Goal: Task Accomplishment & Management: Manage account settings

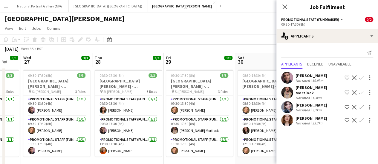
scroll to position [0, 195]
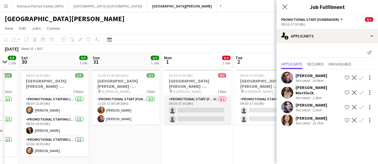
click at [198, 120] on app-card-role "Promotional Staff (Fundraiser) 4A 0/2 09:30-17:30 (8h) single-neutral-actions s…" at bounding box center [197, 110] width 67 height 29
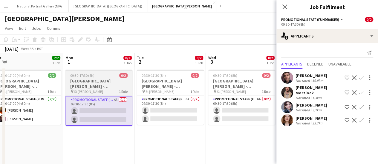
scroll to position [0, 151]
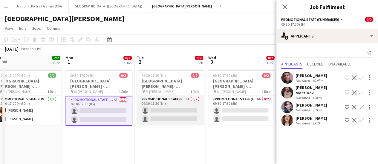
click at [182, 117] on app-card-role "Promotional Staff (Fundraiser) 6A 0/2 09:30-17:30 (8h) single-neutral-actions s…" at bounding box center [170, 110] width 67 height 29
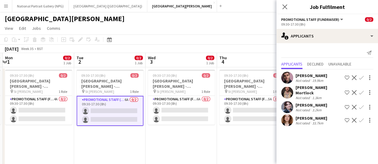
scroll to position [0, 212]
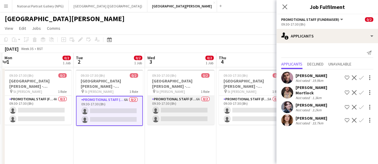
click at [182, 117] on app-card-role "Promotional Staff (Fundraiser) 6A 0/2 09:30-17:30 (8h) single-neutral-actions s…" at bounding box center [180, 110] width 67 height 29
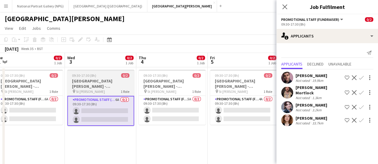
scroll to position [0, 150]
click at [182, 117] on app-card-role "Promotional Staff (Fundraiser) 5A 0/2 09:30-17:30 (8h) single-neutral-actions s…" at bounding box center [171, 110] width 67 height 29
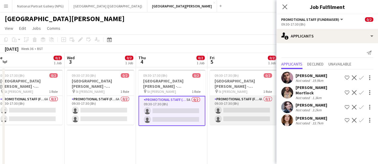
click at [210, 119] on app-card-role "Promotional Staff (Fundraiser) 4A 0/2 09:30-17:30 (8h) single-neutral-actions s…" at bounding box center [243, 110] width 67 height 29
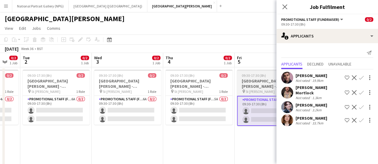
scroll to position [0, 122]
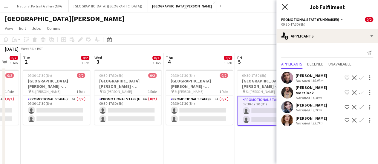
click at [282, 7] on icon "Close pop-in" at bounding box center [285, 7] width 6 height 6
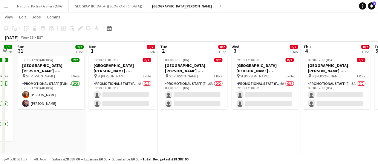
scroll to position [0, 271]
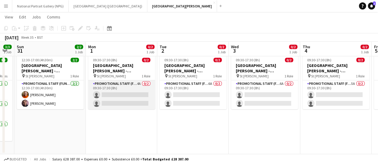
click at [111, 96] on app-card-role "Promotional Staff (Fundraiser) 4A 0/2 09:30-17:30 (8h) single-neutral-actions s…" at bounding box center [121, 95] width 67 height 29
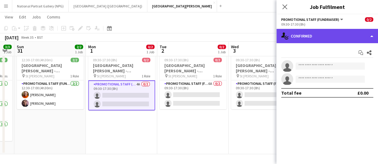
click at [329, 35] on div "single-neutral-actions-check-2 Confirmed" at bounding box center [326, 36] width 101 height 14
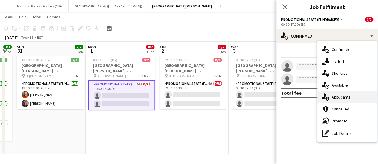
click at [347, 96] on div "single-neutral-actions-information Applicants" at bounding box center [346, 97] width 59 height 12
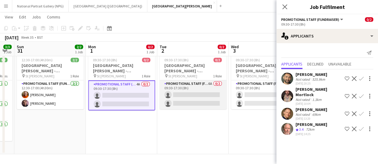
click at [185, 99] on app-card-role "Promotional Staff (Fundraiser) 6A 0/2 09:30-17:30 (8h) single-neutral-actions s…" at bounding box center [192, 95] width 67 height 29
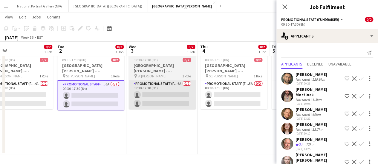
scroll to position [0, 230]
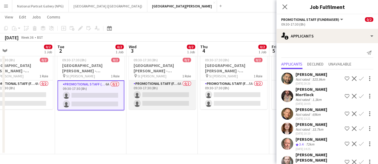
click at [144, 98] on app-card-role "Promotional Staff (Fundraiser) 6A 0/2 09:30-17:30 (8h) single-neutral-actions s…" at bounding box center [162, 95] width 67 height 29
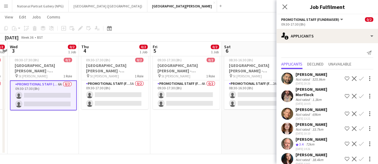
scroll to position [2, 0]
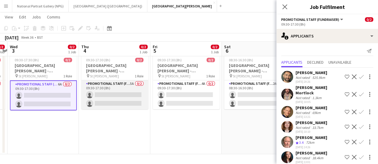
click at [90, 98] on app-card-role "Promotional Staff (Fundraiser) 5A 0/2 09:30-17:30 (8h) single-neutral-actions s…" at bounding box center [114, 95] width 67 height 29
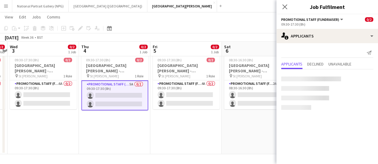
scroll to position [0, 0]
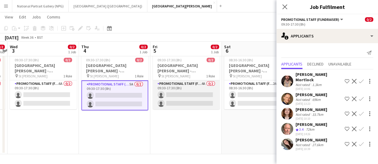
click at [183, 103] on app-card-role "Promotional Staff (Fundraiser) 4A 0/2 09:30-17:30 (8h) single-neutral-actions s…" at bounding box center [186, 95] width 67 height 29
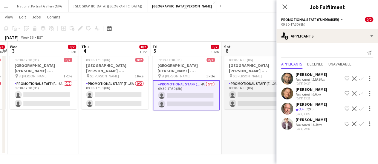
click at [234, 104] on app-card-role "Promotional Staff (Fundraiser) 2A 0/2 08:30-16:30 (8h) single-neutral-actions s…" at bounding box center [257, 95] width 67 height 29
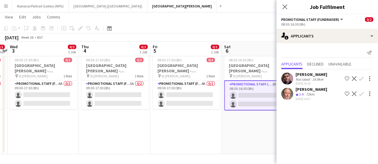
scroll to position [0, 282]
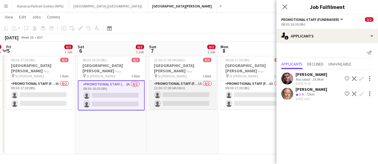
click at [176, 101] on app-card-role "Promotional Staff (Fundraiser) 1A 0/2 12:30-17:00 (4h30m) single-neutral-action…" at bounding box center [182, 95] width 67 height 29
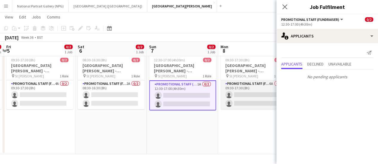
click at [240, 102] on app-card-role "Promotional Staff (Fundraiser) 6A 0/2 09:30-17:30 (8h) single-neutral-actions s…" at bounding box center [253, 95] width 67 height 29
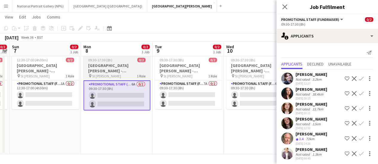
scroll to position [0, 214]
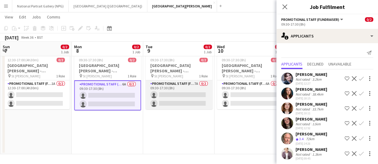
click at [163, 95] on app-card-role "Promotional Staff (Fundraiser) 7A 0/2 09:30-17:30 (8h) single-neutral-actions s…" at bounding box center [178, 95] width 67 height 29
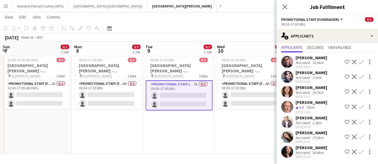
scroll to position [0, 0]
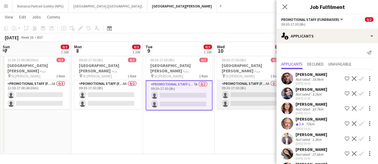
click at [229, 96] on app-card-role "Promotional Staff (Fundraiser) 6A 0/2 09:30-17:30 (8h) single-neutral-actions s…" at bounding box center [250, 95] width 67 height 29
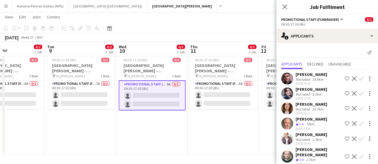
scroll to position [0, 198]
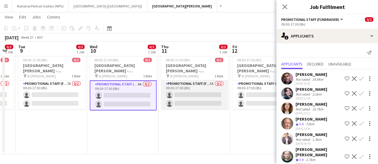
click at [177, 96] on app-card-role "Promotional Staff (Fundraiser) 5A 0/2 09:30-17:30 (8h) single-neutral-actions s…" at bounding box center [194, 95] width 67 height 29
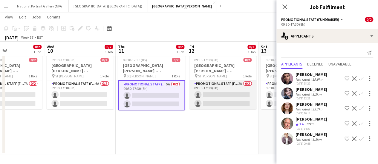
scroll to position [0, 246]
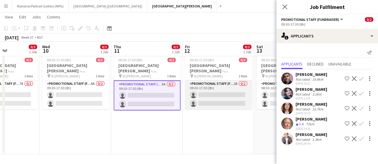
click at [219, 98] on app-card-role "Promotional Staff (Fundraiser) 2A 0/2 09:30-17:30 (8h) single-neutral-actions s…" at bounding box center [218, 95] width 67 height 29
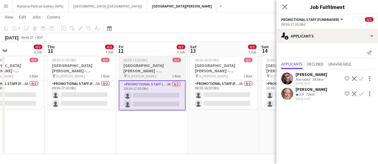
click at [219, 98] on app-card-role "Promotional Staff (Fundraiser) 2A 0/2 08:30-16:30 (8h) single-neutral-actions s…" at bounding box center [223, 95] width 67 height 29
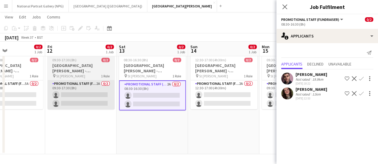
click at [219, 98] on app-card-role "Promotional Staff (Fundraiser) 2A 0/2 12:30-17:00 (4h30m) single-neutral-action…" at bounding box center [223, 95] width 67 height 29
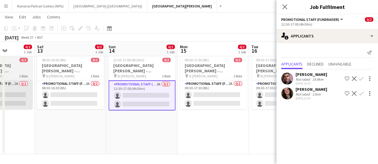
click at [219, 98] on app-card-role "Promotional Staff (Fundraiser) 2A 0/2 09:30-17:30 (8h) single-neutral-actions s…" at bounding box center [213, 95] width 67 height 29
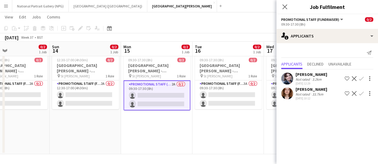
click at [219, 98] on app-card-role "Promotional Staff (Fundraiser) 3A 0/2 09:30-17:30 (8h) single-neutral-actions s…" at bounding box center [228, 95] width 67 height 29
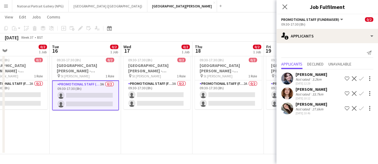
scroll to position [0, 177]
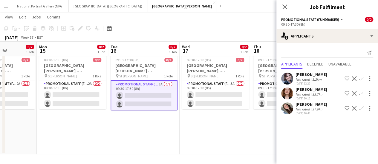
click at [219, 98] on app-card-role "Promotional Staff (Fundraiser) 3A 0/2 09:30-17:30 (8h) single-neutral-actions s…" at bounding box center [215, 95] width 67 height 29
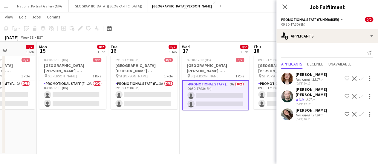
scroll to position [0, 273]
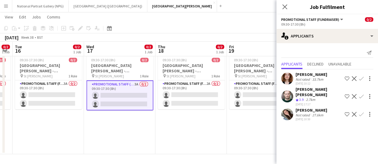
click at [219, 98] on app-card-role "Promotional Staff (Fundraiser) 2A 0/2 09:30-17:30 (8h) single-neutral-actions s…" at bounding box center [191, 95] width 67 height 29
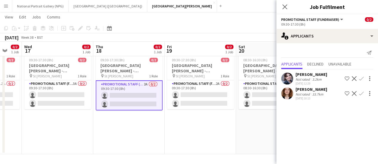
click at [219, 98] on app-card-role "Promotional Staff (Fundraiser) 2A 0/2 09:30-17:30 (8h) single-neutral-actions s…" at bounding box center [200, 95] width 67 height 29
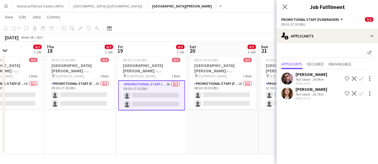
click at [219, 98] on app-card-role "Promotional Staff (Fundraiser) 1A 0/2 08:30-16:30 (8h) single-neutral-actions s…" at bounding box center [222, 95] width 67 height 29
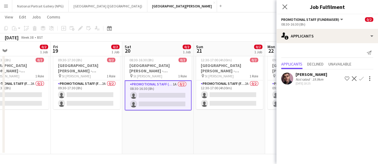
click at [219, 98] on app-card-role "Promotional Staff (Fundraiser) 2A 0/2 12:30-17:00 (4h30m) single-neutral-action…" at bounding box center [229, 95] width 67 height 29
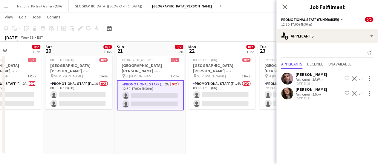
click at [219, 98] on app-card-role "Promotional Staff (Fundraiser) 4A 0/2 09:30-17:30 (8h) single-neutral-actions s…" at bounding box center [221, 95] width 67 height 29
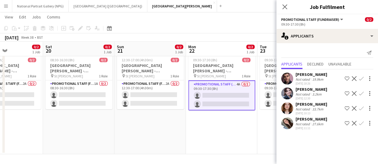
scroll to position [0, 177]
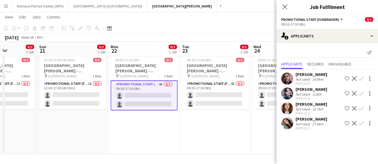
click at [219, 98] on app-card-role "Promotional Staff (Fundraiser) 4A 0/2 09:30-17:30 (8h) single-neutral-actions s…" at bounding box center [215, 95] width 67 height 29
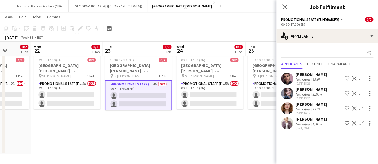
scroll to position [0, 254]
click at [219, 98] on app-card-role "Promotional Staff (Fundraiser) 5A 0/2 09:30-17:30 (8h) single-neutral-actions s…" at bounding box center [210, 95] width 67 height 29
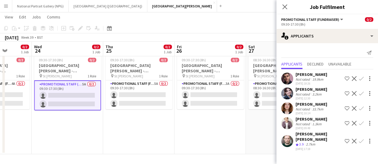
scroll to position [0, 219]
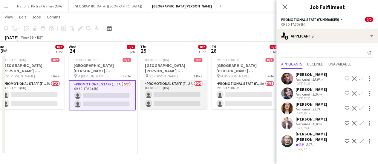
click at [179, 104] on app-card-role "Promotional Staff (Fundraiser) 5A 0/2 09:30-17:30 (8h) single-neutral-actions s…" at bounding box center [173, 95] width 67 height 29
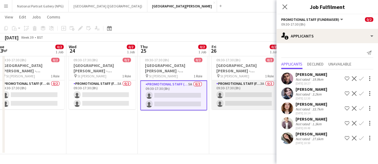
click at [239, 100] on app-card-role "Promotional Staff (Fundraiser) 3A 0/2 09:30-17:30 (8h) single-neutral-actions s…" at bounding box center [244, 95] width 67 height 29
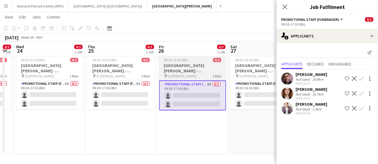
scroll to position [0, 271]
click at [239, 100] on app-card-role "Promotional Staff (Fundraiser) 1A 0/2 08:30-16:30 (8h) single-neutral-actions s…" at bounding box center [264, 95] width 67 height 29
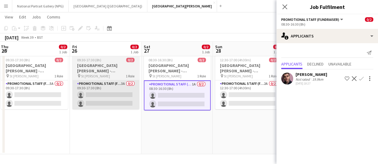
scroll to position [0, 216]
click at [239, 100] on app-card-role "Promotional Staff (Fundraiser) 2A 0/2 12:30-17:00 (4h30m) single-neutral-action…" at bounding box center [248, 95] width 67 height 29
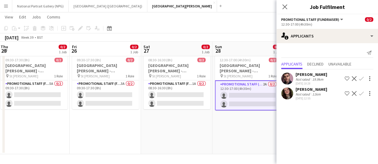
click at [199, 128] on app-date-cell "08:30-16:30 (8h) 0/2 St Giles Cathedral - Fundraising pin St Giles 1 Role Promo…" at bounding box center [176, 103] width 71 height 103
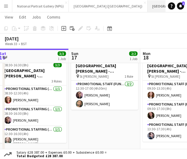
scroll to position [0, 23]
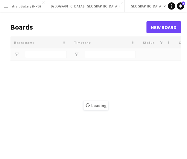
scroll to position [0, 21]
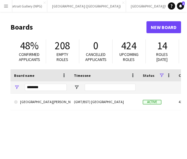
click at [31, 87] on input "********" at bounding box center [46, 87] width 42 height 7
type input "*"
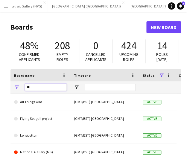
type input "**"
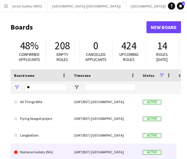
click at [41, 145] on link "National Gallery (NG)" at bounding box center [40, 152] width 53 height 17
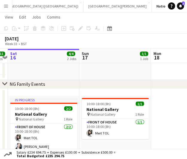
scroll to position [217, 0]
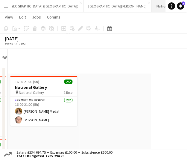
scroll to position [0, 21]
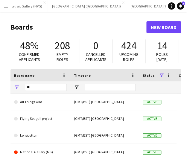
click at [34, 85] on input "**" at bounding box center [46, 87] width 42 height 7
type input "***"
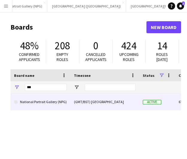
click at [34, 105] on link "National Portrait Gallery (NPG)" at bounding box center [40, 101] width 53 height 17
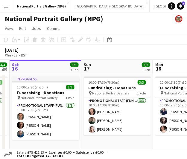
scroll to position [0, 204]
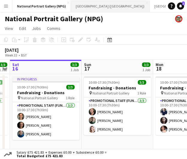
click at [104, 6] on button "Royal Museums Greenwich (RMG) Close" at bounding box center [110, 6] width 79 height 12
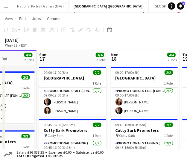
scroll to position [11, 0]
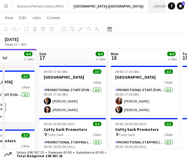
click at [148, 10] on button "[GEOGRAPHIC_DATA][PERSON_NAME] [GEOGRAPHIC_DATA] Close" at bounding box center [182, 6] width 68 height 12
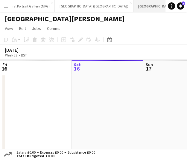
scroll to position [0, 16]
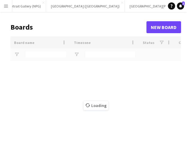
scroll to position [0, 21]
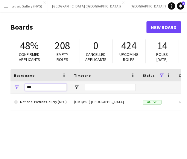
click at [32, 86] on input "***" at bounding box center [46, 87] width 42 height 7
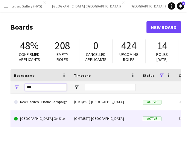
type input "***"
click at [36, 116] on link "Kew Gardens On Site" at bounding box center [40, 118] width 53 height 17
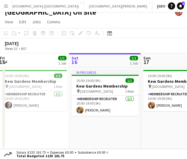
scroll to position [0, 196]
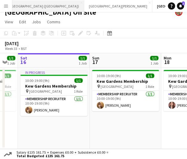
click at [44, 4] on button "Royal Museums Greenwich (RMG) Close" at bounding box center [44, 6] width 79 height 12
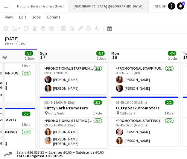
scroll to position [0, 64]
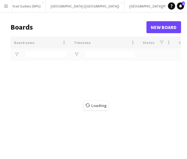
scroll to position [0, 21]
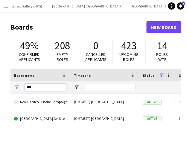
click at [29, 85] on input "***" at bounding box center [46, 87] width 42 height 7
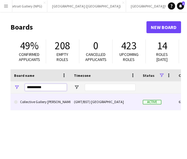
type input "**********"
click at [40, 106] on link "Collective Gallery [PERSON_NAME]" at bounding box center [40, 101] width 53 height 17
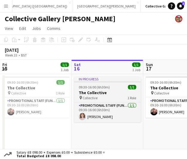
scroll to position [0, 256]
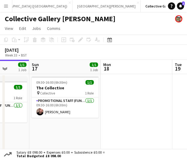
click at [110, 53] on div "August 2025 Week 33 • BST" at bounding box center [93, 52] width 187 height 15
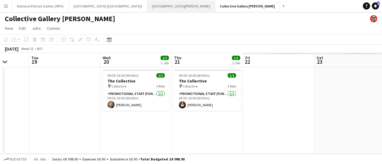
scroll to position [0, 0]
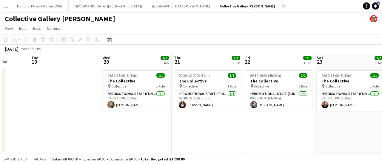
click at [281, 7] on button "Add" at bounding box center [283, 6] width 5 height 5
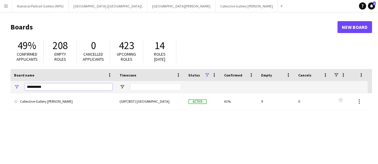
click at [64, 87] on input "**********" at bounding box center [68, 87] width 87 height 7
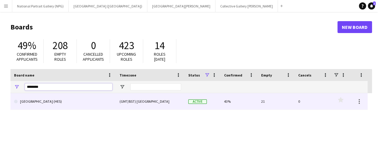
type input "********"
click at [70, 104] on link "[GEOGRAPHIC_DATA] (HES)" at bounding box center [63, 101] width 98 height 17
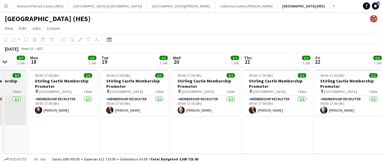
scroll to position [0, 146]
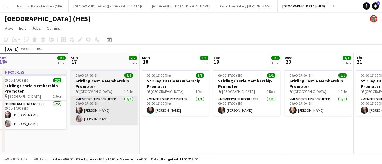
click at [170, 114] on app-card-role "Membership Recruiter 1/1 09:00-17:00 (8h) Lauren Downie" at bounding box center [175, 106] width 67 height 20
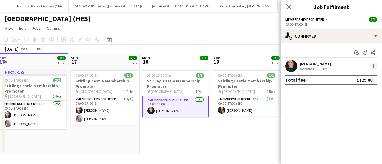
click at [373, 66] on div at bounding box center [373, 66] width 7 height 7
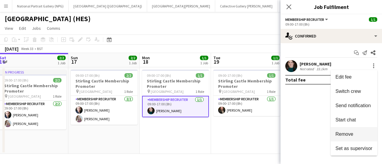
click at [359, 130] on button "Remove" at bounding box center [354, 134] width 47 height 14
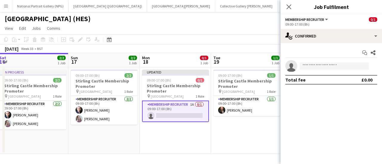
click at [257, 128] on app-date-cell "09:00-17:00 (8h) 1/1 Stirling Castle Membership Promoter pin Stirling Castle 1 …" at bounding box center [246, 110] width 71 height 87
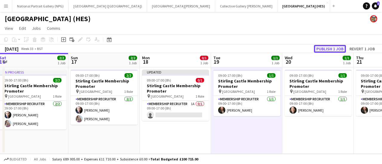
click at [328, 51] on button "Publish 1 job" at bounding box center [330, 49] width 32 height 8
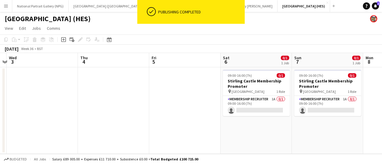
scroll to position [0, 279]
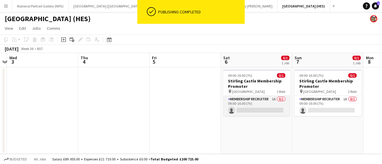
click at [247, 106] on app-card-role "Membership Recruiter 1A 0/1 09:00-16:00 (7h) single-neutral-actions" at bounding box center [256, 106] width 67 height 20
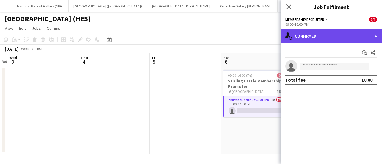
click at [331, 41] on div "single-neutral-actions-check-2 Confirmed" at bounding box center [331, 36] width 101 height 14
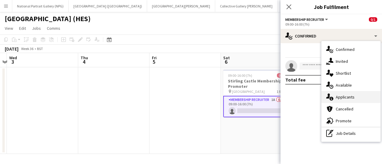
click at [341, 99] on div "single-neutral-actions-information Applicants" at bounding box center [351, 97] width 59 height 12
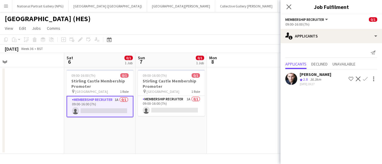
scroll to position [0, 152]
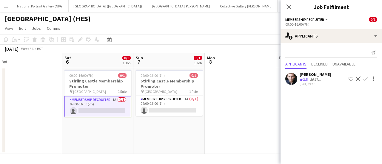
click at [167, 104] on app-card-role "Membership Recruiter 1A 0/1 09:00-16:00 (7h) single-neutral-actions" at bounding box center [169, 106] width 67 height 20
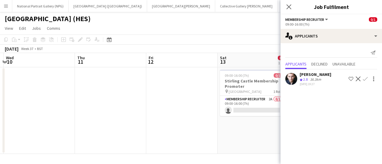
scroll to position [0, 177]
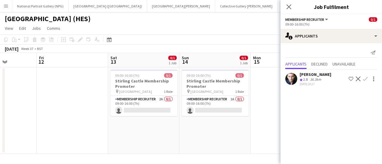
click at [167, 104] on app-card-role "Membership Recruiter 2A 0/1 09:00-16:00 (7h) single-neutral-actions" at bounding box center [143, 106] width 67 height 20
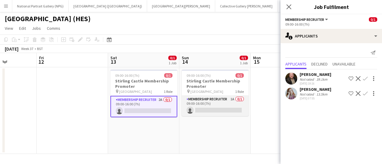
click at [213, 108] on app-card-role "Membership Recruiter 1A 0/1 09:00-16:00 (7h) single-neutral-actions" at bounding box center [215, 106] width 67 height 20
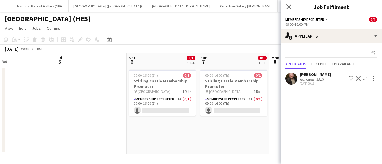
scroll to position [0, 154]
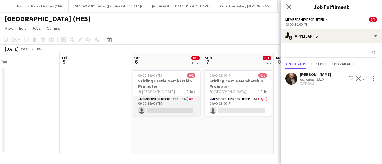
click at [165, 107] on app-card-role "Membership Recruiter 1A 0/1 09:00-16:00 (7h) single-neutral-actions" at bounding box center [166, 106] width 67 height 20
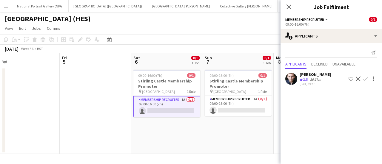
click at [366, 79] on app-icon "Confirm" at bounding box center [365, 79] width 5 height 5
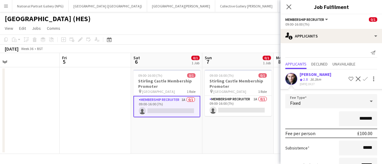
scroll to position [45, 0]
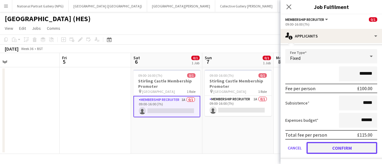
click at [333, 145] on button "Confirm" at bounding box center [342, 148] width 71 height 12
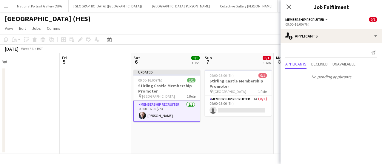
scroll to position [0, 0]
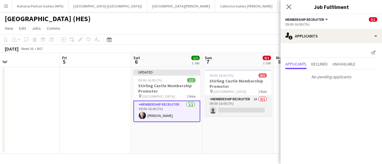
click at [212, 105] on app-card-role "Membership Recruiter 1A 0/1 09:00-16:00 (7h) single-neutral-actions" at bounding box center [238, 106] width 67 height 20
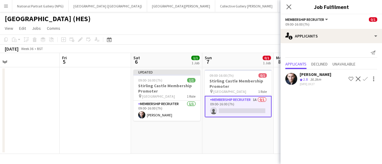
click at [367, 79] on app-icon "Confirm" at bounding box center [365, 79] width 5 height 5
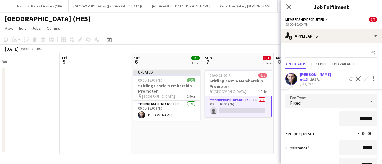
scroll to position [45, 0]
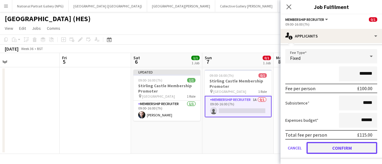
click at [333, 143] on button "Confirm" at bounding box center [342, 148] width 71 height 12
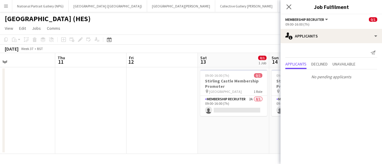
scroll to position [0, 181]
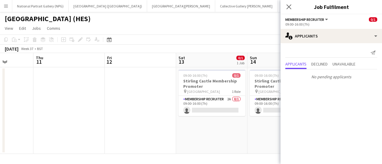
click at [206, 110] on app-card-role "Membership Recruiter 2A 0/1 09:00-16:00 (7h) single-neutral-actions" at bounding box center [212, 106] width 67 height 20
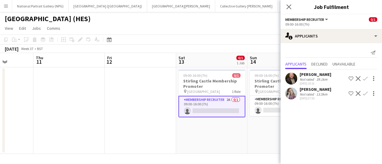
click at [317, 100] on div "16-08-2025 07:55" at bounding box center [316, 99] width 32 height 4
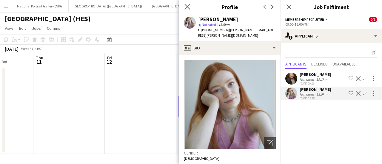
click at [190, 7] on app-icon "Close pop-in" at bounding box center [187, 7] width 9 height 9
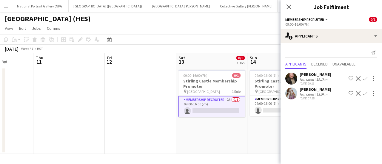
click at [366, 93] on app-icon "Confirm" at bounding box center [365, 93] width 5 height 5
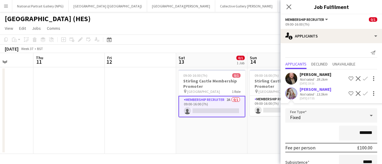
scroll to position [60, 0]
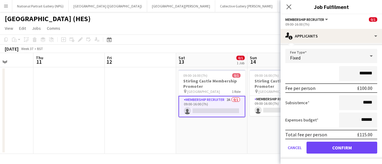
drag, startPoint x: 336, startPoint y: 150, endPoint x: 215, endPoint y: 129, distance: 122.7
click at [215, 129] on app-date-cell "09:00-16:00 (7h) 0/1 Stirling Castle Membership Promoter pin Stirling Castle 1 …" at bounding box center [211, 110] width 71 height 87
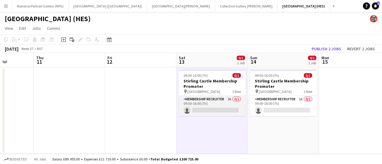
click at [224, 114] on app-card-role "Membership Recruiter 2A 0/1 09:00-16:00 (7h) single-neutral-actions" at bounding box center [212, 106] width 67 height 20
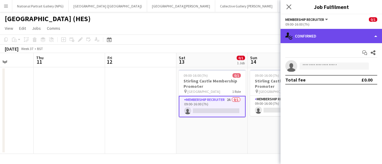
click at [333, 37] on div "single-neutral-actions-check-2 Confirmed" at bounding box center [331, 36] width 101 height 14
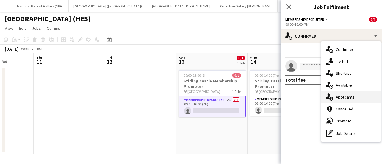
click at [349, 95] on div "single-neutral-actions-information Applicants" at bounding box center [351, 97] width 59 height 12
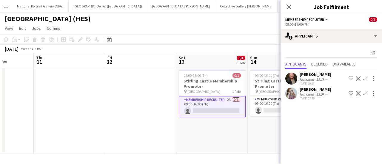
click at [364, 93] on app-icon "Confirm" at bounding box center [365, 93] width 5 height 5
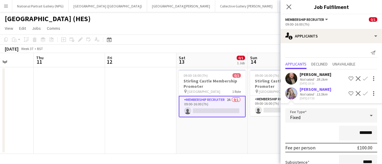
scroll to position [60, 0]
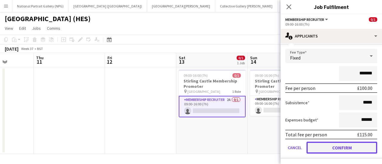
click at [338, 151] on button "Confirm" at bounding box center [342, 148] width 71 height 12
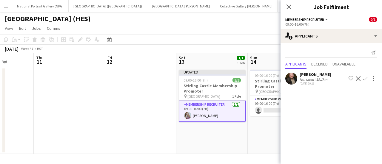
scroll to position [0, 0]
click at [274, 116] on app-card-role "Membership Recruiter 1A 0/1 09:00-16:00 (7h) single-neutral-actions" at bounding box center [283, 106] width 67 height 20
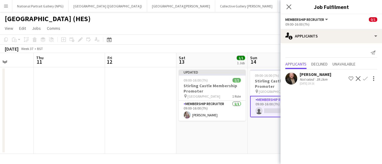
click at [364, 79] on app-icon "Confirm" at bounding box center [365, 78] width 5 height 5
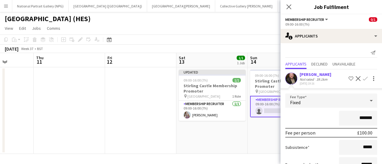
scroll to position [45, 0]
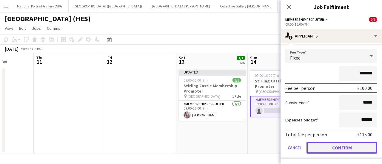
click at [348, 147] on button "Confirm" at bounding box center [342, 148] width 71 height 12
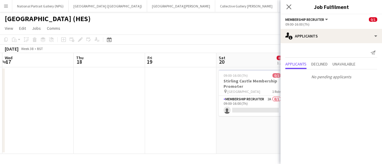
scroll to position [0, 214]
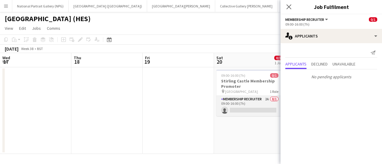
click at [256, 113] on app-card-role "Membership Recruiter 2A 0/1 09:00-16:00 (7h) single-neutral-actions" at bounding box center [249, 106] width 67 height 20
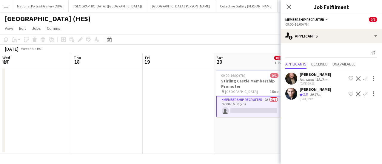
click at [366, 93] on app-icon "Confirm" at bounding box center [365, 94] width 5 height 5
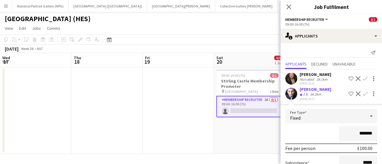
scroll to position [60, 0]
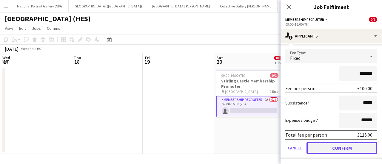
click at [331, 143] on button "Confirm" at bounding box center [342, 148] width 71 height 12
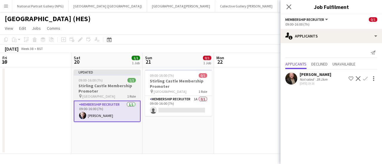
scroll to position [0, 217]
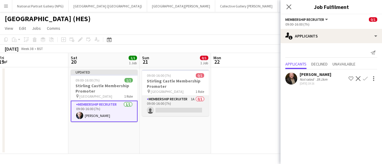
click at [188, 110] on app-card-role "Membership Recruiter 1A 0/1 09:00-16:00 (7h) single-neutral-actions" at bounding box center [175, 106] width 67 height 20
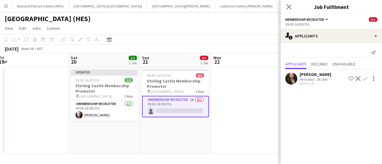
click at [365, 78] on app-icon "Confirm" at bounding box center [365, 78] width 5 height 5
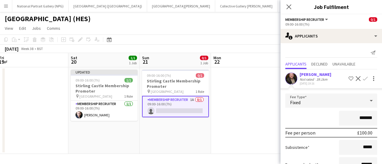
scroll to position [45, 0]
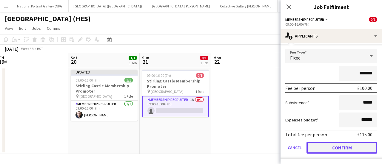
click at [327, 148] on button "Confirm" at bounding box center [342, 148] width 71 height 12
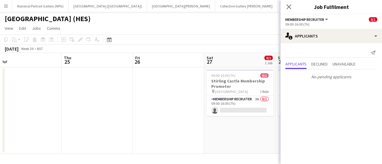
scroll to position [0, 152]
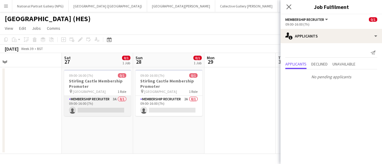
click at [85, 110] on app-card-role "Membership Recruiter 3A 0/1 09:00-16:00 (7h) single-neutral-actions" at bounding box center [97, 106] width 67 height 20
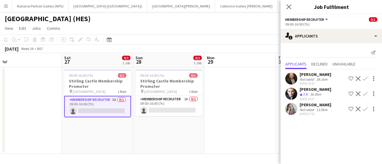
click at [366, 110] on app-icon "Confirm" at bounding box center [365, 109] width 5 height 5
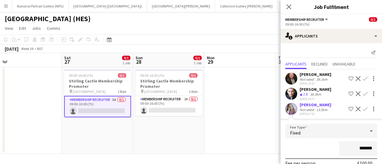
scroll to position [75, 0]
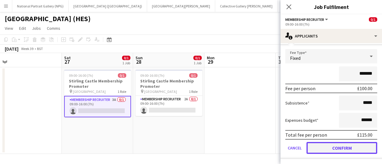
click at [339, 145] on button "Confirm" at bounding box center [342, 148] width 71 height 12
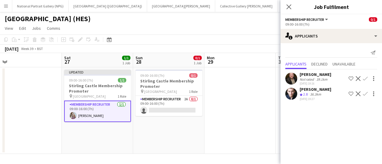
scroll to position [0, 0]
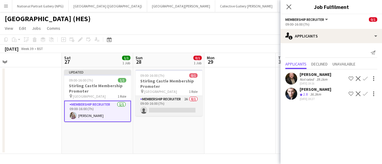
click at [183, 104] on app-card-role "Membership Recruiter 2A 0/1 09:00-16:00 (7h) single-neutral-actions" at bounding box center [169, 106] width 67 height 20
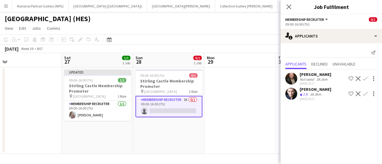
click at [365, 93] on app-icon "Confirm" at bounding box center [365, 94] width 5 height 5
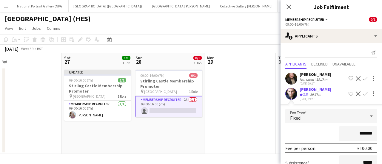
scroll to position [60, 0]
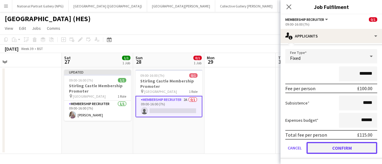
click at [331, 144] on button "Confirm" at bounding box center [342, 148] width 71 height 12
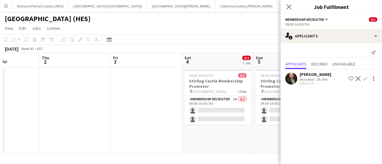
scroll to position [0, 229]
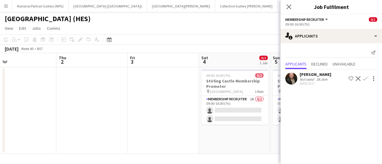
click at [195, 41] on app-toolbar "Copy Paste Paste Ctrl+V Paste with crew Ctrl+Shift+V Paste linked Job Delete Gr…" at bounding box center [191, 40] width 382 height 10
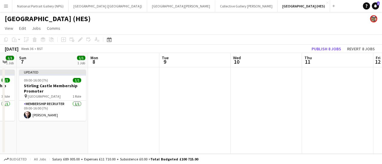
scroll to position [0, 130]
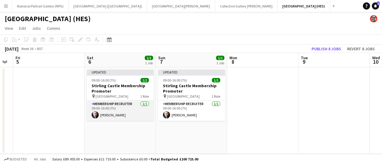
click at [132, 116] on app-card-role "Membership Recruiter 1/1 09:00-16:00 (7h) Samuel Stewart" at bounding box center [120, 111] width 67 height 20
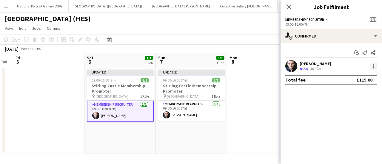
click at [372, 64] on div at bounding box center [373, 66] width 7 height 7
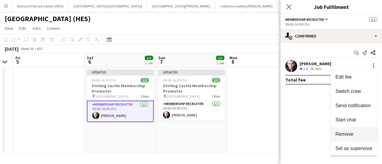
click at [347, 136] on span "Remove" at bounding box center [345, 134] width 18 height 5
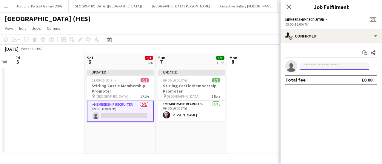
click at [304, 63] on input at bounding box center [334, 66] width 69 height 7
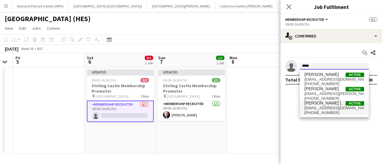
type input "*****"
click at [324, 111] on span "+44800985465" at bounding box center [334, 113] width 60 height 5
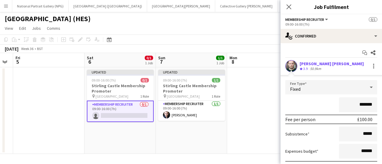
scroll to position [43, 0]
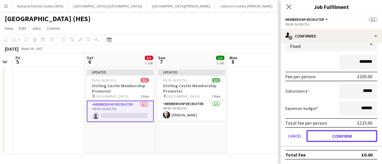
drag, startPoint x: 346, startPoint y: 131, endPoint x: 331, endPoint y: 107, distance: 27.9
click at [331, 107] on form "Fee Type Fixed ******* Fee per person £100.00 Subsistence ***** Expenses budget…" at bounding box center [331, 92] width 101 height 110
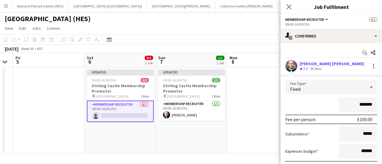
click at [331, 86] on div "Fixed" at bounding box center [325, 87] width 80 height 14
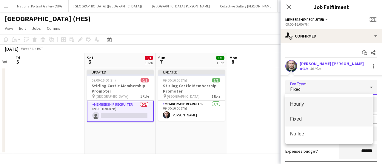
click at [309, 101] on span "Hourly" at bounding box center [329, 104] width 78 height 6
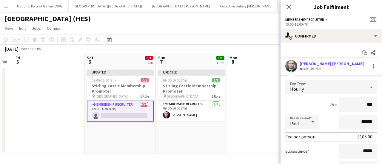
type input "***"
click at [333, 104] on div "7h x ***" at bounding box center [331, 105] width 92 height 15
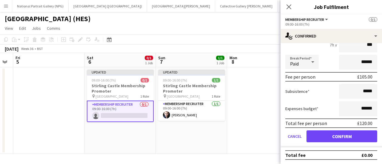
scroll to position [60, 0]
click at [338, 129] on form "Fee Type Hourly 7h x *** Break Period Paid ****** Fee per person £105.00 Subsis…" at bounding box center [331, 83] width 101 height 127
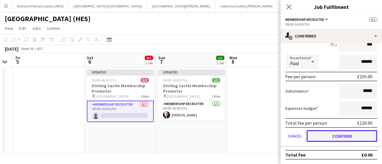
click at [338, 130] on button "Confirm" at bounding box center [342, 136] width 71 height 12
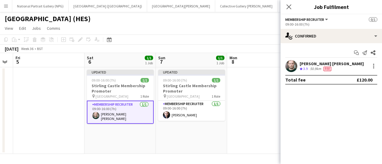
scroll to position [0, 0]
click at [375, 62] on div "Corin Rhys Jones Crew rating 3.9 50.9km Fee" at bounding box center [331, 66] width 101 height 12
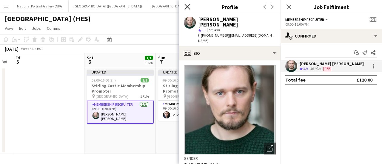
click at [189, 5] on icon at bounding box center [187, 7] width 6 height 6
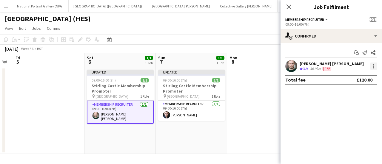
click at [374, 64] on div at bounding box center [373, 64] width 1 height 1
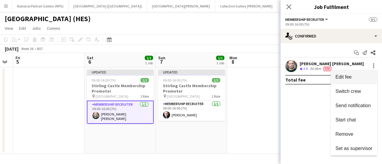
click at [355, 82] on button "Edit fee" at bounding box center [354, 77] width 47 height 14
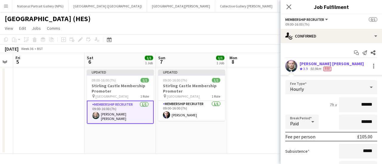
click at [336, 92] on div "Hourly" at bounding box center [325, 87] width 80 height 14
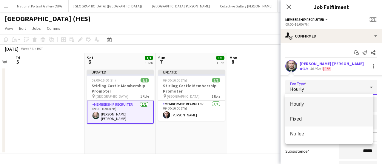
click at [322, 114] on mat-option "Fixed" at bounding box center [328, 119] width 87 height 15
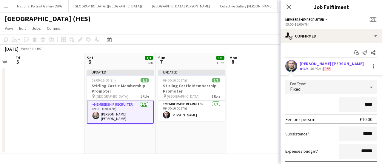
type input "****"
click at [339, 110] on input "****" at bounding box center [358, 105] width 38 height 15
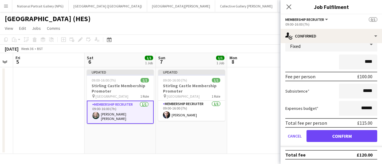
click at [339, 143] on form "Fee Type Fixed **** Fee per person £100.00 Subsistence ***** Expenses budget **…" at bounding box center [331, 92] width 101 height 110
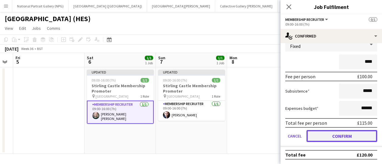
click at [337, 140] on button "Confirm" at bounding box center [342, 136] width 71 height 12
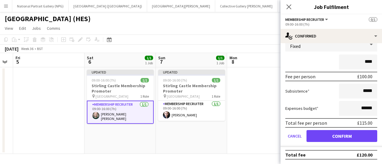
scroll to position [0, 0]
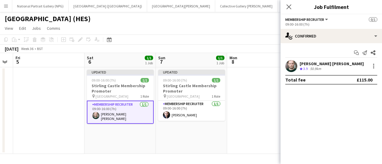
click at [253, 125] on app-date-cell at bounding box center [262, 110] width 71 height 87
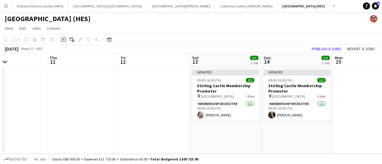
scroll to position [0, 210]
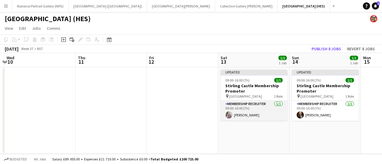
click at [258, 115] on app-card-role "Membership Recruiter 1/1 09:00-16:00 (7h) Jennifer Steele" at bounding box center [254, 111] width 67 height 20
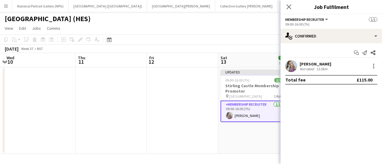
click at [373, 71] on div "Jennifer Steele Not rated 13.5km" at bounding box center [331, 66] width 101 height 12
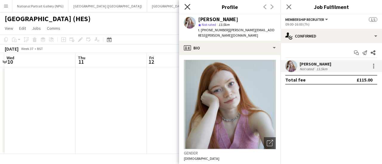
click at [186, 7] on icon "Close pop-in" at bounding box center [187, 7] width 6 height 6
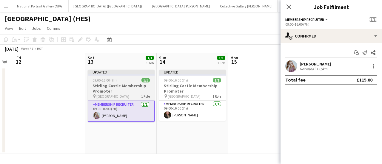
scroll to position [0, 204]
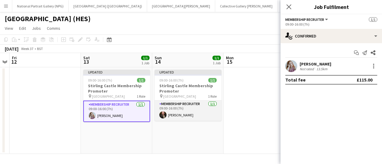
click at [193, 111] on app-card-role "Membership Recruiter 1/1 09:00-16:00 (7h) David Carnan" at bounding box center [188, 111] width 67 height 20
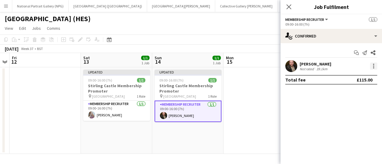
click at [373, 67] on div at bounding box center [373, 66] width 7 height 7
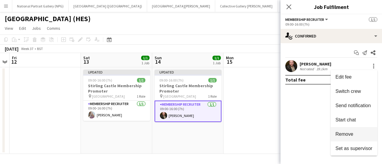
click at [363, 132] on span "Remove" at bounding box center [354, 134] width 37 height 5
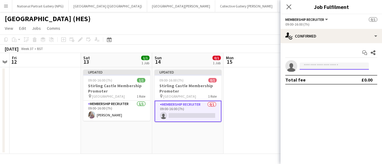
click at [342, 64] on input at bounding box center [334, 66] width 69 height 7
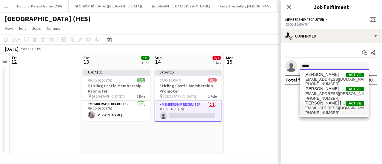
type input "*****"
click at [339, 111] on span "+44800985465" at bounding box center [334, 113] width 60 height 5
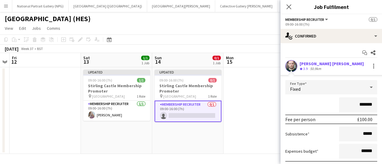
click at [259, 34] on app-page-menu "View Day view expanded Day view collapsed Month view Date picker Jump to today …" at bounding box center [191, 28] width 382 height 11
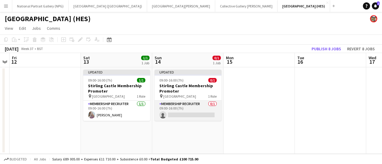
click at [192, 113] on app-card-role "Membership Recruiter 0/1 09:00-16:00 (7h) single-neutral-actions" at bounding box center [188, 111] width 67 height 20
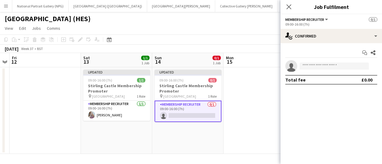
click at [308, 72] on app-invite-slot "single-neutral-actions" at bounding box center [331, 66] width 101 height 12
click at [313, 61] on app-invite-slot "single-neutral-actions" at bounding box center [331, 66] width 101 height 12
click at [313, 64] on input at bounding box center [334, 66] width 69 height 7
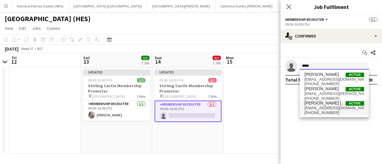
type input "*****"
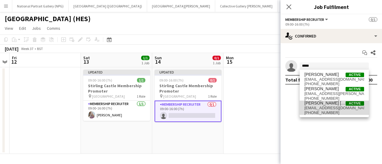
click at [334, 102] on span "[PERSON_NAME] [PERSON_NAME]" at bounding box center [324, 103] width 41 height 5
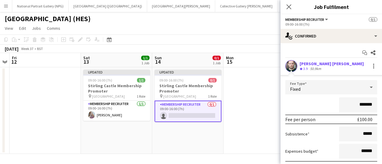
scroll to position [43, 0]
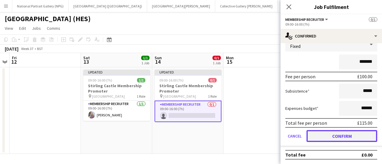
click at [324, 133] on button "Confirm" at bounding box center [342, 136] width 71 height 12
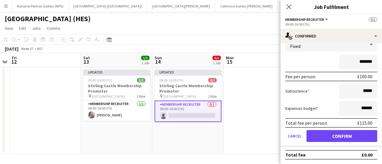
scroll to position [0, 0]
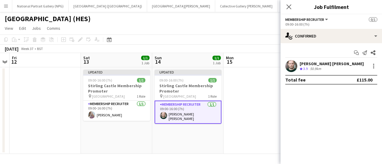
click at [245, 92] on app-date-cell at bounding box center [259, 110] width 71 height 87
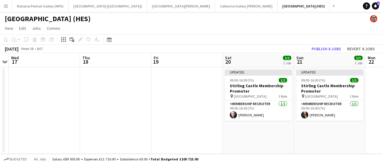
scroll to position [0, 146]
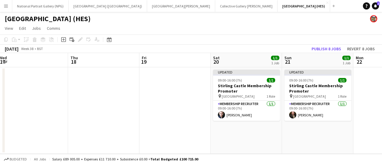
click at [283, 83] on app-date-cell "Updated 09:00-16:00 (7h) 1/1 Stirling Castle Membership Promoter pin Stirling C…" at bounding box center [317, 110] width 71 height 87
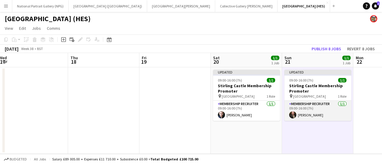
click at [320, 115] on app-card-role "Membership Recruiter 1/1 09:00-16:00 (7h) David Carnan" at bounding box center [317, 111] width 67 height 20
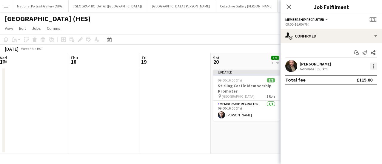
click at [374, 68] on div at bounding box center [373, 66] width 7 height 7
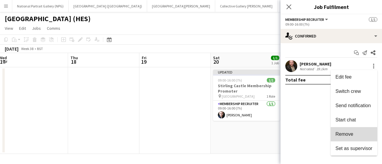
click at [349, 128] on button "Remove" at bounding box center [354, 134] width 47 height 14
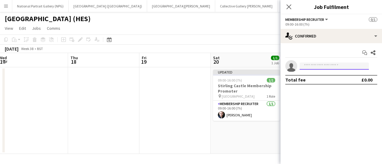
click at [334, 69] on input at bounding box center [334, 66] width 69 height 7
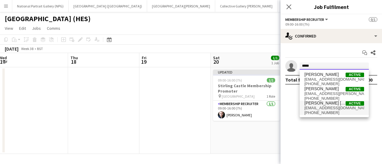
type input "*****"
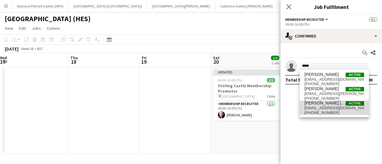
click at [340, 108] on span "corinrj@hotmail.com" at bounding box center [334, 108] width 60 height 5
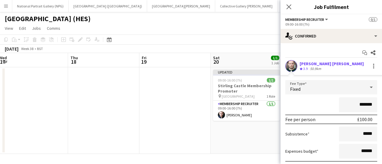
scroll to position [43, 0]
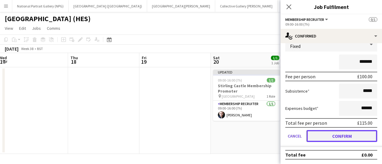
click at [328, 137] on button "Confirm" at bounding box center [342, 136] width 71 height 12
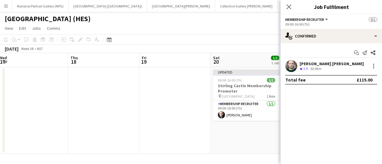
scroll to position [0, 0]
click at [242, 45] on div "September 2025 Week 38 • BST Publish 1 job Revert 1 job" at bounding box center [191, 49] width 382 height 8
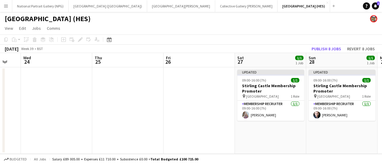
scroll to position [0, 199]
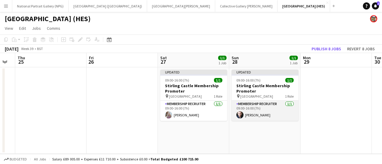
click at [268, 103] on app-card-role "Membership Recruiter 1/1 09:00-16:00 (7h) Samuel Stewart" at bounding box center [265, 111] width 67 height 20
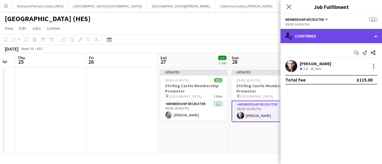
click at [370, 41] on div "single-neutral-actions-check-2 Confirmed" at bounding box center [331, 36] width 101 height 14
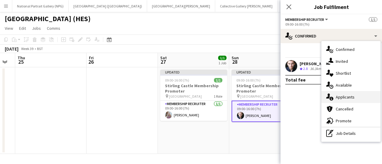
click at [356, 94] on div "single-neutral-actions-information Applicants" at bounding box center [351, 97] width 59 height 12
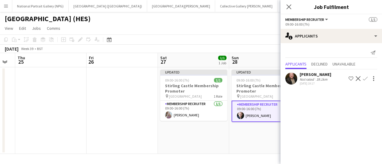
click at [242, 29] on app-page-menu "View Day view expanded Day view collapsed Month view Date picker Jump to today …" at bounding box center [191, 28] width 382 height 11
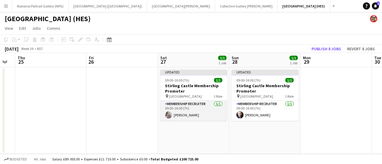
click at [209, 118] on app-card-role "Membership Recruiter 1/1 09:00-16:00 (7h) Jennifer Steele" at bounding box center [193, 111] width 67 height 20
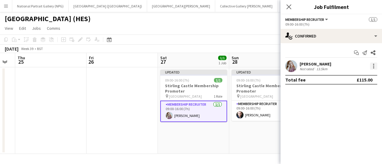
click at [374, 67] on div at bounding box center [373, 67] width 1 height 1
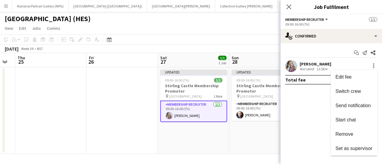
click at [300, 112] on div at bounding box center [191, 82] width 382 height 164
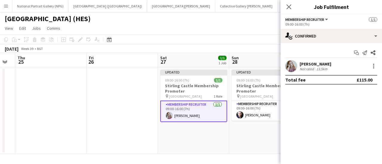
click at [240, 34] on app-page-menu "View Day view expanded Day view collapsed Month view Date picker Jump to today …" at bounding box center [191, 28] width 382 height 11
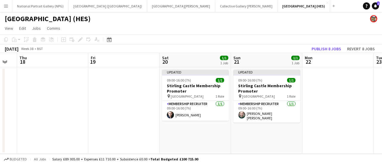
scroll to position [0, 265]
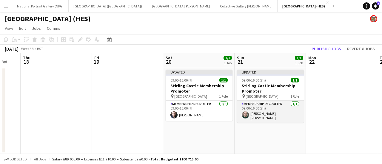
click at [264, 110] on app-card-role "Membership Recruiter 1/1 09:00-16:00 (7h) Corin Rhys Jones" at bounding box center [270, 112] width 67 height 22
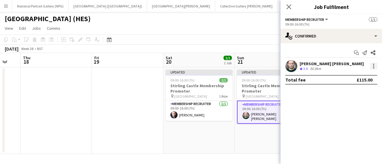
click at [374, 66] on div at bounding box center [373, 66] width 1 height 1
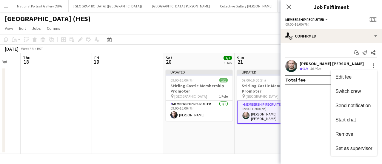
click at [304, 109] on div at bounding box center [191, 82] width 382 height 164
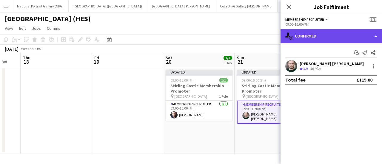
click at [350, 36] on div "single-neutral-actions-check-2 Confirmed" at bounding box center [331, 36] width 101 height 14
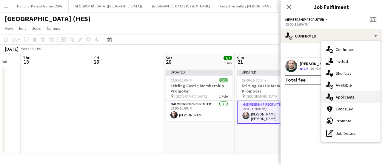
click at [344, 101] on div "single-neutral-actions-information Applicants" at bounding box center [351, 97] width 59 height 12
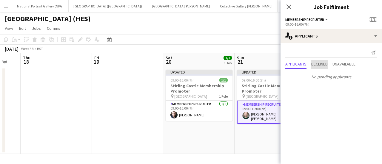
click at [318, 66] on span "Declined" at bounding box center [319, 64] width 16 height 4
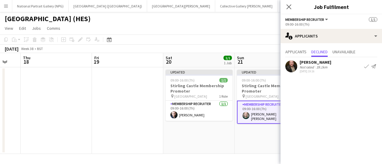
click at [262, 41] on app-toolbar "Copy Paste Paste Ctrl+V Paste with crew Ctrl+Shift+V Paste linked Job Delete Gr…" at bounding box center [191, 40] width 382 height 10
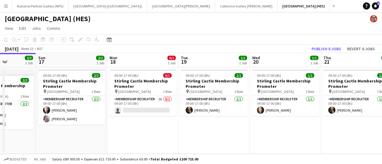
scroll to position [0, 156]
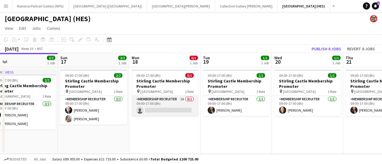
click at [158, 112] on app-card-role "Membership Recruiter 1A 0/1 09:00-17:00 (8h) single-neutral-actions" at bounding box center [165, 106] width 67 height 20
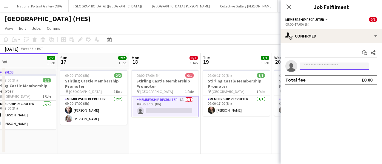
click at [328, 68] on input at bounding box center [334, 66] width 69 height 7
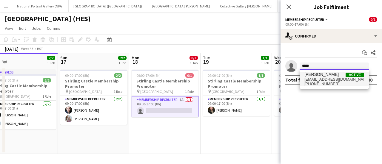
type input "*****"
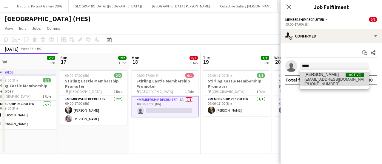
click at [334, 86] on span "[PHONE_NUMBER]" at bounding box center [334, 84] width 60 height 5
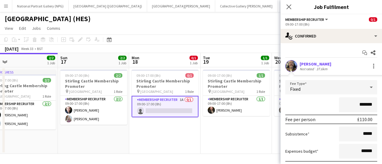
click at [360, 105] on input "*******" at bounding box center [358, 105] width 38 height 15
type input "*******"
click at [331, 109] on div "*******" at bounding box center [331, 105] width 92 height 15
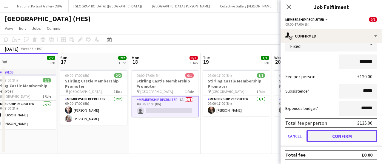
click at [336, 139] on button "Confirm" at bounding box center [342, 136] width 71 height 12
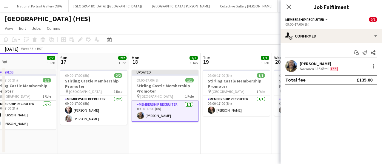
scroll to position [0, 0]
click at [206, 26] on app-page-menu "View Day view expanded Day view collapsed Month view Date picker Jump to today …" at bounding box center [191, 28] width 382 height 11
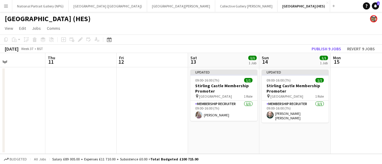
scroll to position [0, 242]
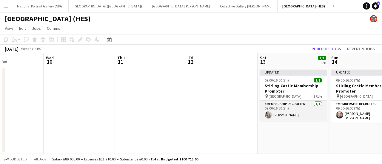
click at [280, 119] on app-card-role "Membership Recruiter 1/1 09:00-16:00 (7h) Jennifer Steele" at bounding box center [293, 111] width 67 height 20
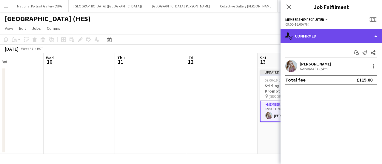
click at [344, 40] on div "single-neutral-actions-check-2 Confirmed" at bounding box center [331, 36] width 101 height 14
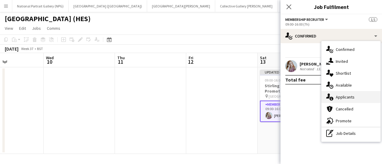
click at [353, 98] on div "single-neutral-actions-information Applicants" at bounding box center [351, 97] width 59 height 12
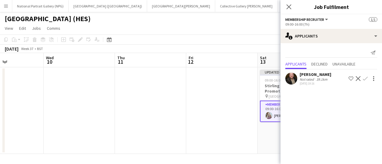
click at [236, 46] on div "September 2025 Week 37 • BST Publish 1 job Revert 1 job" at bounding box center [191, 49] width 382 height 8
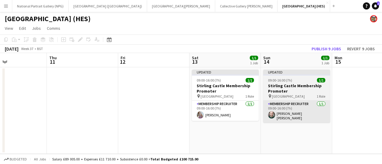
scroll to position [0, 168]
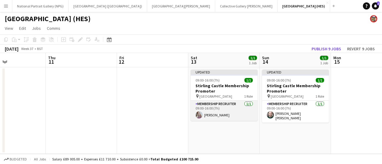
click at [249, 113] on app-card-role "Membership Recruiter 1/1 09:00-16:00 (7h) Jennifer Steele" at bounding box center [224, 111] width 67 height 20
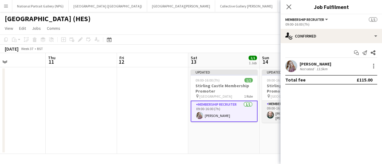
click at [264, 115] on app-card-role "Membership Recruiter 1/1 09:00-16:00 (7h) Corin Rhys Jones" at bounding box center [295, 112] width 67 height 22
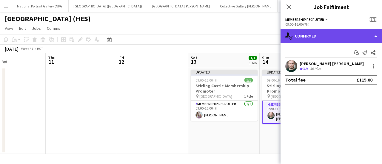
click at [362, 34] on div "single-neutral-actions-check-2 Confirmed" at bounding box center [331, 36] width 101 height 14
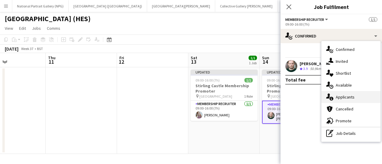
click at [355, 92] on div "single-neutral-actions-information Applicants" at bounding box center [351, 97] width 59 height 12
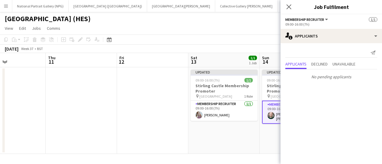
click at [320, 70] on div "No pending applicants" at bounding box center [331, 76] width 101 height 13
click at [318, 67] on span "Declined" at bounding box center [319, 64] width 16 height 9
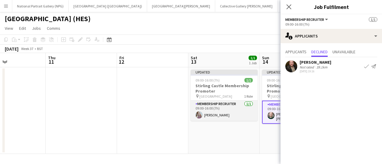
click at [232, 118] on app-card-role "Membership Recruiter 1/1 09:00-16:00 (7h) Jennifer Steele" at bounding box center [224, 111] width 67 height 20
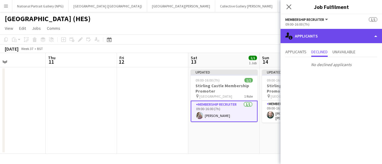
click at [336, 39] on div "single-neutral-actions-information Applicants" at bounding box center [331, 36] width 101 height 14
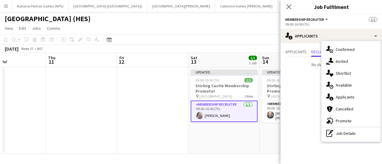
click at [303, 108] on mat-expansion-panel "users2 Applicants Applicants Declined Unavailable No declined applicants" at bounding box center [331, 103] width 101 height 121
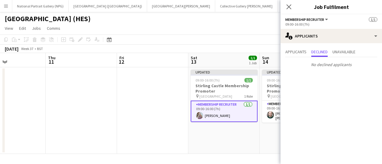
click at [225, 109] on app-card-role "Membership Recruiter 1/1 09:00-16:00 (7h) Jennifer Steele" at bounding box center [224, 111] width 67 height 21
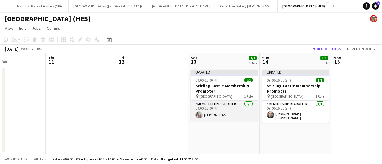
click at [231, 105] on app-card-role "Membership Recruiter 1/1 09:00-16:00 (7h) Jennifer Steele" at bounding box center [224, 111] width 67 height 20
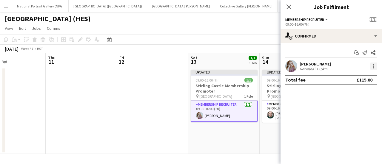
click at [373, 65] on div at bounding box center [373, 66] width 7 height 7
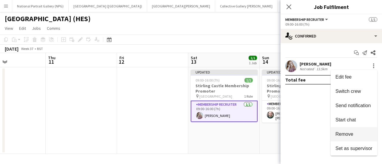
click at [344, 129] on button "Remove" at bounding box center [354, 134] width 47 height 14
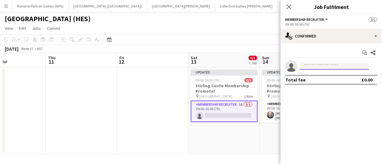
click at [347, 67] on input at bounding box center [334, 66] width 69 height 7
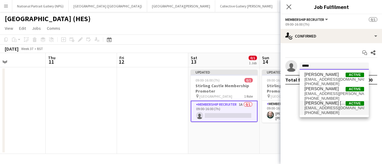
type input "*****"
click at [337, 111] on span "+44800985465" at bounding box center [334, 113] width 60 height 5
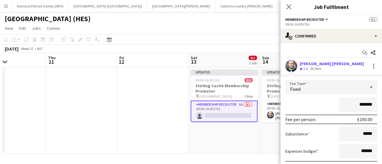
scroll to position [43, 0]
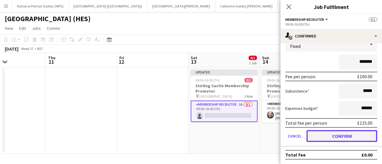
click at [317, 136] on button "Confirm" at bounding box center [342, 136] width 71 height 12
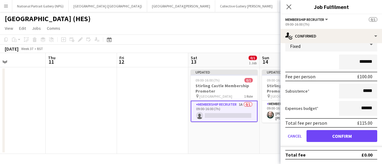
scroll to position [0, 0]
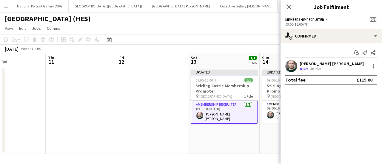
click at [272, 133] on app-date-cell "Updated 09:00-16:00 (7h) 1/1 Stirling Castle Membership Promoter pin Stirling C…" at bounding box center [295, 110] width 71 height 87
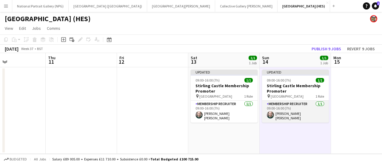
click at [285, 109] on app-card-role "Membership Recruiter 1/1 09:00-16:00 (7h) Corin Rhys Jones" at bounding box center [295, 112] width 67 height 22
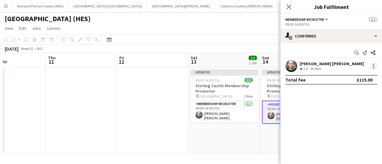
click at [373, 66] on div at bounding box center [373, 66] width 7 height 7
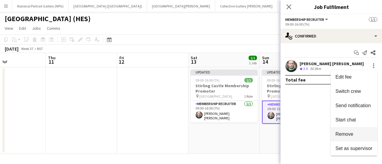
click at [351, 132] on span "Remove" at bounding box center [345, 134] width 18 height 5
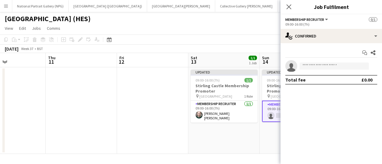
click at [266, 134] on app-date-cell "Updated 09:00-16:00 (7h) 0/1 Stirling Castle Membership Promoter pin Stirling C…" at bounding box center [295, 110] width 71 height 87
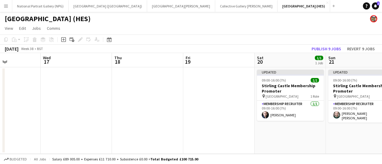
scroll to position [0, 252]
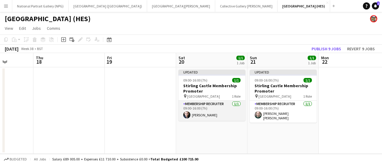
click at [214, 114] on app-card-role "Membership Recruiter 1/1 09:00-16:00 (7h) Samuel Stewart" at bounding box center [212, 111] width 67 height 20
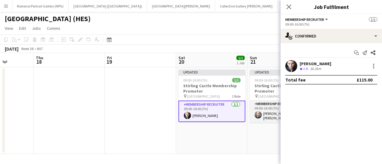
click at [277, 115] on app-card-role "Membership Recruiter 1/1 09:00-16:00 (7h) Corin Rhys Jones" at bounding box center [283, 112] width 67 height 22
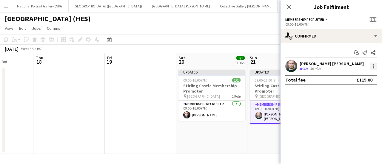
click at [371, 65] on div at bounding box center [373, 66] width 7 height 7
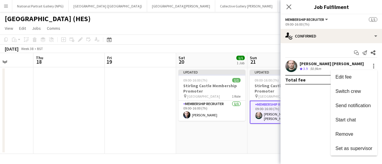
click at [257, 31] on div at bounding box center [191, 82] width 382 height 164
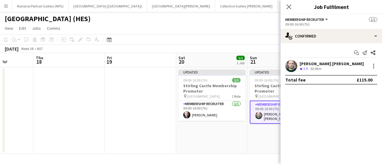
click at [263, 114] on app-card-role "Membership Recruiter 1/1 09:00-16:00 (7h) Corin Rhys Jones" at bounding box center [283, 112] width 67 height 23
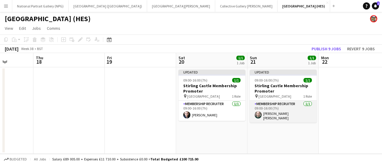
click at [263, 114] on app-card-role "Membership Recruiter 1/1 09:00-16:00 (7h) Corin Rhys Jones" at bounding box center [283, 112] width 67 height 22
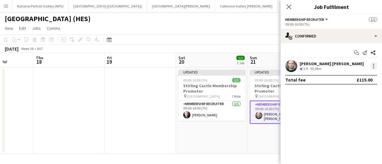
click at [375, 64] on div at bounding box center [373, 66] width 7 height 7
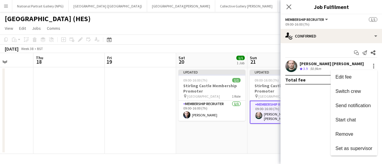
click at [332, 34] on div at bounding box center [191, 82] width 382 height 164
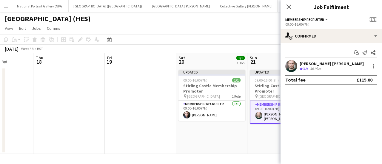
drag, startPoint x: 333, startPoint y: 36, endPoint x: 354, endPoint y: 110, distance: 77.2
click at [354, 110] on mat-expansion-panel "check Confirmed Start chat Send notification Share Corin Rhys Jones Crew rating…" at bounding box center [331, 103] width 101 height 121
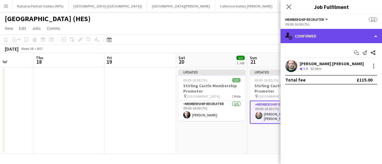
click at [346, 33] on div "single-neutral-actions-check-2 Confirmed" at bounding box center [331, 36] width 101 height 14
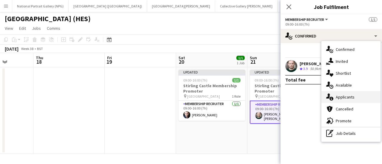
click at [343, 98] on div "single-neutral-actions-information Applicants" at bounding box center [351, 97] width 59 height 12
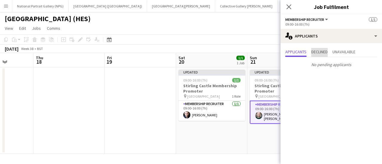
click at [322, 56] on span "Declined" at bounding box center [319, 52] width 16 height 9
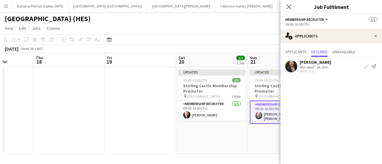
click at [247, 25] on app-page-menu "View Day view expanded Day view collapsed Month view Date picker Jump to today …" at bounding box center [191, 28] width 382 height 11
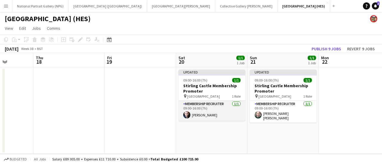
click at [226, 115] on app-card-role "Membership Recruiter 1/1 09:00-16:00 (7h) Samuel Stewart" at bounding box center [212, 111] width 67 height 20
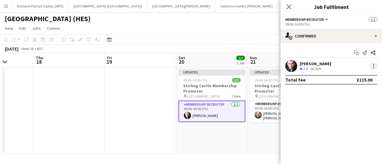
click at [373, 67] on div at bounding box center [373, 66] width 7 height 7
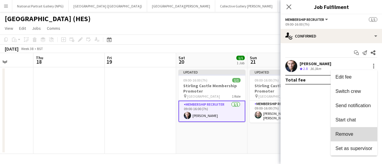
click at [346, 132] on span "Remove" at bounding box center [345, 134] width 18 height 5
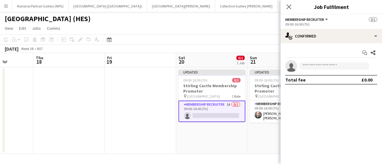
click at [225, 114] on app-card-role "Membership Recruiter 1A 0/1 09:00-16:00 (7h) single-neutral-actions" at bounding box center [212, 111] width 67 height 21
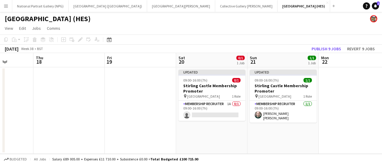
click at [198, 121] on app-card-role "Membership Recruiter 1A 0/1 09:00-16:00 (7h) single-neutral-actions" at bounding box center [212, 111] width 67 height 20
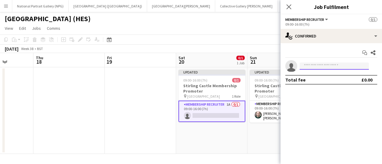
click at [316, 66] on input at bounding box center [334, 66] width 69 height 7
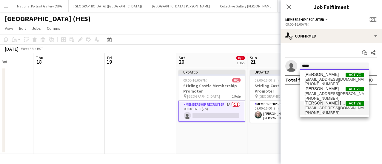
type input "*****"
click at [328, 105] on span "[PERSON_NAME] [PERSON_NAME]" at bounding box center [324, 103] width 41 height 5
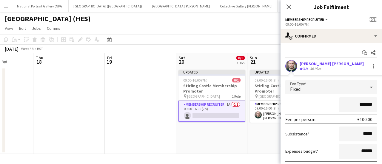
scroll to position [43, 0]
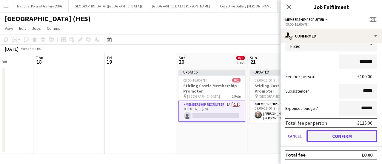
click at [313, 131] on button "Confirm" at bounding box center [342, 136] width 71 height 12
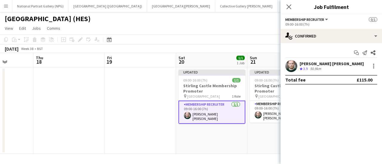
scroll to position [0, 0]
click at [207, 49] on div "September 2025 Week 38 • BST Publish 1 job Revert 1 job" at bounding box center [191, 49] width 382 height 8
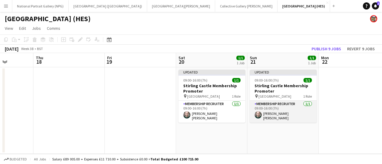
click at [276, 114] on app-card-role "Membership Recruiter 1/1 09:00-16:00 (7h) Corin Rhys Jones" at bounding box center [283, 112] width 67 height 22
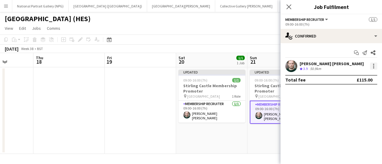
click at [375, 65] on div at bounding box center [373, 66] width 7 height 7
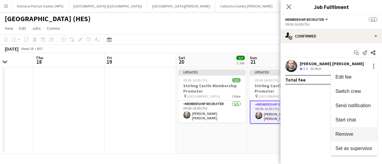
click at [351, 135] on span "Remove" at bounding box center [345, 134] width 18 height 5
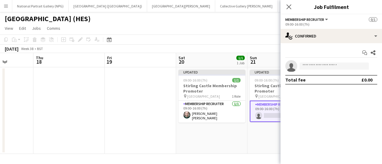
click at [239, 37] on app-toolbar "Copy Paste Paste Ctrl+V Paste with crew Ctrl+Shift+V Paste linked Job Delete Gr…" at bounding box center [191, 40] width 382 height 10
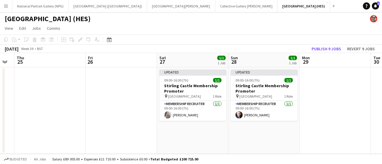
scroll to position [0, 271]
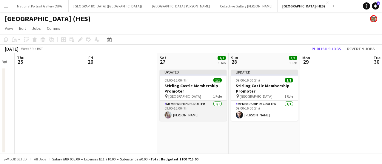
click at [188, 119] on app-card-role "Membership Recruiter 1/1 09:00-16:00 (7h) Jennifer Steele" at bounding box center [193, 111] width 67 height 20
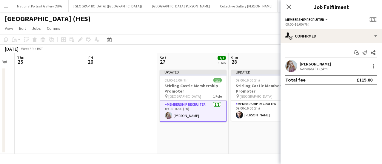
click at [109, 121] on app-date-cell at bounding box center [121, 110] width 71 height 87
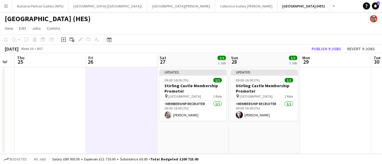
click at [182, 33] on app-page-menu "View Day view expanded Day view collapsed Month view Date picker Jump to today …" at bounding box center [191, 28] width 382 height 11
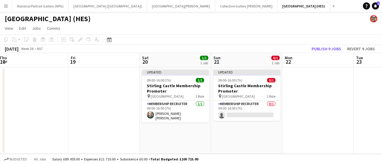
scroll to position [0, 172]
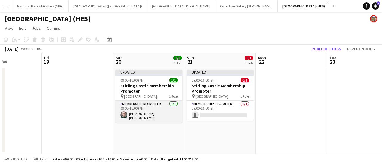
click at [177, 119] on app-card-role "Membership Recruiter 1/1 09:00-16:00 (7h) Corin Rhys Jones" at bounding box center [149, 112] width 67 height 22
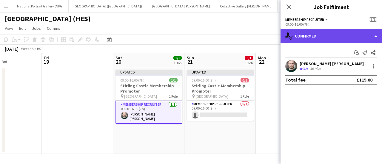
click at [362, 39] on div "single-neutral-actions-check-2 Confirmed" at bounding box center [331, 36] width 101 height 14
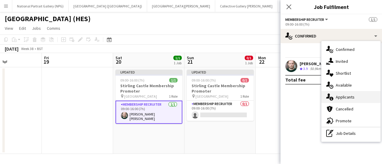
click at [340, 97] on div "single-neutral-actions-information Applicants" at bounding box center [351, 97] width 59 height 12
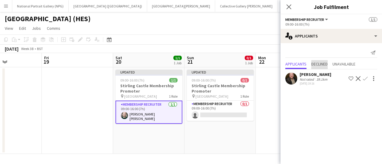
click at [324, 66] on span "Declined" at bounding box center [319, 64] width 16 height 4
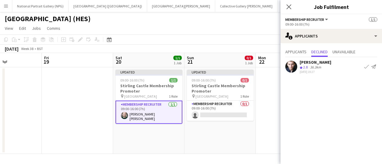
click at [182, 29] on app-page-menu "View Day view expanded Day view collapsed Month view Date picker Jump to today …" at bounding box center [191, 28] width 382 height 11
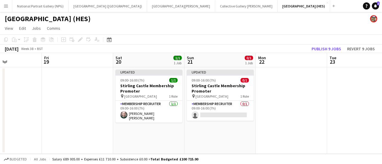
click at [164, 36] on app-toolbar "Copy Paste Paste Ctrl+V Paste with crew Ctrl+Shift+V Paste linked Job Delete Gr…" at bounding box center [191, 40] width 382 height 10
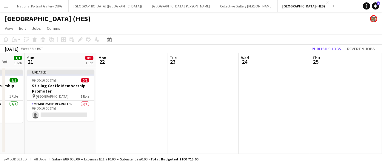
scroll to position [0, 132]
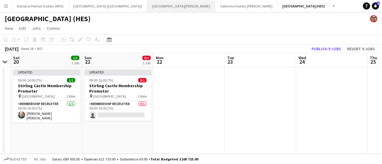
click at [147, 8] on button "[GEOGRAPHIC_DATA][PERSON_NAME] [GEOGRAPHIC_DATA] Close" at bounding box center [181, 6] width 68 height 12
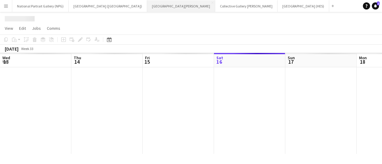
scroll to position [0, 143]
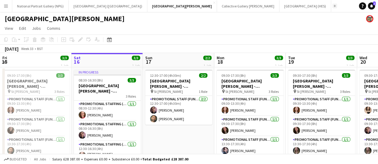
click at [332, 6] on button "Add" at bounding box center [334, 6] width 5 height 5
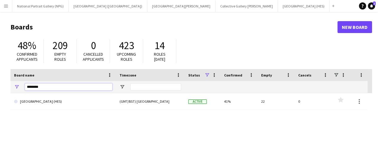
click at [37, 88] on input "********" at bounding box center [68, 87] width 87 height 7
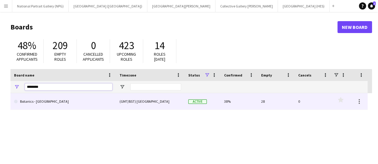
type input "********"
click at [44, 101] on link "Botanics - [GEOGRAPHIC_DATA]" at bounding box center [63, 101] width 98 height 17
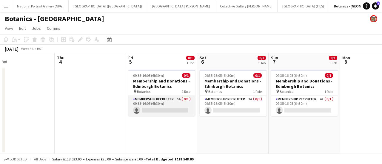
scroll to position [0, 237]
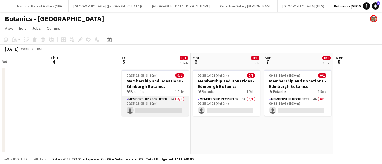
click at [154, 114] on app-card-role "Membership Recruiter 5A 0/1 09:35-16:05 (6h30m) single-neutral-actions" at bounding box center [155, 106] width 67 height 20
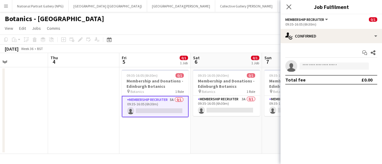
click at [326, 45] on div "Start chat Share single-neutral-actions Total fee £0.00" at bounding box center [331, 66] width 101 height 46
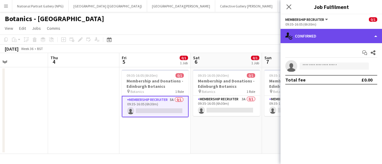
click at [327, 43] on div "single-neutral-actions-check-2 Confirmed" at bounding box center [331, 36] width 101 height 14
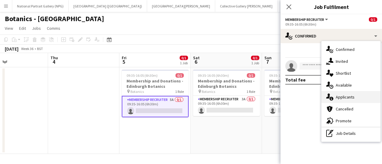
click at [343, 95] on div "single-neutral-actions-information Applicants" at bounding box center [351, 97] width 59 height 12
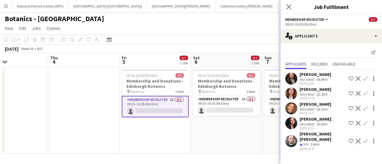
click at [364, 139] on app-icon "Confirm" at bounding box center [365, 141] width 5 height 5
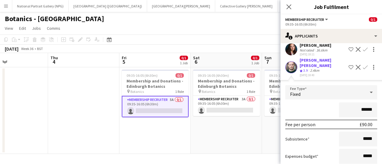
scroll to position [105, 0]
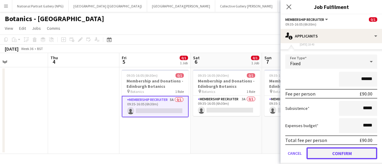
click at [355, 148] on button "Confirm" at bounding box center [342, 154] width 71 height 12
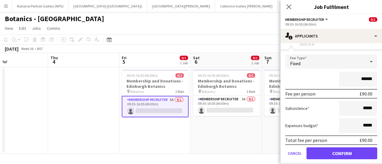
scroll to position [0, 0]
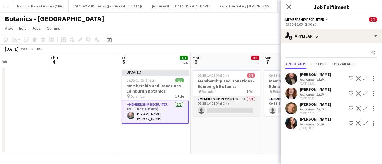
click at [250, 110] on app-card-role "Membership Recruiter 3A 0/1 09:35-16:05 (6h30m) single-neutral-actions" at bounding box center [226, 106] width 67 height 20
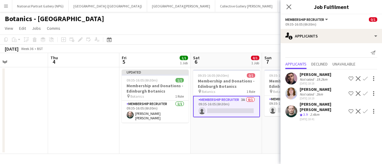
click at [366, 79] on app-icon "Confirm" at bounding box center [365, 78] width 5 height 5
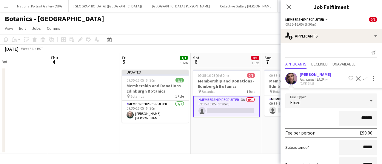
click at [293, 120] on div "******" at bounding box center [331, 118] width 92 height 15
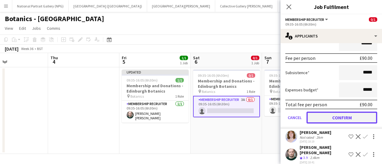
click at [321, 121] on button "Confirm" at bounding box center [342, 118] width 71 height 12
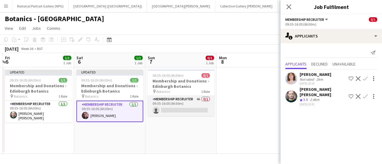
scroll to position [0, 212]
click at [196, 107] on app-card-role "Membership Recruiter 4A 0/1 09:35-16:05 (6h30m) single-neutral-actions" at bounding box center [180, 106] width 67 height 20
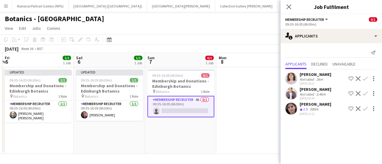
click at [365, 93] on app-icon "Confirm" at bounding box center [365, 93] width 5 height 5
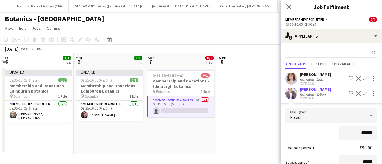
scroll to position [75, 0]
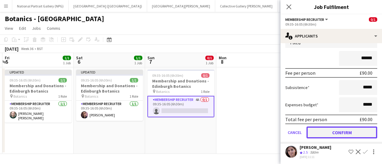
click at [324, 133] on button "Confirm" at bounding box center [342, 133] width 71 height 12
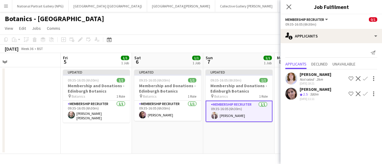
scroll to position [0, 133]
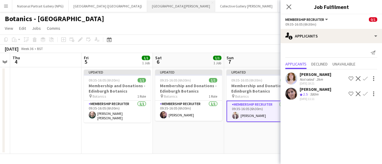
click at [152, 7] on button "[GEOGRAPHIC_DATA][PERSON_NAME] [GEOGRAPHIC_DATA] Close" at bounding box center [181, 6] width 68 height 12
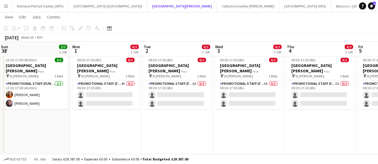
scroll to position [0, 253]
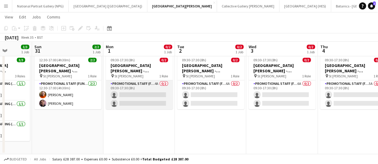
click at [150, 100] on app-card-role "Promotional Staff (Fundraiser) 4A 0/2 09:30-17:30 (8h) single-neutral-actions s…" at bounding box center [139, 95] width 67 height 29
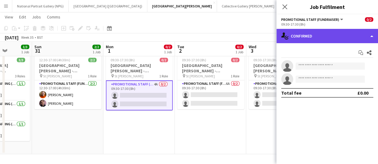
click at [340, 42] on div "single-neutral-actions-check-2 Confirmed" at bounding box center [326, 36] width 101 height 14
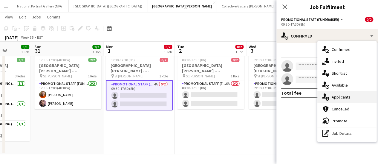
click at [342, 99] on div "single-neutral-actions-information Applicants" at bounding box center [346, 97] width 59 height 12
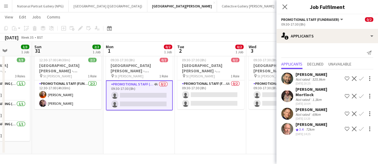
click at [362, 79] on app-icon "Confirm" at bounding box center [361, 78] width 5 height 5
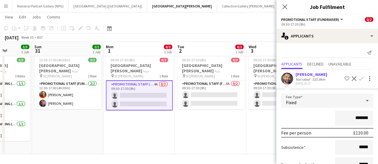
scroll to position [90, 0]
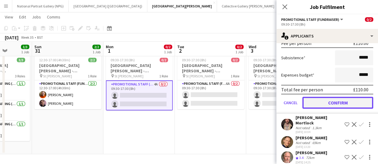
click at [347, 105] on button "Confirm" at bounding box center [337, 103] width 71 height 12
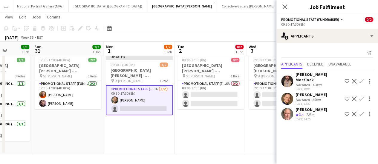
scroll to position [0, 0]
click at [362, 97] on app-icon "Confirm" at bounding box center [361, 99] width 5 height 5
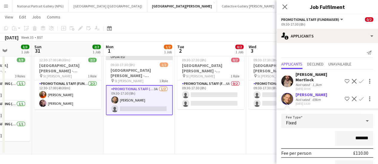
scroll to position [75, 0]
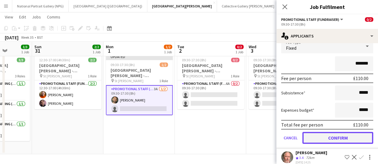
click at [346, 132] on button "Confirm" at bounding box center [337, 138] width 71 height 12
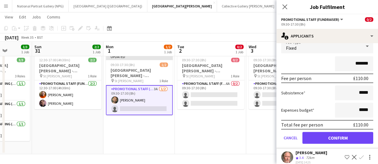
scroll to position [0, 0]
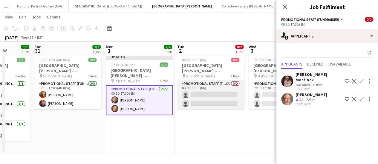
click at [211, 104] on app-card-role "Promotional Staff (Fundraiser) 6A 0/2 09:30-17:30 (8h) single-neutral-actions s…" at bounding box center [210, 95] width 67 height 29
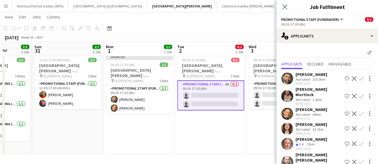
scroll to position [2, 0]
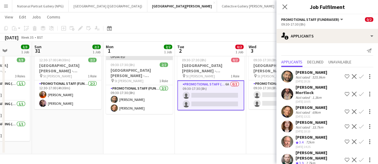
click at [359, 92] on app-icon "Confirm" at bounding box center [361, 94] width 5 height 5
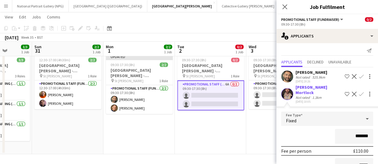
scroll to position [120, 0]
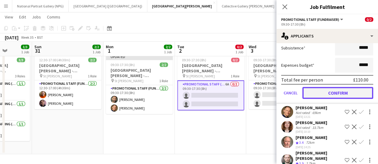
click at [336, 89] on button "Confirm" at bounding box center [337, 93] width 71 height 12
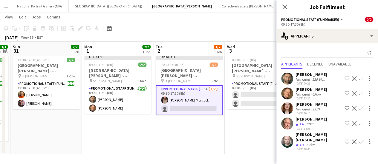
scroll to position [0, 147]
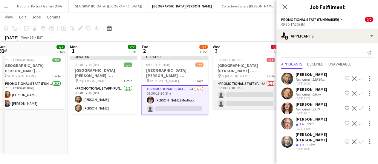
click at [247, 101] on app-card-role "Promotional Staff (Fundraiser) 6A 0/2 09:30-17:30 (8h) single-neutral-actions s…" at bounding box center [246, 95] width 67 height 29
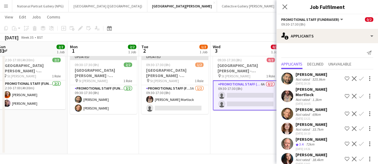
scroll to position [2, 0]
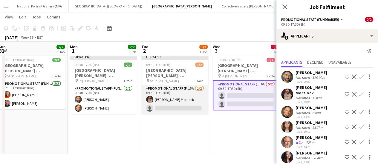
click at [175, 110] on app-card-role "Promotional Staff (Fundraiser) 5A 1/2 09:30-17:30 (8h) Cooper Mortlock single-n…" at bounding box center [174, 99] width 67 height 29
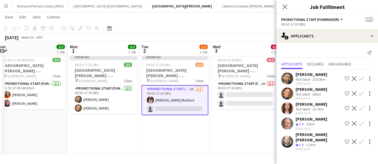
click at [361, 140] on app-icon "Confirm" at bounding box center [361, 142] width 5 height 5
click at [359, 76] on app-icon "Confirm" at bounding box center [361, 78] width 5 height 5
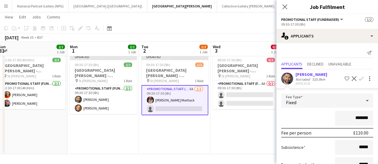
scroll to position [105, 0]
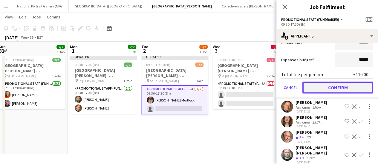
click at [343, 90] on button "Confirm" at bounding box center [337, 88] width 71 height 12
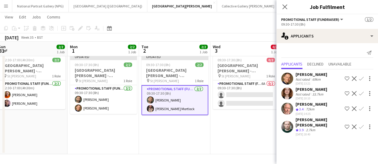
scroll to position [0, 0]
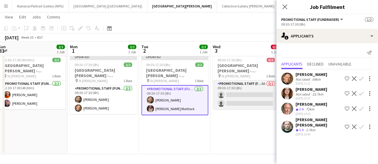
click at [234, 98] on app-card-role "Promotional Staff (Fundraiser) 6A 0/2 09:30-17:30 (8h) single-neutral-actions s…" at bounding box center [246, 95] width 67 height 29
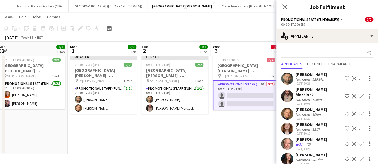
scroll to position [2, 0]
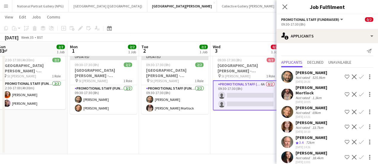
click at [359, 154] on button "Confirm" at bounding box center [360, 157] width 7 height 7
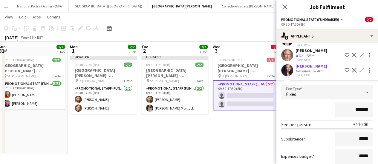
scroll to position [120, 0]
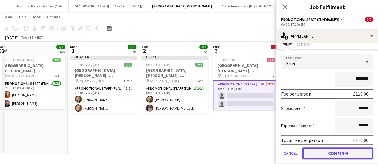
click at [322, 148] on button "Confirm" at bounding box center [337, 154] width 71 height 12
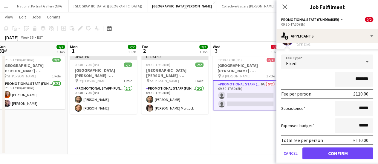
scroll to position [0, 0]
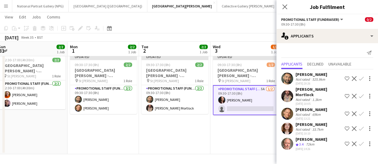
click at [360, 112] on app-icon "Confirm" at bounding box center [361, 114] width 5 height 5
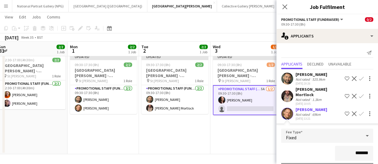
scroll to position [105, 0]
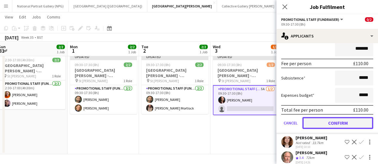
click at [344, 117] on button "Confirm" at bounding box center [337, 123] width 71 height 12
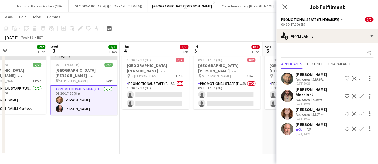
scroll to position [0, 167]
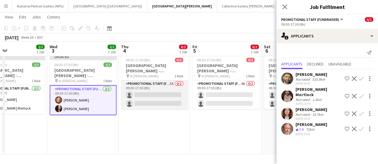
click at [151, 97] on app-card-role "Promotional Staff (Fundraiser) 5A 0/2 09:30-17:30 (8h) single-neutral-actions s…" at bounding box center [154, 95] width 67 height 29
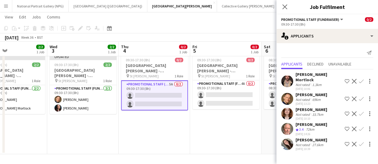
click at [361, 142] on app-icon "Confirm" at bounding box center [361, 144] width 5 height 5
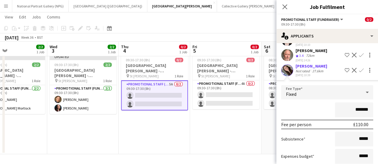
scroll to position [105, 0]
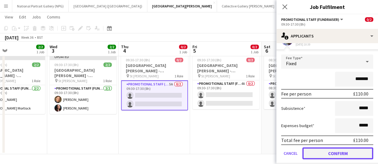
click at [328, 150] on button "Confirm" at bounding box center [337, 154] width 71 height 12
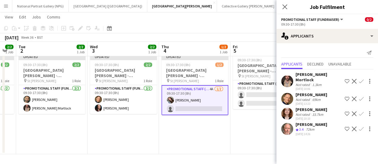
scroll to position [0, 228]
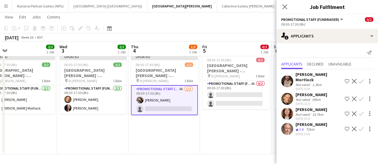
click at [362, 79] on app-icon "Confirm" at bounding box center [361, 81] width 5 height 5
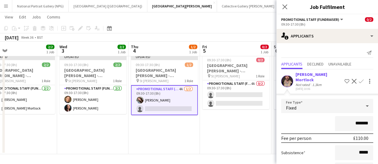
scroll to position [90, 0]
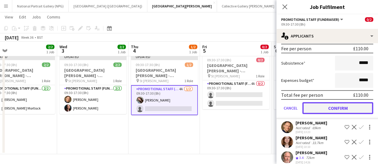
click at [330, 102] on button "Confirm" at bounding box center [337, 108] width 71 height 12
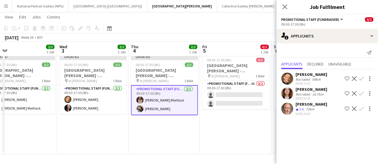
scroll to position [0, 0]
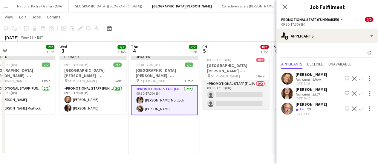
click at [242, 103] on app-card-role "Promotional Staff (Fundraiser) 4A 0/2 09:30-17:30 (8h) single-neutral-actions s…" at bounding box center [235, 95] width 67 height 29
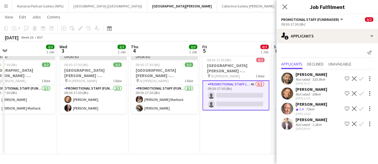
scroll to position [0, 162]
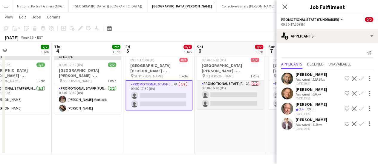
click at [242, 93] on app-card-role "Promotional Staff (Fundraiser) 2A 0/2 08:30-16:30 (8h) single-neutral-actions s…" at bounding box center [230, 95] width 67 height 29
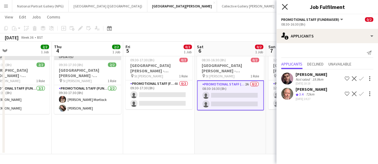
click at [284, 7] on icon at bounding box center [285, 7] width 6 height 6
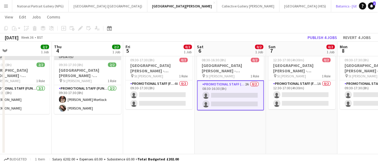
click at [331, 7] on button "Botanics - [GEOGRAPHIC_DATA] Close" at bounding box center [360, 6] width 59 height 12
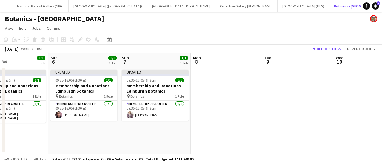
scroll to position [0, 135]
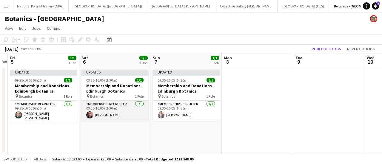
click at [113, 117] on app-card-role "Membership Recruiter 1/1 09:35-16:05 (6h30m) Ross Jamieson" at bounding box center [114, 111] width 67 height 20
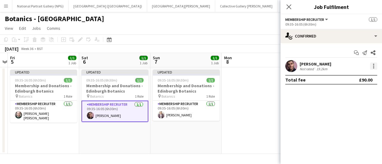
click at [374, 67] on div at bounding box center [373, 67] width 1 height 1
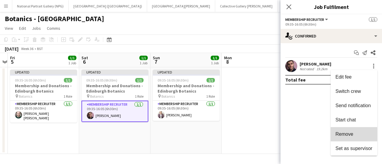
click at [354, 130] on button "Remove" at bounding box center [354, 134] width 47 height 14
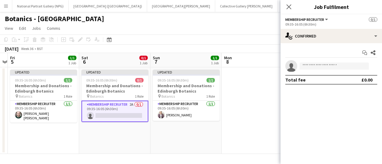
click at [148, 41] on app-toolbar "Copy Paste Paste Ctrl+V Paste with crew Ctrl+Shift+V Paste linked Job Delete Gr…" at bounding box center [191, 40] width 382 height 10
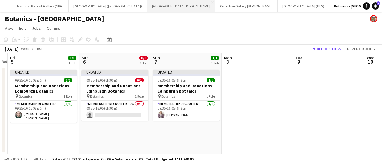
click at [153, 1] on button "[GEOGRAPHIC_DATA][PERSON_NAME] [GEOGRAPHIC_DATA] Close" at bounding box center [181, 6] width 68 height 12
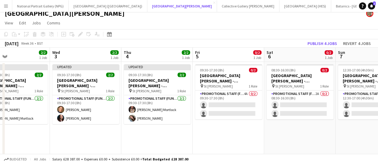
scroll to position [0, 164]
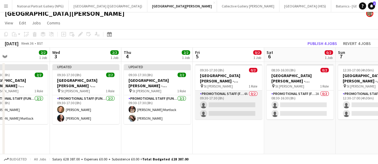
click at [241, 108] on app-card-role "Promotional Staff (Fundraiser) 4A 0/2 09:30-17:30 (8h) single-neutral-actions s…" at bounding box center [228, 105] width 67 height 29
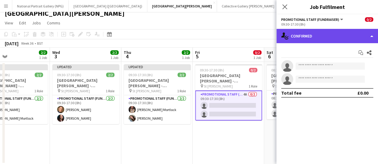
click at [339, 40] on div "single-neutral-actions-check-2 Confirmed" at bounding box center [326, 36] width 101 height 14
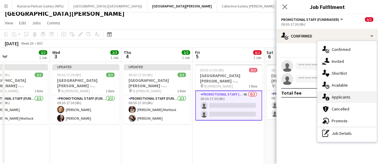
click at [347, 96] on div "single-neutral-actions-information Applicants" at bounding box center [346, 97] width 59 height 12
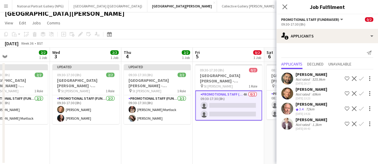
click at [363, 123] on app-icon "Confirm" at bounding box center [361, 124] width 5 height 5
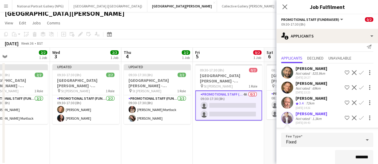
scroll to position [90, 0]
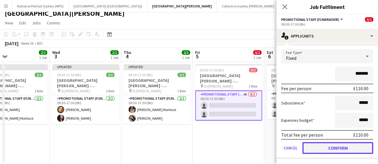
click at [322, 147] on button "Confirm" at bounding box center [337, 148] width 71 height 12
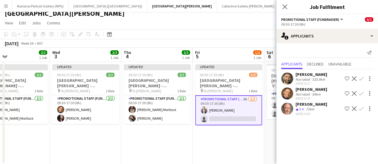
scroll to position [0, 0]
click at [362, 78] on app-icon "Confirm" at bounding box center [361, 78] width 5 height 5
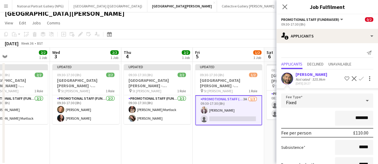
scroll to position [75, 0]
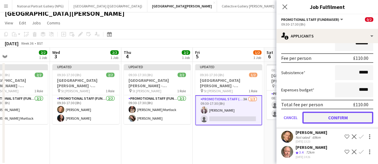
click at [335, 116] on button "Confirm" at bounding box center [337, 118] width 71 height 12
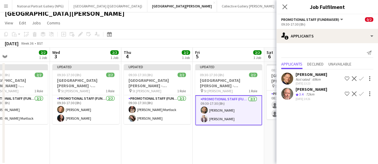
scroll to position [0, 0]
click at [199, 39] on div "September 2025 Week 36 • BST Publish 1 job Revert 1 job" at bounding box center [189, 43] width 378 height 8
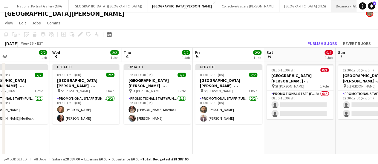
click at [331, 8] on button "Botanics - [GEOGRAPHIC_DATA] Close" at bounding box center [360, 6] width 59 height 12
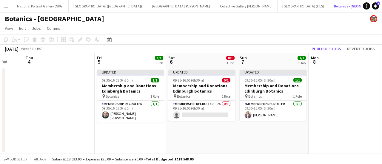
scroll to position [0, 185]
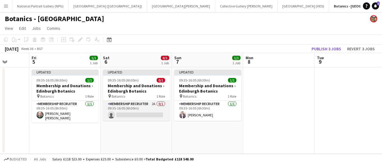
click at [118, 114] on app-card-role "Membership Recruiter 2A 0/1 09:35-16:05 (6h30m) single-neutral-actions" at bounding box center [136, 111] width 67 height 20
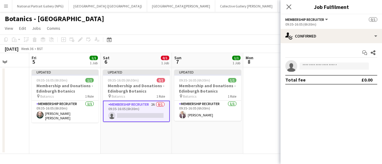
click at [162, 44] on app-toolbar "Copy Paste Paste Ctrl+V Paste with crew Ctrl+Shift+V Paste linked Job Delete Gr…" at bounding box center [191, 40] width 382 height 10
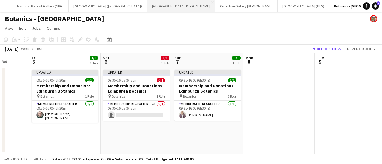
click at [156, 4] on button "[GEOGRAPHIC_DATA][PERSON_NAME] [GEOGRAPHIC_DATA] Close" at bounding box center [181, 6] width 68 height 12
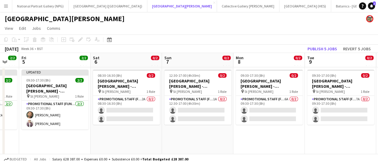
scroll to position [0, 124]
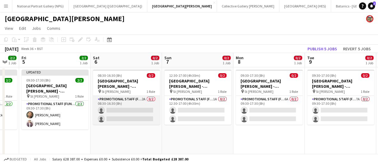
click at [119, 111] on app-card-role "Promotional Staff (Fundraiser) 2A 0/2 08:30-16:30 (8h) single-neutral-actions s…" at bounding box center [126, 110] width 67 height 29
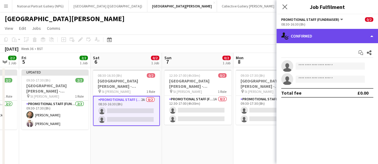
click at [331, 38] on div "single-neutral-actions-check-2 Confirmed" at bounding box center [326, 36] width 101 height 14
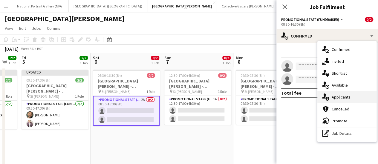
click at [338, 96] on div "single-neutral-actions-information Applicants" at bounding box center [346, 97] width 59 height 12
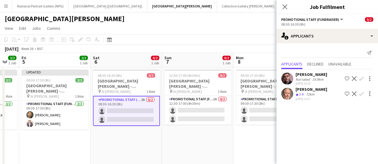
click at [361, 80] on app-icon "Confirm" at bounding box center [361, 78] width 5 height 5
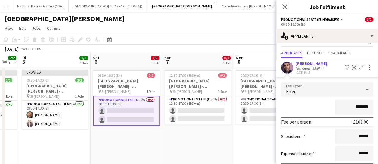
scroll to position [11, 0]
click at [356, 107] on input "*******" at bounding box center [354, 107] width 38 height 15
type input "*******"
click at [308, 111] on div "*******" at bounding box center [327, 107] width 92 height 15
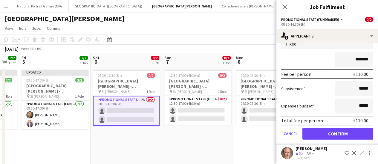
scroll to position [60, 0]
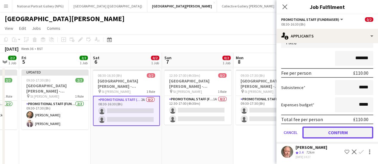
click at [317, 135] on button "Confirm" at bounding box center [337, 133] width 71 height 12
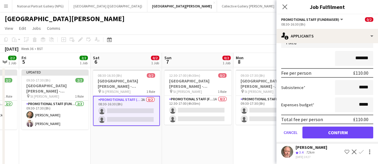
scroll to position [0, 0]
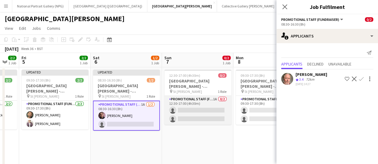
click at [209, 119] on app-card-role "Promotional Staff (Fundraiser) 1A 0/2 12:30-17:00 (4h30m) single-neutral-action…" at bounding box center [197, 110] width 67 height 29
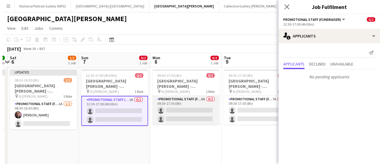
scroll to position [0, 196]
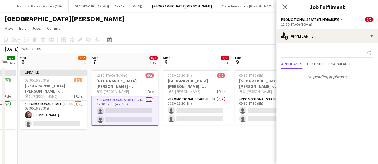
click at [208, 12] on div "[GEOGRAPHIC_DATA][PERSON_NAME]" at bounding box center [189, 17] width 378 height 11
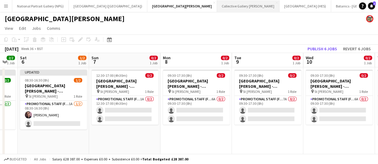
click at [217, 6] on button "Collective Gallery Calton Hill Close" at bounding box center [248, 6] width 62 height 12
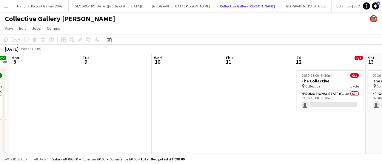
scroll to position [0, 188]
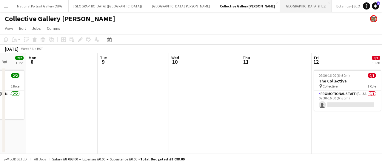
click at [280, 9] on button "[GEOGRAPHIC_DATA] (HES) Close" at bounding box center [306, 6] width 52 height 12
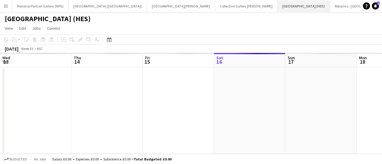
scroll to position [0, 143]
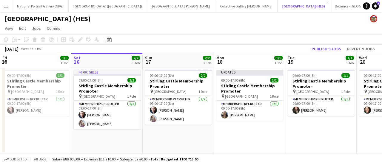
drag, startPoint x: 244, startPoint y: 9, endPoint x: 270, endPoint y: 53, distance: 51.1
click at [270, 53] on div "Menu Boards Boards Boards All jobs Status Workforce Workforce My Workforce Recr…" at bounding box center [191, 82] width 382 height 164
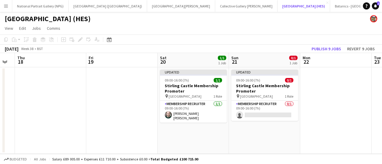
scroll to position [0, 199]
click at [330, 6] on button "Botanics - [GEOGRAPHIC_DATA] Close" at bounding box center [359, 6] width 59 height 12
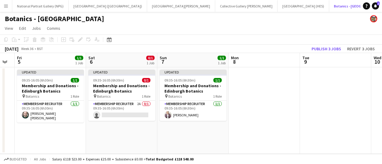
scroll to position [0, 201]
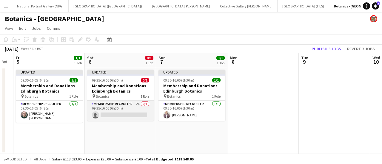
click at [133, 112] on app-card-role "Membership Recruiter 2A 0/1 09:35-16:05 (6h30m) single-neutral-actions" at bounding box center [120, 111] width 67 height 20
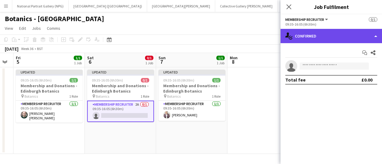
click at [325, 42] on div "single-neutral-actions-check-2 Confirmed" at bounding box center [331, 36] width 101 height 14
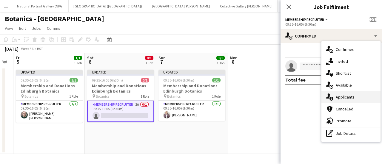
click at [343, 96] on div "single-neutral-actions-information Applicants" at bounding box center [351, 97] width 59 height 12
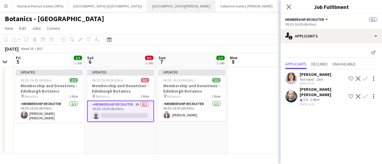
click at [150, 3] on button "[GEOGRAPHIC_DATA][PERSON_NAME] [GEOGRAPHIC_DATA] Close" at bounding box center [181, 6] width 68 height 12
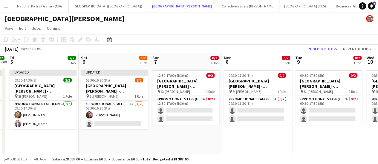
scroll to position [0, 136]
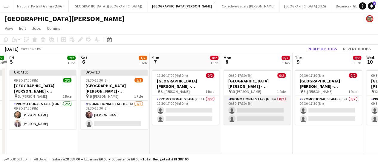
click at [240, 113] on app-card-role "Promotional Staff (Fundraiser) 6A 0/2 09:30-17:30 (8h) single-neutral-actions s…" at bounding box center [256, 110] width 67 height 29
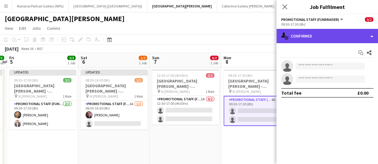
click at [324, 35] on div "single-neutral-actions-check-2 Confirmed" at bounding box center [326, 36] width 101 height 14
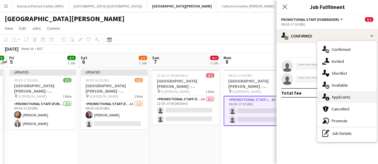
click at [344, 100] on div "single-neutral-actions-information Applicants" at bounding box center [346, 97] width 59 height 12
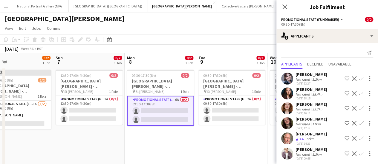
scroll to position [2, 0]
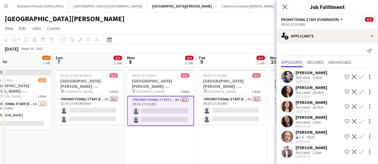
click at [359, 151] on app-icon "Confirm" at bounding box center [361, 152] width 5 height 5
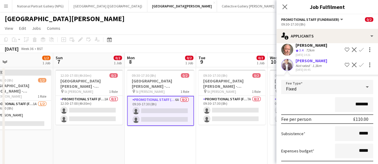
scroll to position [120, 0]
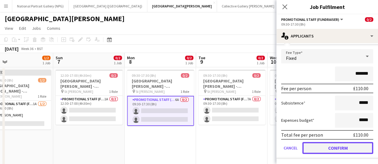
click at [333, 147] on button "Confirm" at bounding box center [337, 148] width 71 height 12
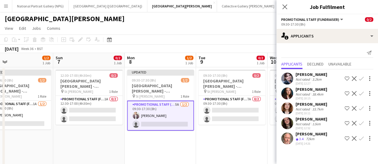
scroll to position [0, 0]
click at [360, 124] on app-icon "Confirm" at bounding box center [361, 123] width 5 height 5
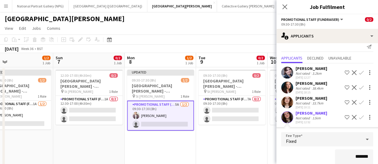
scroll to position [105, 0]
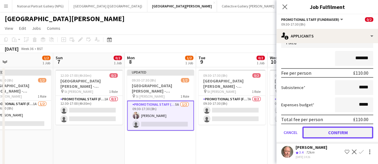
click at [339, 134] on button "Confirm" at bounding box center [337, 133] width 71 height 12
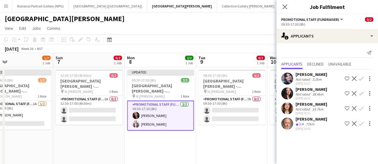
scroll to position [0, 0]
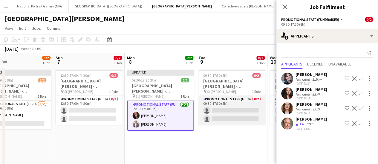
click at [217, 119] on app-card-role "Promotional Staff (Fundraiser) 7A 0/2 09:30-17:30 (8h) single-neutral-actions s…" at bounding box center [231, 110] width 67 height 29
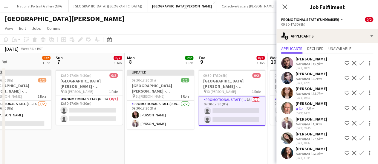
scroll to position [17, 0]
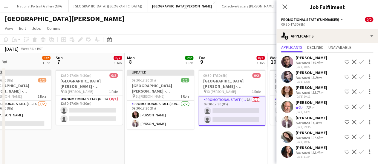
click at [359, 90] on app-icon "Confirm" at bounding box center [361, 92] width 5 height 5
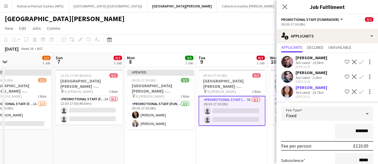
scroll to position [135, 0]
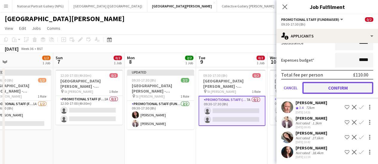
click at [339, 83] on button "Confirm" at bounding box center [337, 88] width 71 height 12
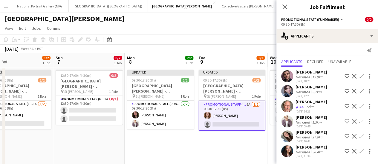
scroll to position [2, 0]
click at [359, 79] on app-icon "Confirm" at bounding box center [361, 77] width 5 height 5
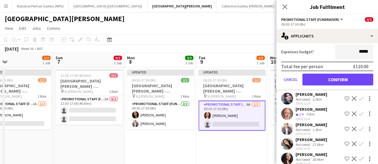
scroll to position [120, 0]
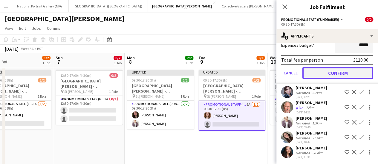
click at [334, 76] on button "Confirm" at bounding box center [337, 73] width 71 height 12
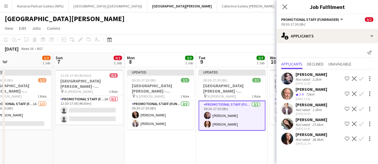
scroll to position [0, 173]
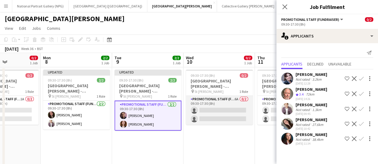
click at [223, 116] on app-card-role "Promotional Staff (Fundraiser) 6A 0/2 09:30-17:30 (8h) single-neutral-actions s…" at bounding box center [219, 110] width 67 height 29
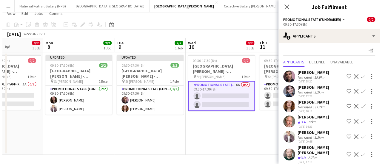
scroll to position [0, 0]
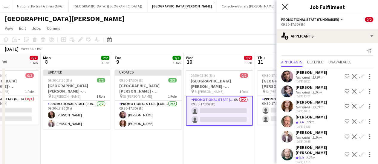
click at [284, 6] on icon at bounding box center [285, 7] width 6 height 6
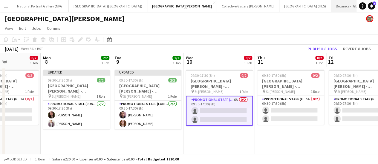
click at [331, 7] on button "Botanics - [GEOGRAPHIC_DATA] Close" at bounding box center [360, 6] width 59 height 12
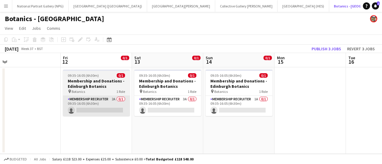
scroll to position [0, 154]
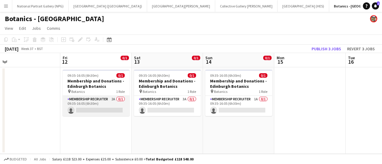
click at [94, 105] on app-card-role "Membership Recruiter 2A 0/1 09:35-16:05 (6h30m) single-neutral-actions" at bounding box center [96, 106] width 67 height 20
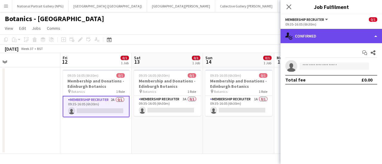
click at [299, 39] on div "single-neutral-actions-check-2 Confirmed" at bounding box center [331, 36] width 101 height 14
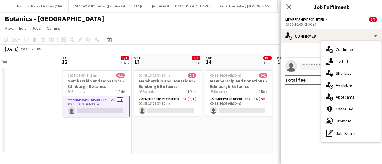
click at [243, 36] on app-toolbar "Copy Paste Paste Ctrl+V Paste with crew Ctrl+Shift+V Paste linked Job Delete Gr…" at bounding box center [191, 40] width 382 height 10
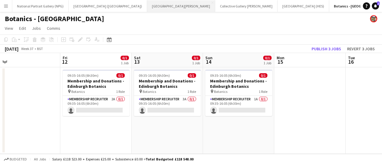
click at [159, 6] on button "[GEOGRAPHIC_DATA][PERSON_NAME] [GEOGRAPHIC_DATA] Close" at bounding box center [181, 6] width 68 height 12
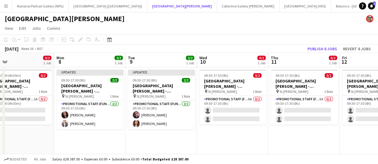
scroll to position [0, 153]
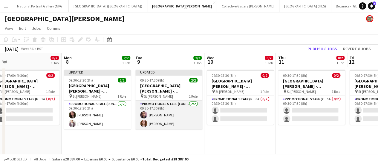
click at [169, 116] on app-card-role "Promotional Staff (Fundraiser) 2/2 09:30-17:30 (8h) Ross Jamieson Shannon David…" at bounding box center [168, 115] width 67 height 29
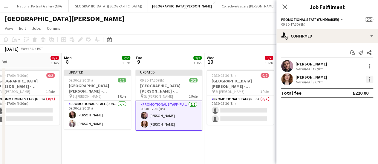
click at [371, 76] on div at bounding box center [369, 79] width 7 height 7
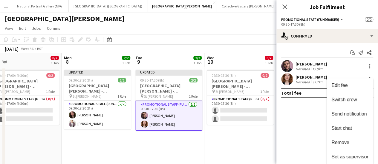
click at [309, 112] on div at bounding box center [189, 82] width 378 height 164
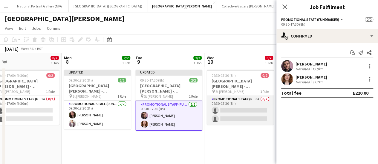
click at [256, 115] on app-card-role "Promotional Staff (Fundraiser) 6A 0/2 09:30-17:30 (8h) single-neutral-actions s…" at bounding box center [240, 110] width 67 height 29
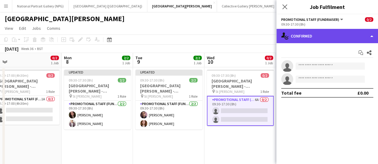
click at [333, 33] on div "single-neutral-actions-check-2 Confirmed" at bounding box center [326, 36] width 101 height 14
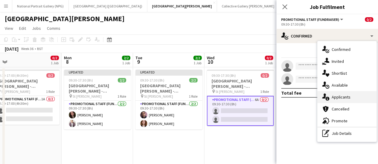
click at [341, 98] on div "single-neutral-actions-information Applicants" at bounding box center [346, 97] width 59 height 12
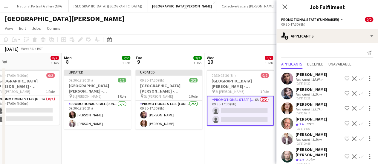
click at [359, 80] on app-icon "Confirm" at bounding box center [361, 78] width 5 height 5
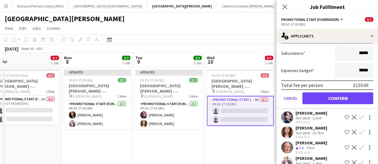
scroll to position [105, 0]
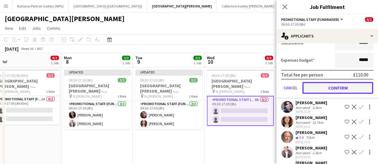
click at [332, 89] on button "Confirm" at bounding box center [337, 88] width 71 height 12
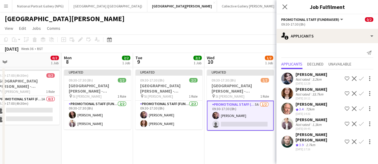
scroll to position [0, 0]
click at [362, 92] on app-icon "Confirm" at bounding box center [361, 93] width 5 height 5
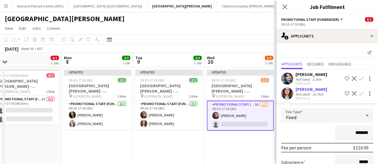
scroll to position [105, 0]
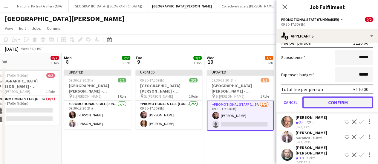
click at [331, 105] on button "Confirm" at bounding box center [337, 103] width 71 height 12
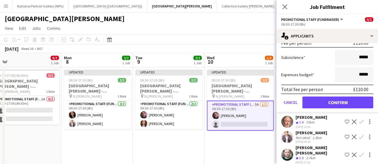
scroll to position [0, 0]
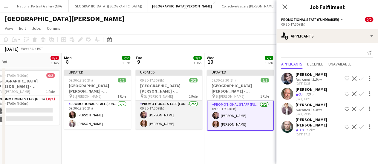
click at [158, 126] on app-card-role "Promotional Staff (Fundraiser) 2/2 09:30-17:30 (8h) Ross Jamieson Shannon David…" at bounding box center [168, 115] width 67 height 29
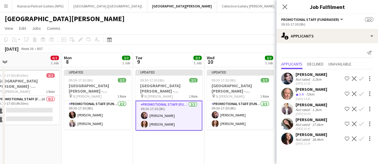
click at [194, 122] on app-card-role "Promotional Staff (Fundraiser) 2/2 09:30-17:30 (8h) Ross Jamieson Shannon David…" at bounding box center [168, 116] width 67 height 30
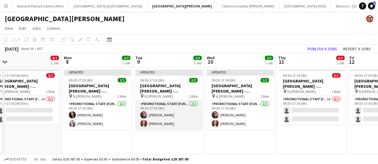
click at [194, 122] on app-card-role "Promotional Staff (Fundraiser) 2/2 09:30-17:30 (8h) Ross Jamieson Shannon David…" at bounding box center [168, 115] width 67 height 29
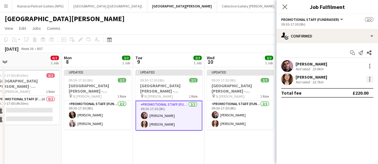
click at [370, 79] on div at bounding box center [369, 79] width 7 height 7
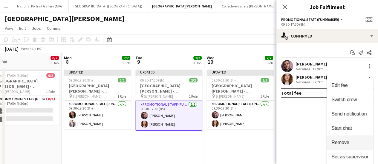
click at [346, 140] on span "Remove" at bounding box center [340, 142] width 18 height 5
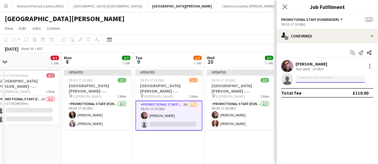
click at [310, 78] on input at bounding box center [329, 79] width 69 height 7
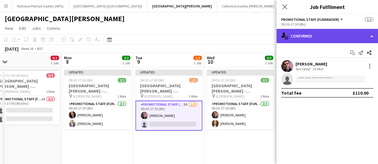
click at [368, 41] on div "single-neutral-actions-check-2 Confirmed" at bounding box center [326, 36] width 101 height 14
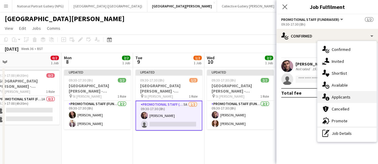
click at [349, 100] on div "single-neutral-actions-information Applicants" at bounding box center [346, 97] width 59 height 12
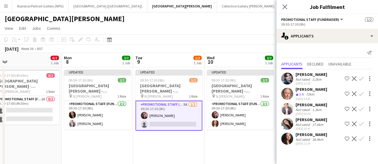
click at [361, 139] on app-icon "Confirm" at bounding box center [361, 139] width 5 height 5
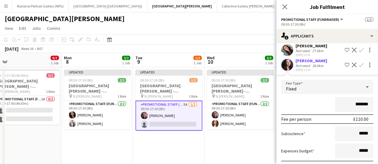
scroll to position [105, 0]
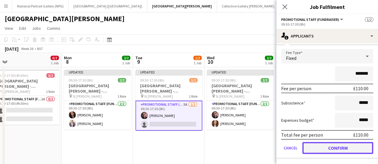
click at [331, 149] on button "Confirm" at bounding box center [337, 148] width 71 height 12
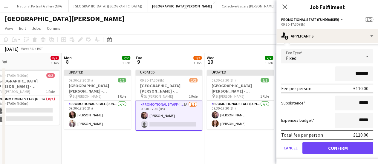
scroll to position [0, 0]
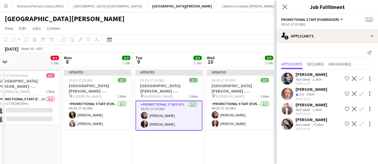
click at [221, 144] on app-date-cell "Updated 09:30-17:30 (8h) 2/2 St Giles Cathedral - Fundraising pin St Giles 1 Ro…" at bounding box center [239, 118] width 71 height 103
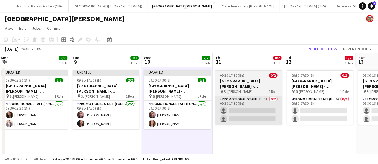
scroll to position [0, 216]
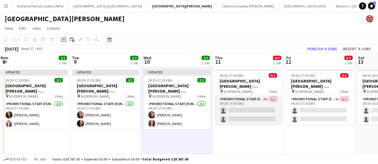
click at [241, 115] on app-card-role "Promotional Staff (Fundraiser) 5A 0/2 09:30-17:30 (8h) single-neutral-actions s…" at bounding box center [248, 110] width 67 height 29
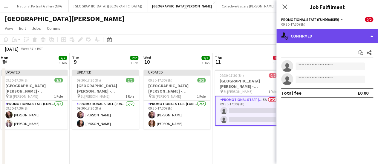
click at [317, 40] on div "single-neutral-actions-check-2 Confirmed" at bounding box center [326, 36] width 101 height 14
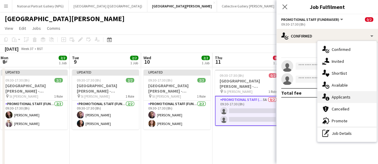
click at [327, 96] on icon "single-neutral-actions-information" at bounding box center [325, 97] width 7 height 7
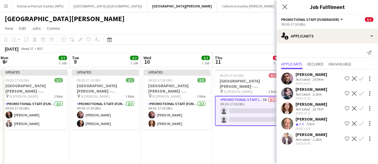
click at [362, 79] on app-icon "Confirm" at bounding box center [361, 78] width 5 height 5
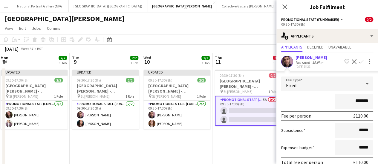
scroll to position [14, 0]
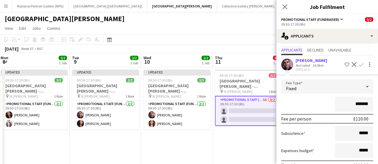
click at [299, 50] on span "Applicants" at bounding box center [291, 50] width 21 height 4
click at [306, 50] on div "Applicants Declined Unavailable" at bounding box center [327, 50] width 92 height 9
click at [351, 65] on app-icon "Decline" at bounding box center [353, 64] width 5 height 5
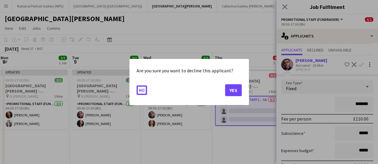
click at [138, 94] on button "No" at bounding box center [141, 91] width 10 height 10
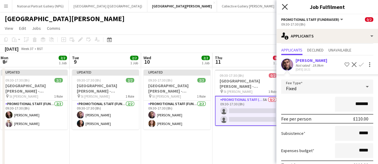
click at [287, 5] on icon "Close pop-in" at bounding box center [285, 7] width 6 height 6
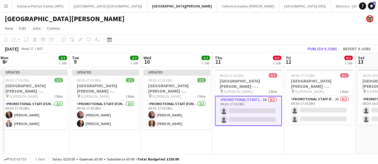
click at [253, 113] on app-card-role "Promotional Staff (Fundraiser) 5A 0/2 09:30-17:30 (8h) single-neutral-actions s…" at bounding box center [248, 111] width 67 height 30
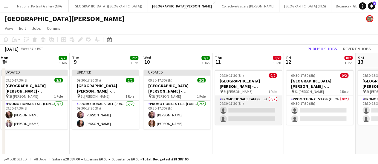
click at [270, 107] on app-card-role "Promotional Staff (Fundraiser) 5A 0/2 09:30-17:30 (8h) single-neutral-actions s…" at bounding box center [248, 110] width 67 height 29
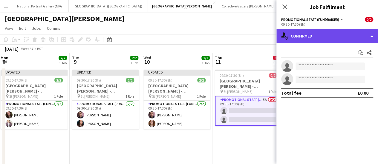
click at [323, 35] on div "single-neutral-actions-check-2 Confirmed" at bounding box center [326, 36] width 101 height 14
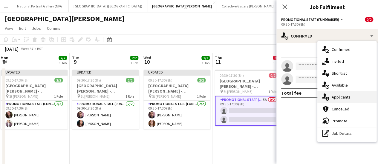
click at [334, 97] on div "single-neutral-actions-information Applicants" at bounding box center [346, 97] width 59 height 12
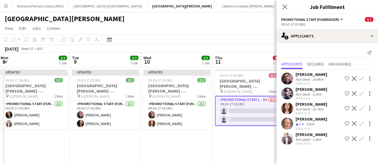
click at [362, 138] on app-icon "Confirm" at bounding box center [361, 139] width 5 height 5
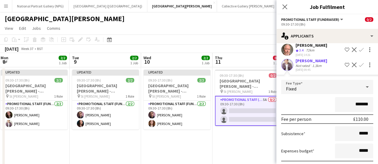
scroll to position [105, 0]
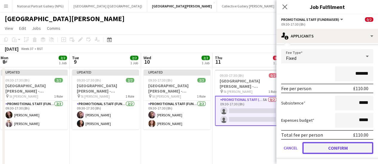
click at [333, 148] on button "Confirm" at bounding box center [337, 148] width 71 height 12
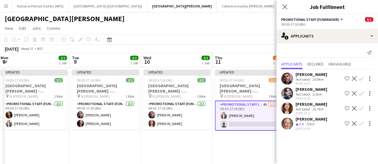
scroll to position [0, 0]
click at [360, 93] on app-icon "Confirm" at bounding box center [361, 93] width 5 height 5
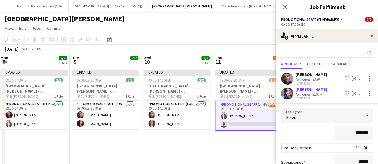
scroll to position [90, 0]
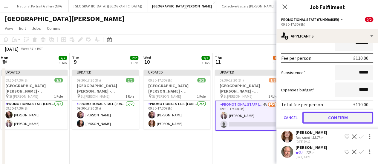
click at [330, 119] on button "Confirm" at bounding box center [337, 118] width 71 height 12
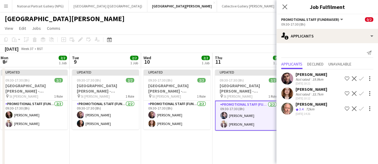
scroll to position [0, 225]
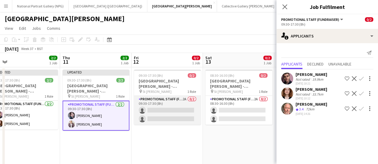
click at [160, 113] on app-card-role "Promotional Staff (Fundraiser) 2A 0/2 09:30-17:30 (8h) single-neutral-actions s…" at bounding box center [167, 110] width 67 height 29
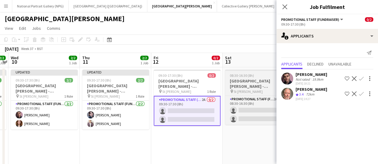
scroll to position [0, 216]
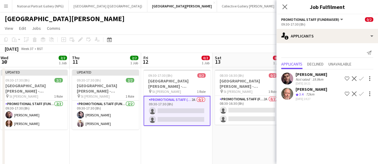
click at [362, 79] on app-icon "Confirm" at bounding box center [361, 78] width 5 height 5
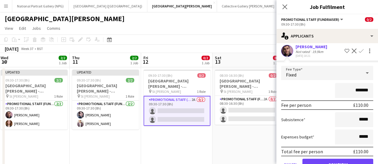
scroll to position [60, 0]
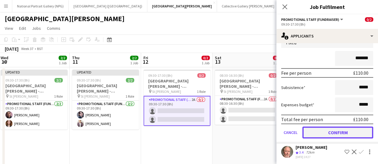
click at [323, 130] on button "Confirm" at bounding box center [337, 133] width 71 height 12
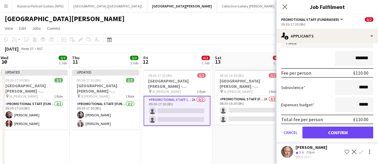
scroll to position [0, 0]
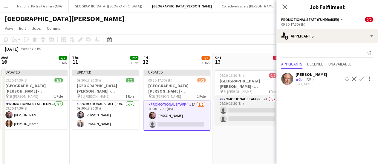
click at [251, 106] on app-card-role "Promotional Staff (Fundraiser) 2A 0/2 08:30-16:30 (8h) single-neutral-actions s…" at bounding box center [248, 110] width 67 height 29
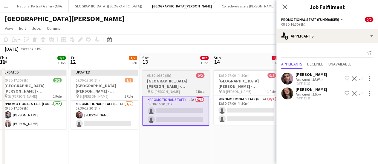
scroll to position [0, 146]
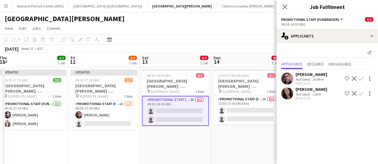
click at [362, 77] on app-icon "Confirm" at bounding box center [361, 78] width 5 height 5
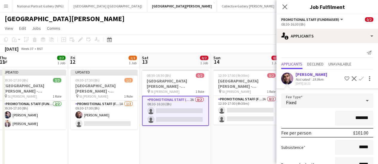
scroll to position [60, 0]
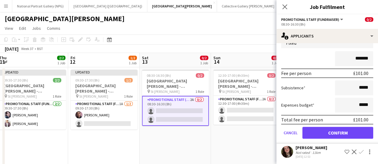
click at [354, 59] on input "*******" at bounding box center [354, 58] width 38 height 15
type input "*******"
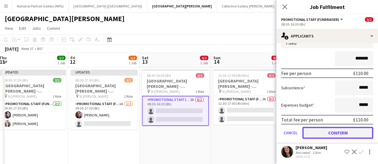
click at [325, 132] on button "Confirm" at bounding box center [337, 133] width 71 height 12
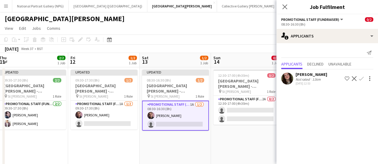
scroll to position [0, 0]
click at [362, 77] on app-icon "Confirm" at bounding box center [361, 78] width 5 height 5
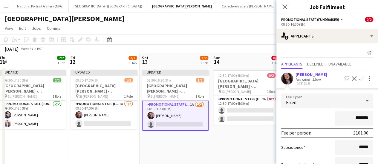
scroll to position [45, 0]
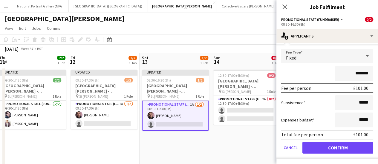
click at [356, 71] on input "*******" at bounding box center [354, 73] width 38 height 15
type input "*******"
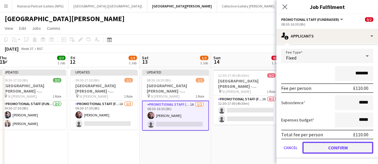
click at [325, 148] on button "Confirm" at bounding box center [337, 148] width 71 height 12
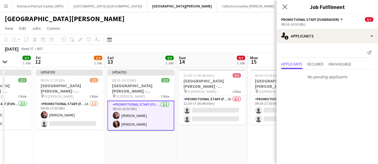
scroll to position [0, 181]
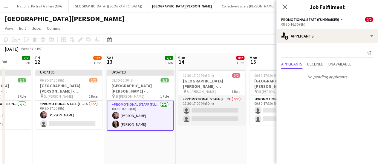
click at [197, 121] on app-card-role "Promotional Staff (Fundraiser) 2A 0/2 12:30-17:00 (4h30m) single-neutral-action…" at bounding box center [211, 110] width 67 height 29
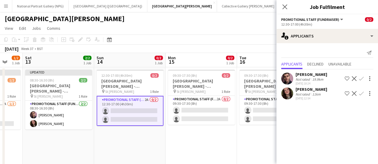
scroll to position [0, 192]
click at [361, 78] on app-icon "Confirm" at bounding box center [361, 78] width 5 height 5
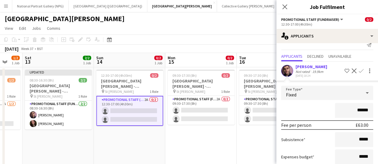
scroll to position [60, 0]
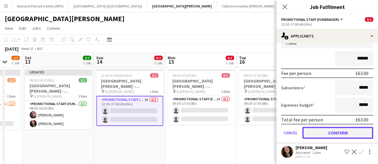
click at [335, 135] on button "Confirm" at bounding box center [337, 133] width 71 height 12
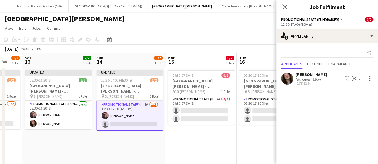
scroll to position [0, 0]
click at [361, 77] on app-icon "Confirm" at bounding box center [361, 78] width 5 height 5
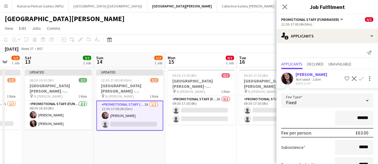
scroll to position [45, 0]
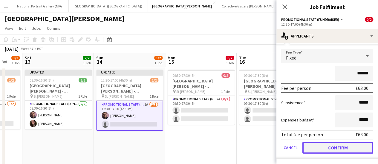
click at [342, 143] on button "Confirm" at bounding box center [337, 148] width 71 height 12
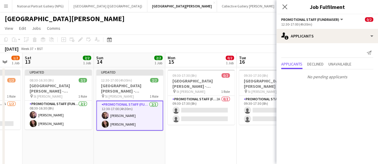
scroll to position [0, 0]
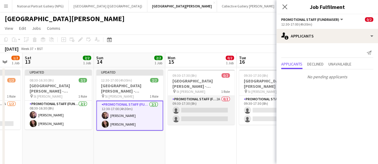
click at [195, 120] on app-card-role "Promotional Staff (Fundraiser) 2A 0/2 09:30-17:30 (8h) single-neutral-actions s…" at bounding box center [200, 110] width 67 height 29
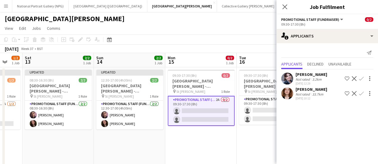
click at [361, 78] on app-icon "Confirm" at bounding box center [361, 78] width 5 height 5
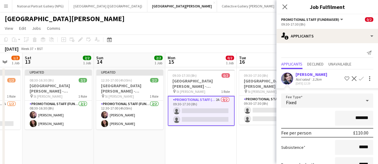
scroll to position [60, 0]
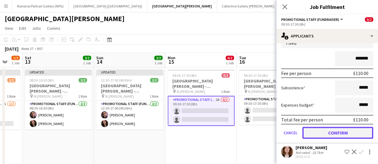
click at [340, 132] on button "Confirm" at bounding box center [337, 133] width 71 height 12
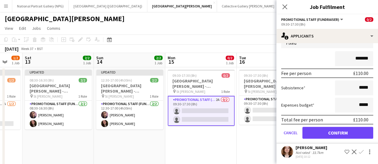
scroll to position [0, 0]
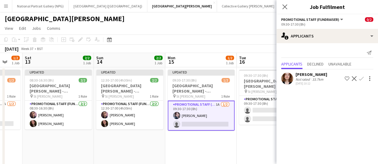
click at [359, 79] on app-icon "Confirm" at bounding box center [361, 78] width 5 height 5
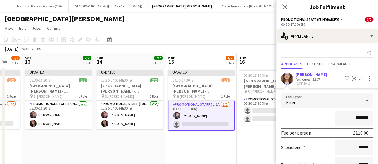
scroll to position [45, 0]
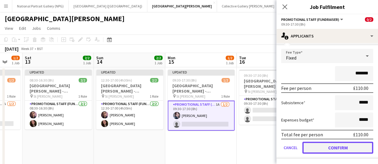
click at [347, 145] on button "Confirm" at bounding box center [337, 148] width 71 height 12
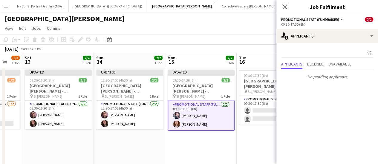
scroll to position [0, 169]
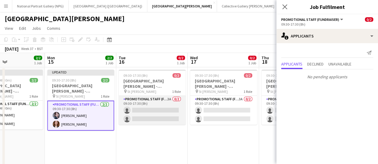
click at [159, 121] on app-card-role "Promotional Staff (Fundraiser) 3A 0/2 09:30-17:30 (8h) single-neutral-actions s…" at bounding box center [152, 110] width 67 height 29
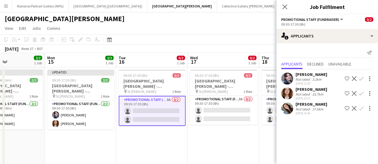
click at [361, 107] on app-icon "Confirm" at bounding box center [361, 108] width 5 height 5
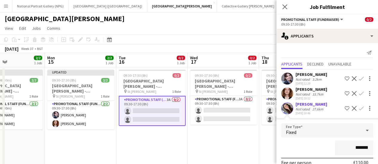
scroll to position [75, 0]
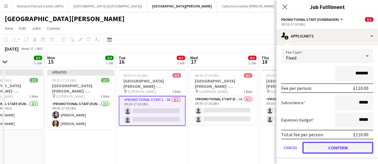
click at [350, 146] on button "Confirm" at bounding box center [337, 148] width 71 height 12
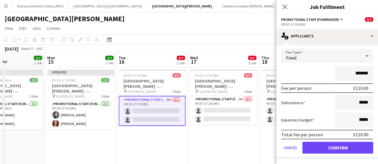
scroll to position [0, 0]
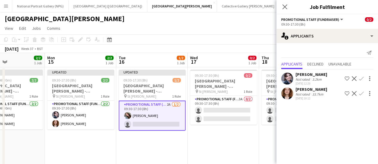
click at [361, 81] on button "Confirm" at bounding box center [360, 78] width 7 height 7
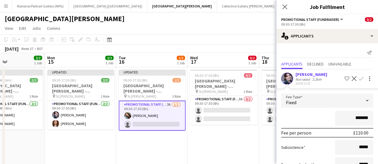
scroll to position [60, 0]
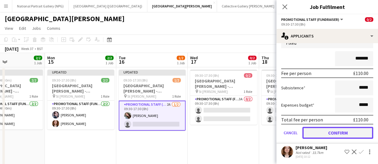
click at [338, 133] on button "Confirm" at bounding box center [337, 133] width 71 height 12
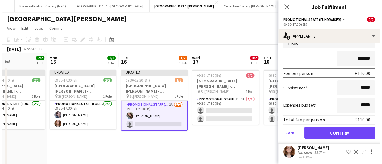
scroll to position [0, 0]
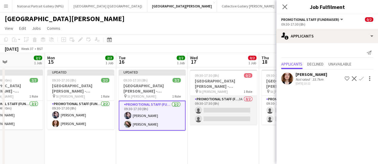
click at [210, 107] on app-card-role "Promotional Staff (Fundraiser) 3A 0/2 09:30-17:30 (8h) single-neutral-actions s…" at bounding box center [223, 110] width 67 height 29
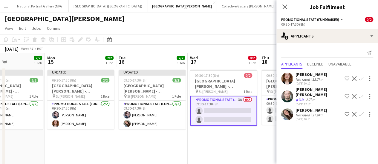
click at [247, 28] on app-page-menu "View Day view expanded Day view collapsed Month view Date picker Jump to today …" at bounding box center [189, 28] width 378 height 11
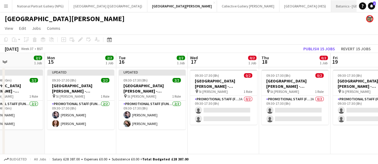
click at [331, 6] on button "Botanics - [GEOGRAPHIC_DATA] Close" at bounding box center [360, 6] width 59 height 12
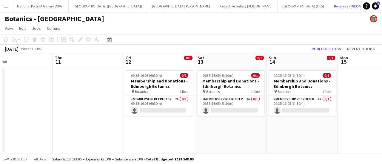
scroll to position [0, 163]
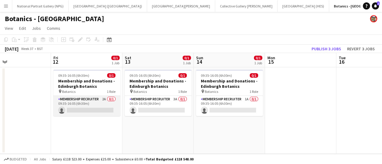
click at [106, 111] on app-card-role "Membership Recruiter 2A 0/1 09:35-16:05 (6h30m) single-neutral-actions" at bounding box center [86, 106] width 67 height 20
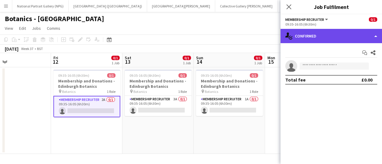
click at [349, 42] on div "single-neutral-actions-check-2 Confirmed" at bounding box center [331, 36] width 101 height 14
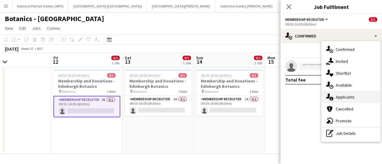
click at [355, 94] on div "single-neutral-actions-information Applicants" at bounding box center [351, 97] width 59 height 12
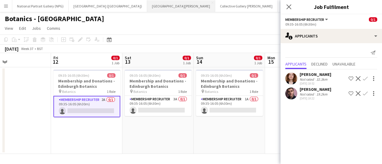
click at [165, 8] on button "[GEOGRAPHIC_DATA][PERSON_NAME] [GEOGRAPHIC_DATA] Close" at bounding box center [181, 6] width 68 height 12
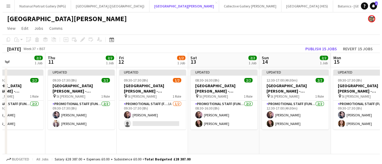
scroll to position [0, 242]
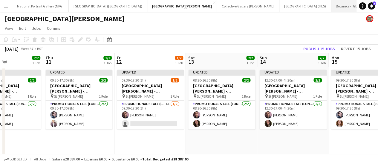
click at [331, 4] on button "Botanics - [GEOGRAPHIC_DATA] Close" at bounding box center [360, 6] width 59 height 12
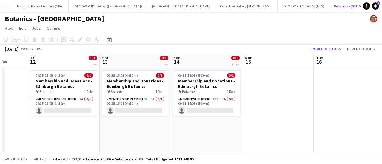
scroll to position [0, 173]
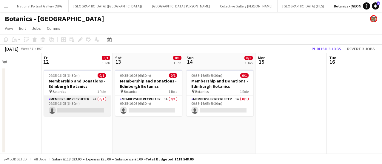
click at [89, 109] on app-card-role "Membership Recruiter 2A 0/1 09:35-16:05 (6h30m) single-neutral-actions" at bounding box center [77, 106] width 67 height 20
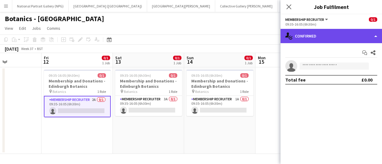
click at [327, 42] on div "single-neutral-actions-check-2 Confirmed" at bounding box center [331, 36] width 101 height 14
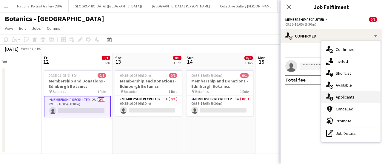
click at [343, 99] on div "single-neutral-actions-information Applicants" at bounding box center [351, 97] width 59 height 12
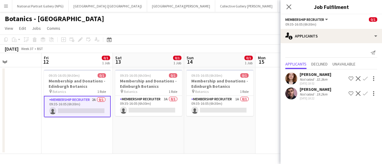
click at [367, 79] on app-icon "Confirm" at bounding box center [365, 78] width 5 height 5
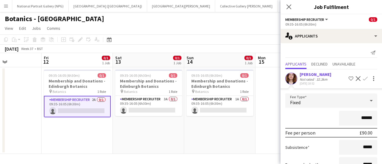
scroll to position [60, 0]
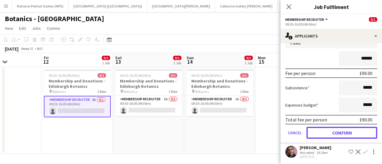
click at [318, 130] on button "Confirm" at bounding box center [342, 133] width 71 height 12
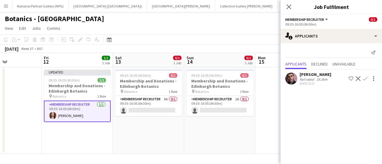
scroll to position [0, 0]
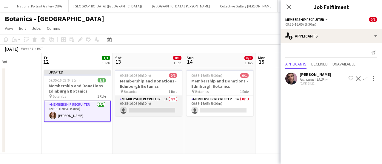
click at [147, 103] on app-card-role "Membership Recruiter 3A 0/1 09:35-16:05 (6h30m) single-neutral-actions" at bounding box center [148, 106] width 67 height 20
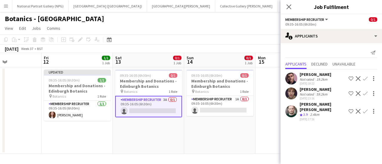
click at [365, 93] on app-icon "Confirm" at bounding box center [365, 93] width 5 height 5
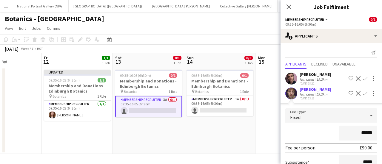
scroll to position [75, 0]
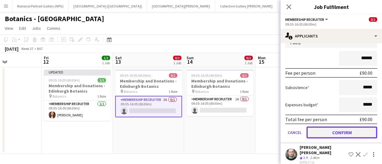
click at [321, 135] on button "Confirm" at bounding box center [342, 133] width 71 height 12
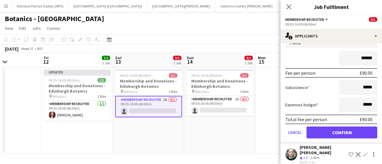
scroll to position [0, 0]
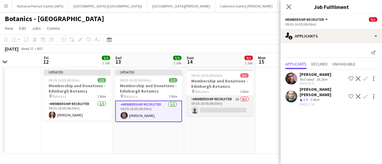
click at [206, 108] on app-card-role "Membership Recruiter 1A 0/1 09:35-16:05 (6h30m) single-neutral-actions" at bounding box center [220, 106] width 67 height 20
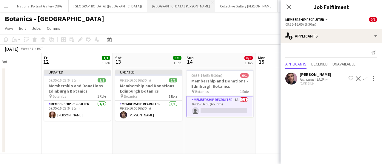
click at [159, 4] on button "[GEOGRAPHIC_DATA][PERSON_NAME] [GEOGRAPHIC_DATA] Close" at bounding box center [181, 6] width 68 height 12
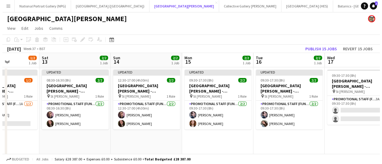
scroll to position [0, 162]
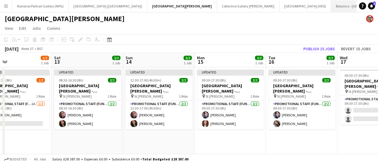
click at [331, 2] on button "Botanics - [GEOGRAPHIC_DATA] Close" at bounding box center [360, 6] width 59 height 12
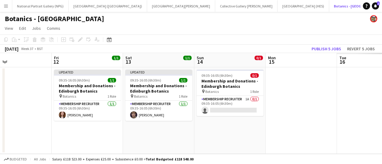
scroll to position [0, 259]
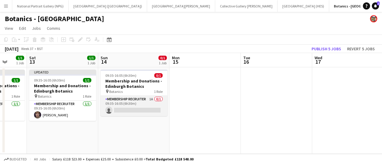
click at [144, 113] on app-card-role "Membership Recruiter 1A 0/1 09:35-16:05 (6h30m) single-neutral-actions" at bounding box center [134, 106] width 67 height 20
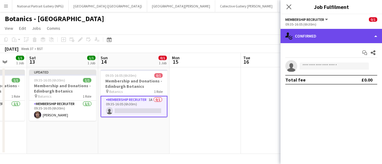
click at [341, 32] on div "single-neutral-actions-check-2 Confirmed" at bounding box center [331, 36] width 101 height 14
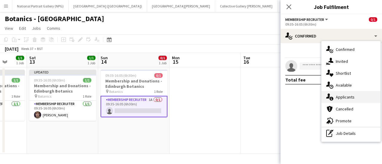
click at [359, 102] on div "single-neutral-actions-information Applicants" at bounding box center [351, 97] width 59 height 12
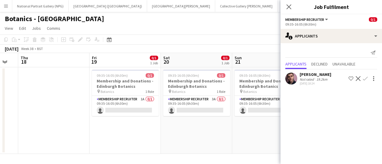
scroll to position [0, 201]
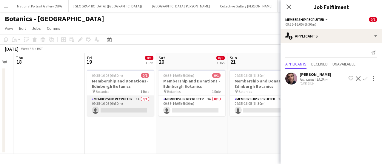
click at [127, 109] on app-card-role "Membership Recruiter 1A 0/1 09:35-16:05 (6h30m) single-neutral-actions" at bounding box center [120, 106] width 67 height 20
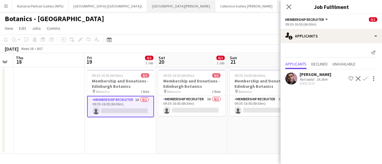
click at [156, 0] on button "[GEOGRAPHIC_DATA][PERSON_NAME] [GEOGRAPHIC_DATA] Close" at bounding box center [181, 6] width 68 height 12
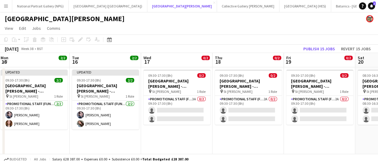
scroll to position [0, 144]
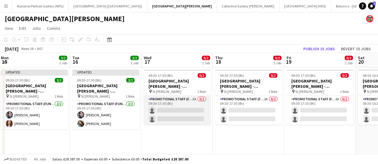
click at [192, 110] on app-card-role "Promotional Staff (Fundraiser) 3A 0/2 09:30-17:30 (8h) single-neutral-actions s…" at bounding box center [177, 110] width 67 height 29
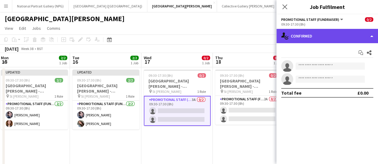
click at [319, 33] on div "single-neutral-actions-check-2 Confirmed" at bounding box center [326, 36] width 101 height 14
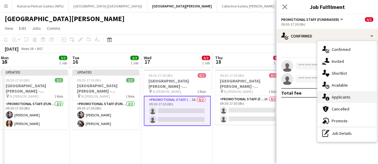
click at [342, 92] on div "single-neutral-actions-information Applicants" at bounding box center [346, 97] width 59 height 12
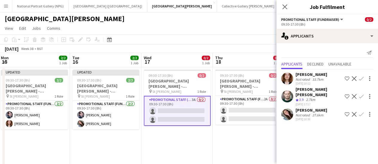
click at [362, 112] on app-icon "Confirm" at bounding box center [361, 114] width 5 height 5
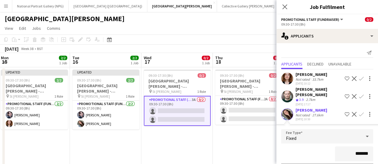
scroll to position [75, 0]
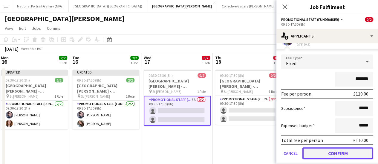
click at [324, 148] on button "Confirm" at bounding box center [337, 154] width 71 height 12
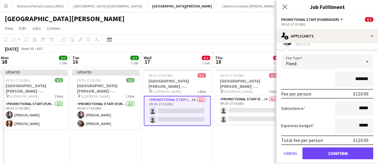
scroll to position [0, 0]
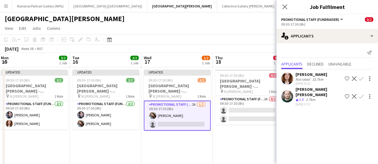
click at [362, 94] on app-icon "Confirm" at bounding box center [361, 96] width 5 height 5
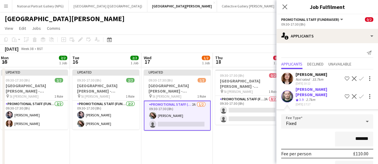
scroll to position [60, 0]
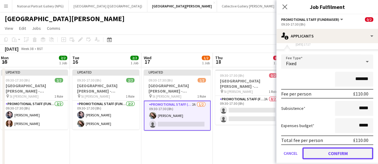
click at [332, 148] on button "Confirm" at bounding box center [337, 154] width 71 height 12
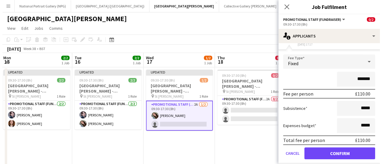
scroll to position [0, 0]
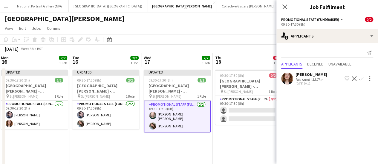
click at [164, 43] on app-toolbar "Copy Paste Paste Ctrl+V Paste with crew Ctrl+Shift+V Paste linked Job Delete Gr…" at bounding box center [189, 40] width 378 height 10
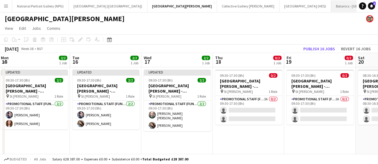
click at [331, 11] on button "Botanics - [GEOGRAPHIC_DATA] Close" at bounding box center [360, 6] width 59 height 12
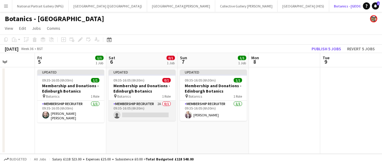
scroll to position [0, 195]
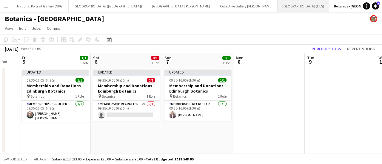
click at [278, 10] on button "[GEOGRAPHIC_DATA] (HES) Close" at bounding box center [304, 6] width 52 height 12
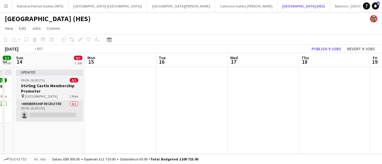
scroll to position [0, 182]
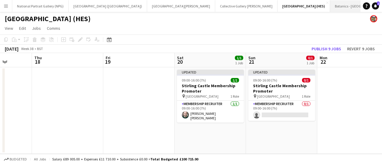
click at [330, 10] on button "Botanics - [GEOGRAPHIC_DATA] Close" at bounding box center [359, 6] width 59 height 12
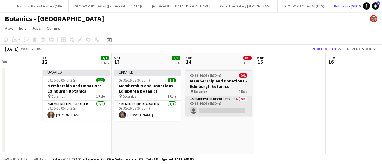
scroll to position [0, 174]
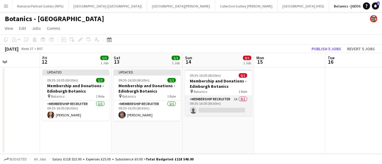
click at [216, 113] on app-card-role "Membership Recruiter 1A 0/1 09:35-16:05 (6h30m) single-neutral-actions" at bounding box center [218, 106] width 67 height 20
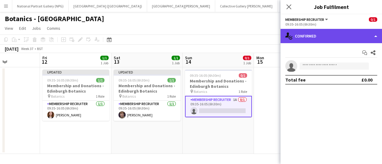
click at [324, 42] on div "single-neutral-actions-check-2 Confirmed" at bounding box center [331, 36] width 101 height 14
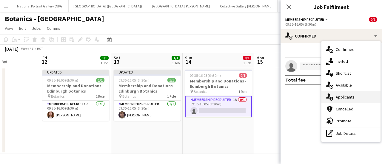
click at [356, 102] on div "single-neutral-actions-information Applicants" at bounding box center [351, 97] width 59 height 12
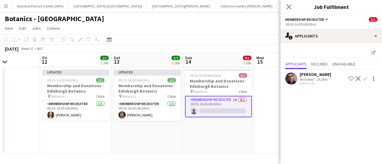
click at [234, 104] on app-card-role "Membership Recruiter 1A 0/1 09:35-16:05 (6h30m) single-neutral-actions" at bounding box center [218, 106] width 67 height 21
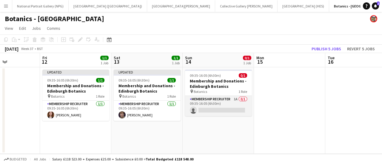
click at [234, 105] on app-card-role "Membership Recruiter 1A 0/1 09:35-16:05 (6h30m) single-neutral-actions" at bounding box center [218, 106] width 67 height 20
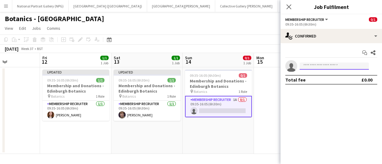
click at [331, 67] on input at bounding box center [334, 66] width 69 height 7
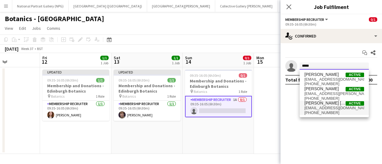
type input "*****"
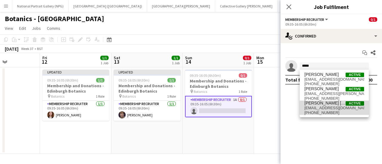
click at [329, 105] on span "[PERSON_NAME] [PERSON_NAME]" at bounding box center [324, 103] width 41 height 5
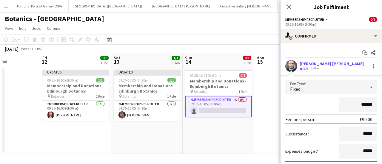
scroll to position [43, 0]
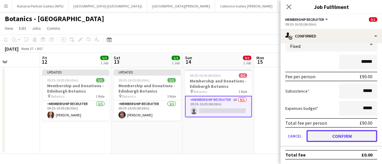
click at [330, 134] on button "Confirm" at bounding box center [342, 136] width 71 height 12
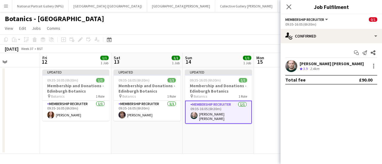
scroll to position [0, 0]
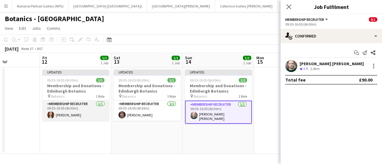
click at [96, 110] on app-card-role "Membership Recruiter 1/1 09:35-16:05 (6h30m) Shannon Davidson" at bounding box center [75, 111] width 67 height 20
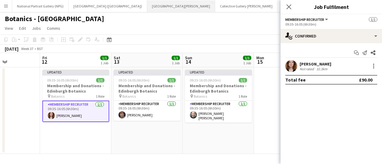
click at [147, 3] on button "[GEOGRAPHIC_DATA][PERSON_NAME] [GEOGRAPHIC_DATA] Close" at bounding box center [181, 6] width 68 height 12
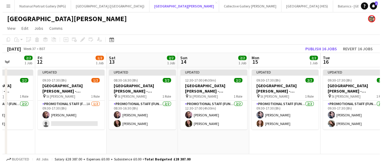
scroll to position [0, 181]
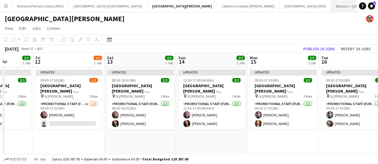
click at [331, 4] on button "Botanics - [GEOGRAPHIC_DATA] Close" at bounding box center [360, 6] width 59 height 12
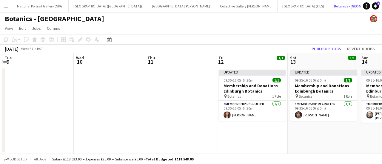
scroll to position [0, 206]
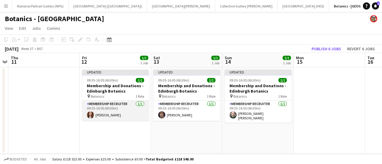
click at [112, 115] on app-card-role "Membership Recruiter 1/1 09:35-16:05 (6h30m) Shannon Davidson" at bounding box center [115, 111] width 67 height 20
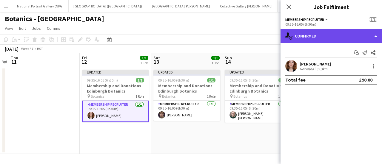
click at [321, 43] on div "single-neutral-actions-check-2 Confirmed" at bounding box center [331, 36] width 101 height 14
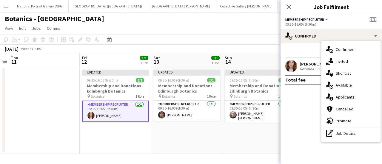
click at [307, 97] on mat-expansion-panel "check Confirmed Start chat Send notification Share Shannon Davidson Not rated 3…" at bounding box center [331, 103] width 101 height 121
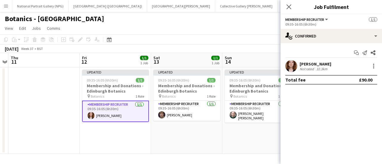
click at [285, 8] on div "Close pop-in" at bounding box center [289, 7] width 17 height 14
click at [288, 8] on icon at bounding box center [289, 7] width 6 height 6
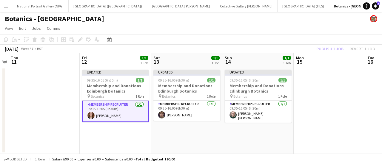
click at [150, 110] on app-date-cell "Updated 09:35-16:05 (6h30m) 1/1 Membership and Donations - Edinburgh Botanics p…" at bounding box center [115, 110] width 71 height 87
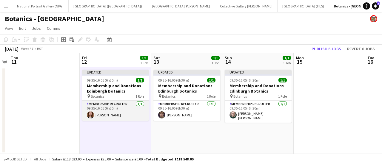
click at [141, 115] on app-card-role "Membership Recruiter 1/1 09:35-16:05 (6h30m) Shannon Davidson" at bounding box center [115, 111] width 67 height 20
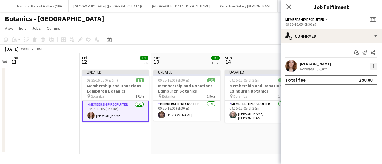
click at [376, 66] on div at bounding box center [373, 66] width 7 height 7
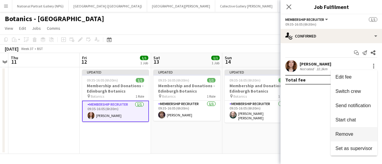
click at [356, 132] on span "Remove" at bounding box center [354, 134] width 37 height 5
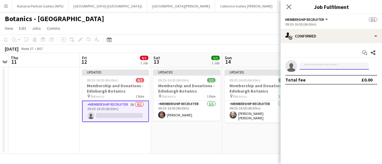
click at [336, 68] on input at bounding box center [334, 66] width 69 height 7
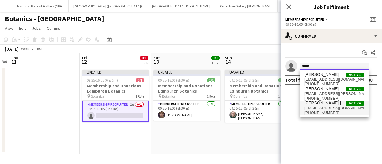
type input "*****"
click at [328, 104] on span "[PERSON_NAME] [PERSON_NAME]" at bounding box center [324, 103] width 41 height 5
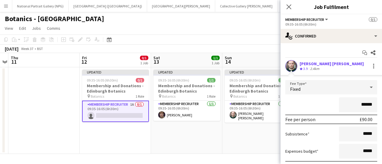
scroll to position [43, 0]
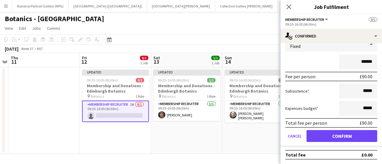
click at [349, 143] on form "Fee Type Fixed ****** Fee per person £90.00 Subsistence ***** Expenses budget *…" at bounding box center [331, 92] width 101 height 110
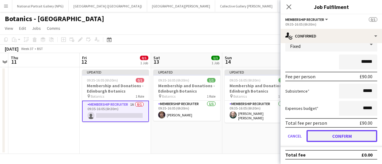
click at [346, 138] on button "Confirm" at bounding box center [342, 136] width 71 height 12
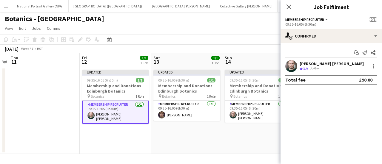
scroll to position [0, 0]
click at [193, 47] on div "September 2025 Week 37 • BST Publish 1 job Revert 1 job" at bounding box center [191, 49] width 382 height 8
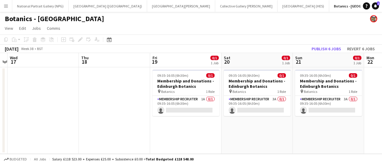
scroll to position [0, 213]
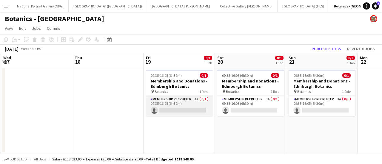
click at [183, 111] on app-card-role "Membership Recruiter 1A 0/1 09:35-16:05 (6h30m) single-neutral-actions" at bounding box center [179, 106] width 67 height 20
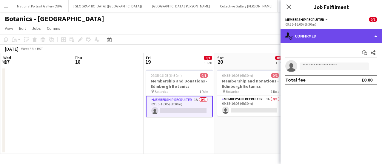
click at [340, 39] on div "single-neutral-actions-check-2 Confirmed" at bounding box center [331, 36] width 101 height 14
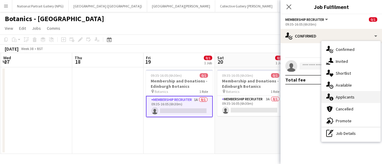
click at [357, 96] on div "single-neutral-actions-information Applicants" at bounding box center [351, 97] width 59 height 12
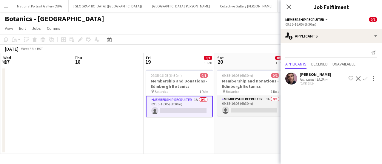
click at [255, 108] on app-card-role "Membership Recruiter 3A 0/1 09:35-16:05 (6h30m) single-neutral-actions" at bounding box center [250, 106] width 67 height 20
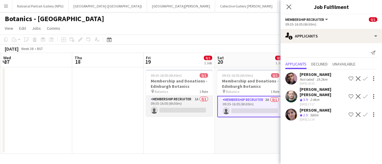
click at [187, 110] on app-card-role "Membership Recruiter 1A 0/1 09:35-16:05 (6h30m) single-neutral-actions" at bounding box center [179, 106] width 67 height 20
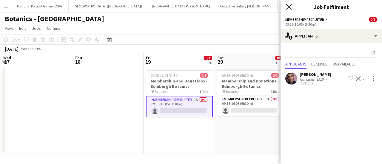
click at [291, 9] on icon at bounding box center [289, 7] width 6 height 6
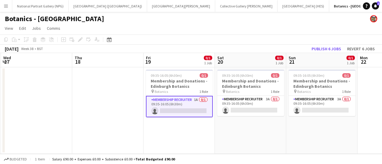
click at [184, 112] on app-card-role "Membership Recruiter 1A 0/1 09:35-16:05 (6h30m) single-neutral-actions" at bounding box center [179, 106] width 67 height 21
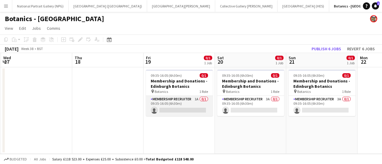
click at [207, 107] on app-card-role "Membership Recruiter 1A 0/1 09:35-16:05 (6h30m) single-neutral-actions" at bounding box center [179, 106] width 67 height 20
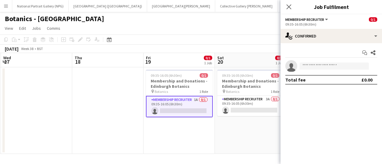
click at [335, 71] on app-invite-slot "single-neutral-actions" at bounding box center [331, 66] width 101 height 12
click at [334, 69] on input at bounding box center [334, 66] width 69 height 7
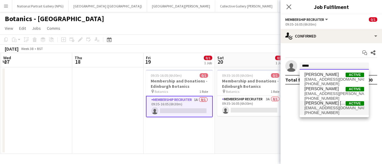
type input "*****"
click at [331, 104] on span "[PERSON_NAME] [PERSON_NAME]" at bounding box center [324, 103] width 41 height 5
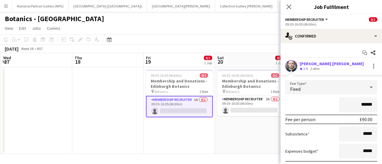
scroll to position [43, 0]
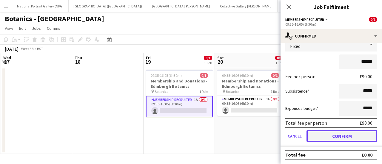
click at [333, 135] on button "Confirm" at bounding box center [342, 136] width 71 height 12
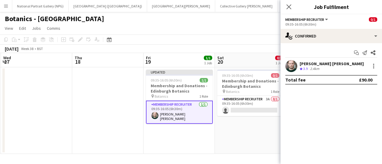
scroll to position [0, 0]
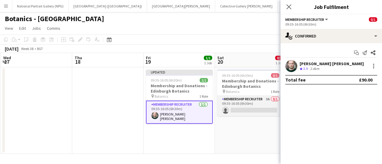
click at [262, 113] on app-card-role "Membership Recruiter 3A 0/1 09:35-16:05 (6h30m) single-neutral-actions" at bounding box center [250, 106] width 67 height 20
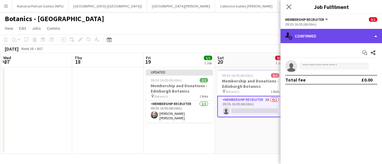
click at [319, 40] on div "single-neutral-actions-check-2 Confirmed" at bounding box center [331, 36] width 101 height 14
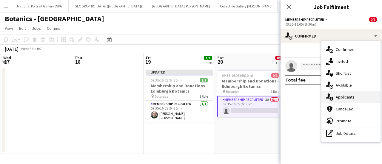
click at [345, 98] on div "single-neutral-actions-information Applicants" at bounding box center [351, 97] width 59 height 12
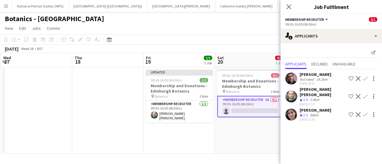
scroll to position [0, 159]
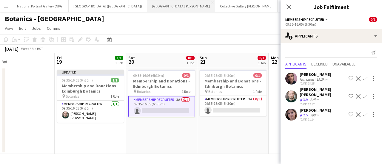
click at [150, 5] on button "[GEOGRAPHIC_DATA][PERSON_NAME] [GEOGRAPHIC_DATA] Close" at bounding box center [181, 6] width 68 height 12
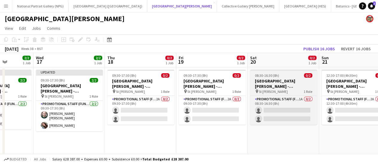
scroll to position [0, 180]
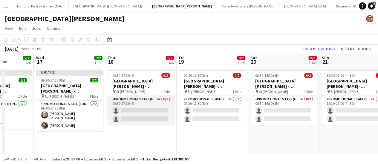
click at [128, 115] on app-card-role "Promotional Staff (Fundraiser) 2A 0/2 09:30-17:30 (8h) single-neutral-actions s…" at bounding box center [140, 110] width 67 height 29
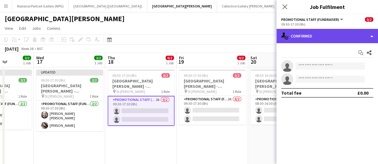
click at [330, 37] on div "single-neutral-actions-check-2 Confirmed" at bounding box center [326, 36] width 101 height 14
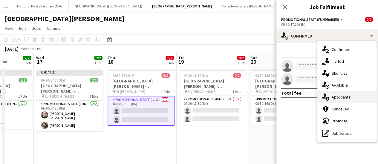
click at [342, 95] on div "single-neutral-actions-information Applicants" at bounding box center [346, 97] width 59 height 12
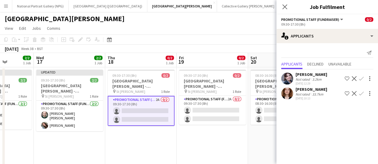
click at [361, 79] on app-icon "Confirm" at bounding box center [361, 78] width 5 height 5
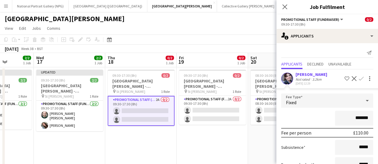
scroll to position [60, 0]
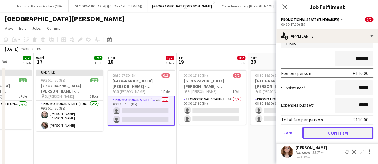
click at [321, 131] on button "Confirm" at bounding box center [337, 133] width 71 height 12
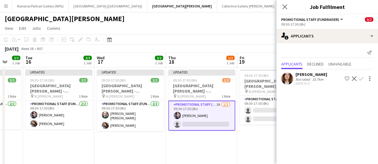
scroll to position [0, 192]
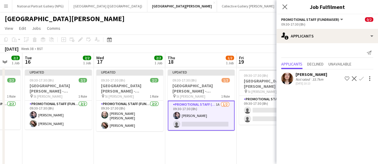
click at [359, 78] on app-icon "Confirm" at bounding box center [361, 78] width 5 height 5
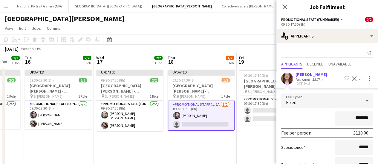
scroll to position [45, 0]
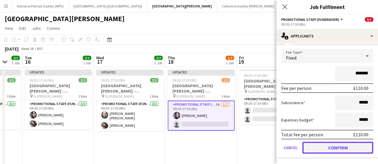
click at [334, 144] on button "Confirm" at bounding box center [337, 148] width 71 height 12
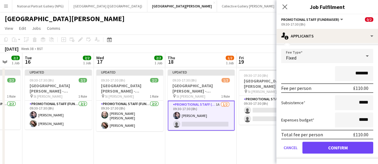
scroll to position [0, 0]
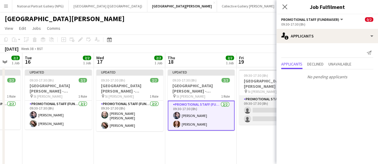
click at [252, 111] on app-card-role "Promotional Staff (Fundraiser) 2A 0/2 09:30-17:30 (8h) single-neutral-actions s…" at bounding box center [272, 110] width 67 height 29
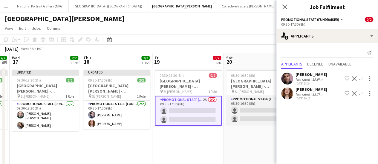
scroll to position [0, 181]
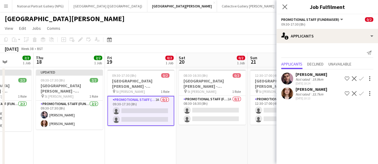
click at [189, 19] on div "[GEOGRAPHIC_DATA][PERSON_NAME]" at bounding box center [189, 17] width 378 height 11
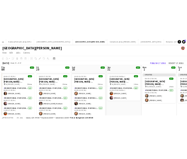
scroll to position [0, 209]
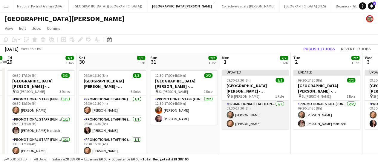
click at [258, 114] on app-card-role "Promotional Staff (Fundraiser) 2/2 09:30-17:30 (8h) Peter Jeffries Conrad Willi…" at bounding box center [255, 115] width 67 height 29
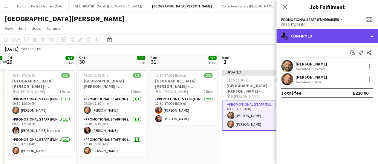
click at [329, 37] on div "single-neutral-actions-check-2 Confirmed" at bounding box center [326, 36] width 101 height 14
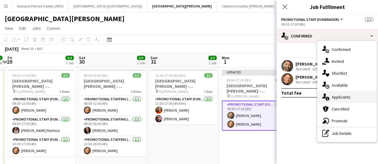
click at [337, 97] on div "single-neutral-actions-information Applicants" at bounding box center [346, 97] width 59 height 12
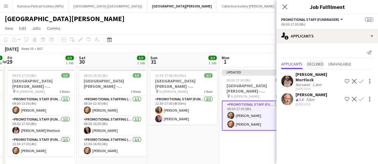
click at [320, 62] on span "Declined" at bounding box center [315, 64] width 16 height 4
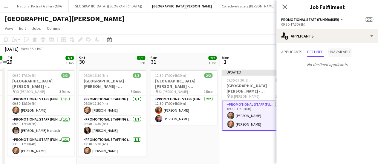
click at [339, 50] on span "Unavailable" at bounding box center [339, 52] width 23 height 4
click at [292, 51] on span "Applicants" at bounding box center [291, 52] width 21 height 4
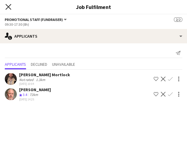
click at [10, 9] on icon at bounding box center [8, 7] width 6 height 6
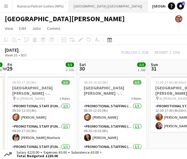
click at [91, 4] on button "Royal Museums Greenwich (RMG) Close" at bounding box center [108, 6] width 79 height 12
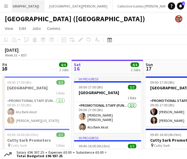
scroll to position [0, 155]
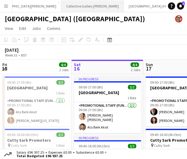
click at [61, 6] on button "Collective Gallery Calton Hill Close" at bounding box center [92, 6] width 62 height 12
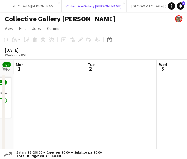
scroll to position [0, 201]
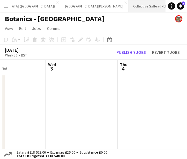
scroll to position [0, 57]
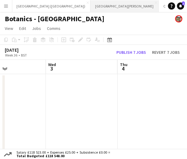
click at [91, 4] on button "[GEOGRAPHIC_DATA][PERSON_NAME] [GEOGRAPHIC_DATA] Close" at bounding box center [124, 6] width 68 height 12
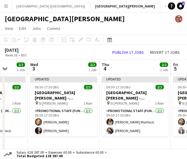
scroll to position [0, 199]
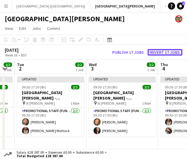
click at [168, 50] on button "Revert 17 jobs" at bounding box center [164, 52] width 35 height 7
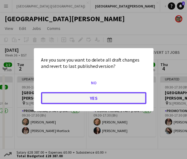
click at [115, 97] on button "Yes" at bounding box center [93, 98] width 105 height 12
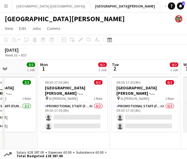
scroll to position [0, 176]
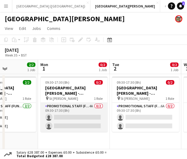
click at [71, 110] on app-card-role "Promotional Staff (Fundraiser) 4A 0/2 09:30-17:30 (8h) single-neutral-actions s…" at bounding box center [73, 117] width 67 height 29
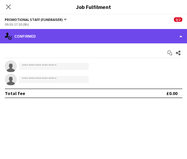
click at [104, 34] on div "single-neutral-actions-check-2 Confirmed" at bounding box center [93, 36] width 187 height 14
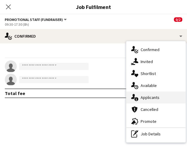
click at [150, 95] on div "single-neutral-actions-information Applicants" at bounding box center [155, 97] width 59 height 12
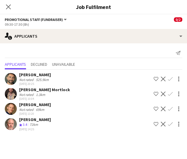
click at [170, 77] on app-icon "Confirm" at bounding box center [169, 78] width 5 height 5
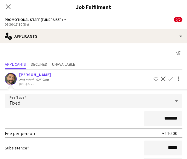
scroll to position [96, 0]
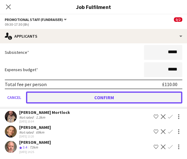
click at [105, 98] on button "Confirm" at bounding box center [104, 97] width 156 height 12
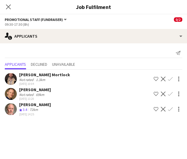
scroll to position [0, 0]
click at [169, 91] on button "Confirm" at bounding box center [169, 93] width 7 height 7
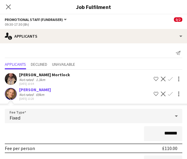
scroll to position [81, 0]
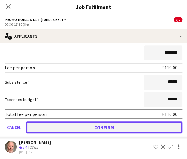
click at [94, 125] on button "Confirm" at bounding box center [104, 127] width 156 height 12
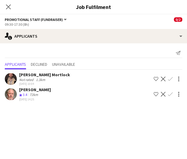
scroll to position [27, 0]
drag, startPoint x: 170, startPoint y: 78, endPoint x: 174, endPoint y: 80, distance: 4.3
click at [174, 80] on div at bounding box center [177, 78] width 8 height 7
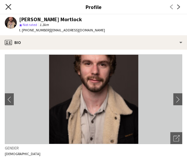
click at [9, 5] on icon "Close pop-in" at bounding box center [8, 7] width 6 height 6
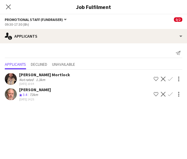
click at [169, 80] on app-icon "Confirm" at bounding box center [169, 78] width 5 height 5
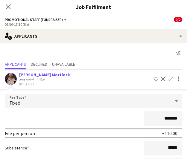
scroll to position [66, 0]
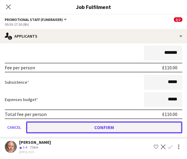
click at [127, 130] on button "Confirm" at bounding box center [104, 127] width 156 height 12
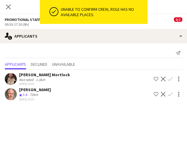
scroll to position [0, 0]
click at [7, 11] on div "Close pop-in" at bounding box center [8, 7] width 17 height 14
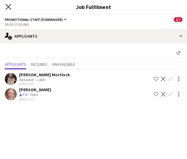
click at [10, 7] on icon "Close pop-in" at bounding box center [8, 7] width 6 height 6
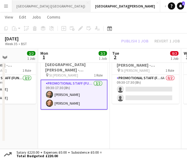
scroll to position [0, 155]
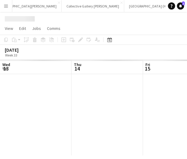
scroll to position [0, 143]
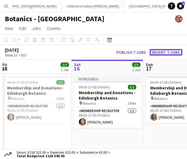
click at [163, 50] on button "Revert 7 jobs" at bounding box center [165, 52] width 33 height 7
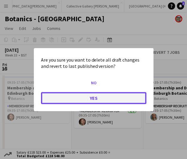
click at [115, 96] on button "Yes" at bounding box center [93, 98] width 105 height 12
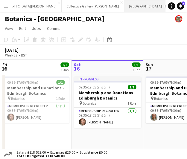
click at [124, 7] on button "[GEOGRAPHIC_DATA] (HES) Close" at bounding box center [150, 6] width 52 height 12
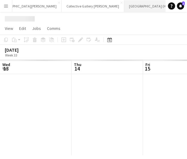
scroll to position [0, 143]
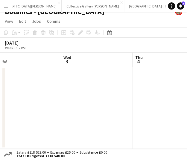
scroll to position [0, 153]
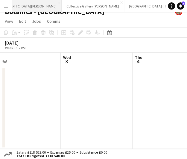
click at [19, 7] on button "[GEOGRAPHIC_DATA][PERSON_NAME] [GEOGRAPHIC_DATA] Close" at bounding box center [27, 6] width 68 height 12
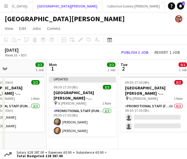
scroll to position [0, 247]
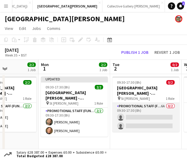
click at [136, 119] on app-card-role "Promotional Staff (Fundraiser) 6A 0/2 09:30-17:30 (8h) single-neutral-actions s…" at bounding box center [145, 117] width 67 height 29
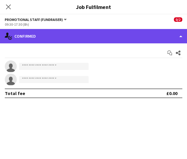
click at [127, 42] on div "single-neutral-actions-check-2 Confirmed" at bounding box center [93, 36] width 187 height 14
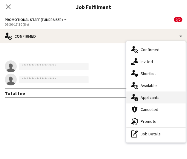
click at [146, 96] on div "single-neutral-actions-information Applicants" at bounding box center [155, 97] width 59 height 12
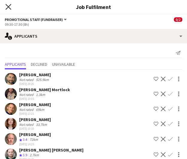
click at [11, 9] on icon at bounding box center [8, 7] width 6 height 6
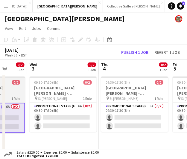
scroll to position [0, 193]
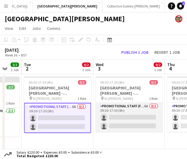
click at [139, 117] on app-card-role "Promotional Staff (Fundraiser) 6A 0/2 09:30-17:30 (8h) single-neutral-actions s…" at bounding box center [128, 117] width 67 height 29
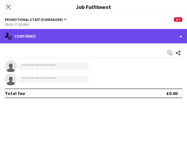
click at [96, 36] on div "single-neutral-actions-check-2 Confirmed" at bounding box center [93, 36] width 187 height 14
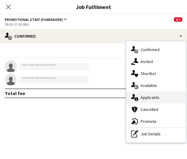
click at [161, 96] on div "single-neutral-actions-information Applicants" at bounding box center [155, 97] width 59 height 12
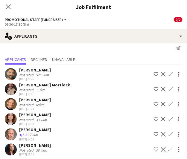
scroll to position [7, 0]
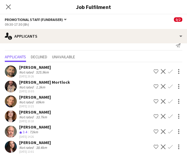
click at [18, 7] on h3 "Job Fulfilment" at bounding box center [93, 7] width 187 height 8
click at [10, 7] on icon "Close pop-in" at bounding box center [8, 7] width 6 height 6
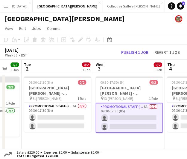
scroll to position [0, 202]
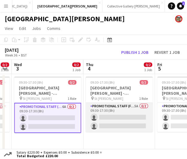
click at [105, 116] on app-card-role "Promotional Staff (Fundraiser) 5A 0/2 09:30-17:30 (8h) single-neutral-actions s…" at bounding box center [118, 117] width 67 height 29
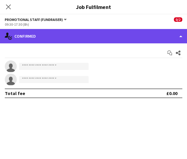
click at [102, 37] on div "single-neutral-actions-check-2 Confirmed" at bounding box center [93, 36] width 187 height 14
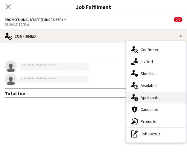
click at [140, 94] on div "single-neutral-actions-information Applicants" at bounding box center [155, 97] width 59 height 12
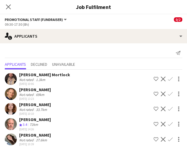
scroll to position [0, 202]
click at [11, 6] on icon "Close pop-in" at bounding box center [8, 7] width 6 height 6
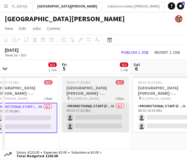
scroll to position [0, 227]
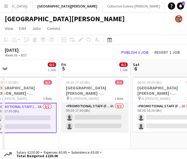
click at [110, 125] on app-card-role "Promotional Staff (Fundraiser) 4A 0/2 09:30-17:30 (8h) single-neutral-actions s…" at bounding box center [94, 117] width 67 height 29
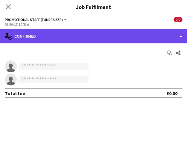
click at [117, 35] on div "single-neutral-actions-check-2 Confirmed" at bounding box center [93, 36] width 187 height 14
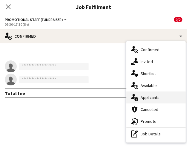
click at [139, 94] on div "single-neutral-actions-information Applicants" at bounding box center [155, 97] width 59 height 12
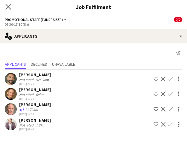
click at [11, 3] on app-icon "Close pop-in" at bounding box center [8, 7] width 9 height 9
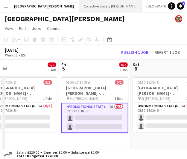
scroll to position [0, 155]
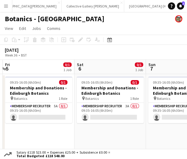
scroll to position [0, 215]
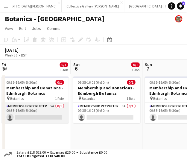
click at [35, 116] on app-card-role "Membership Recruiter 5A 0/1 09:35-16:05 (6h30m) single-neutral-actions" at bounding box center [34, 113] width 67 height 20
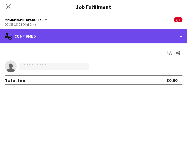
click at [110, 41] on div "single-neutral-actions-check-2 Confirmed" at bounding box center [93, 36] width 187 height 14
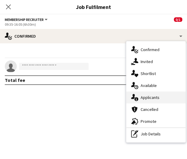
click at [140, 99] on div "single-neutral-actions-information Applicants" at bounding box center [155, 97] width 59 height 12
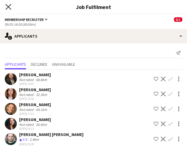
click at [10, 9] on icon at bounding box center [8, 7] width 6 height 6
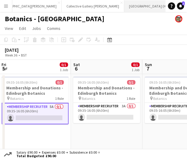
click at [124, 5] on button "[GEOGRAPHIC_DATA] (HES) Close" at bounding box center [150, 6] width 52 height 12
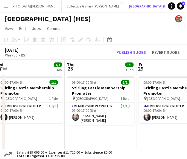
scroll to position [0, 150]
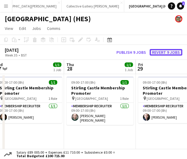
click at [161, 52] on button "Revert 9 jobs" at bounding box center [165, 52] width 33 height 7
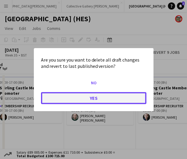
click at [106, 96] on button "Yes" at bounding box center [93, 98] width 105 height 12
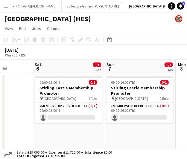
scroll to position [0, 163]
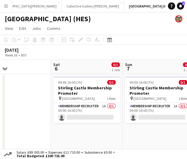
click at [92, 124] on app-date-cell "09:00-16:00 (7h) 0/1 Stirling Castle Membership Promoter pin Stirling Castle 1 …" at bounding box center [86, 114] width 71 height 81
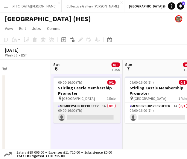
click at [94, 117] on app-card-role "Membership Recruiter 1A 0/1 09:00-16:00 (7h) single-neutral-actions" at bounding box center [86, 113] width 67 height 20
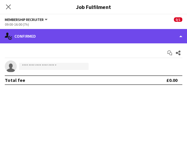
click at [127, 41] on div "single-neutral-actions-check-2 Confirmed" at bounding box center [93, 36] width 187 height 14
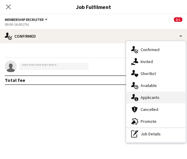
click at [152, 96] on div "single-neutral-actions-information Applicants" at bounding box center [155, 97] width 59 height 12
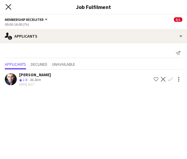
click at [10, 7] on icon "Close pop-in" at bounding box center [8, 7] width 6 height 6
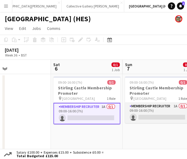
click at [142, 108] on app-card-role "Membership Recruiter 1A 0/1 09:00-16:00 (7h) single-neutral-actions" at bounding box center [157, 113] width 67 height 20
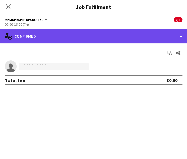
click at [113, 36] on div "single-neutral-actions-check-2 Confirmed" at bounding box center [93, 36] width 187 height 14
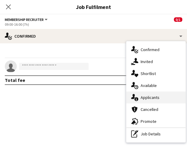
click at [142, 94] on div "single-neutral-actions-information Applicants" at bounding box center [155, 97] width 59 height 12
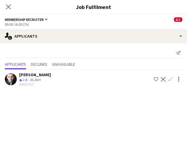
click at [4, 6] on div "Close pop-in" at bounding box center [8, 7] width 17 height 14
click at [8, 6] on icon at bounding box center [8, 7] width 6 height 6
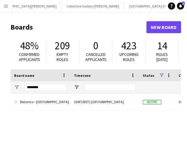
click at [45, 83] on div "********" at bounding box center [46, 87] width 42 height 12
click at [45, 88] on input "********" at bounding box center [46, 87] width 42 height 7
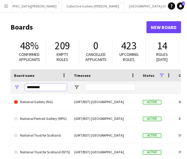
type input "********"
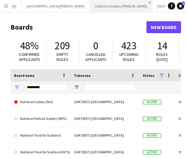
click at [148, 2] on app-icon "Close" at bounding box center [149, 2] width 2 height 2
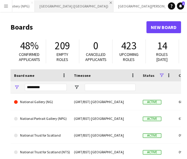
click at [109, 1] on app-icon "Close" at bounding box center [110, 2] width 2 height 2
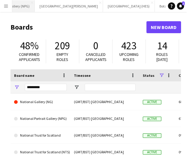
scroll to position [0, 0]
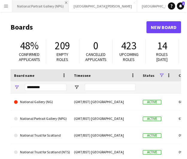
click at [65, 2] on app-icon "Close" at bounding box center [66, 2] width 2 height 2
click at [38, 6] on button "[GEOGRAPHIC_DATA][PERSON_NAME] [GEOGRAPHIC_DATA] Close" at bounding box center [46, 6] width 68 height 12
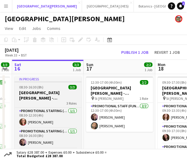
scroll to position [0, 202]
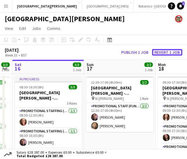
click at [159, 52] on button "Revert 1 job" at bounding box center [167, 52] width 30 height 7
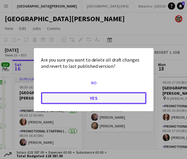
click at [91, 96] on button "Yes" at bounding box center [93, 98] width 105 height 12
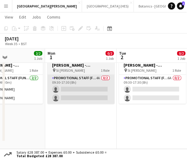
scroll to position [0, 241]
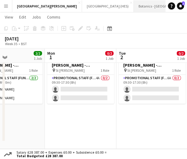
click at [133, 10] on button "Botanics - [GEOGRAPHIC_DATA] Close" at bounding box center [162, 6] width 59 height 12
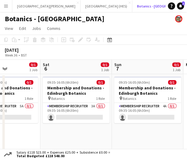
scroll to position [0, 208]
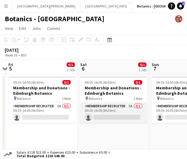
click at [119, 116] on app-card-role "Membership Recruiter 3A 0/1 09:35-16:05 (6h30m) single-neutral-actions" at bounding box center [113, 113] width 67 height 20
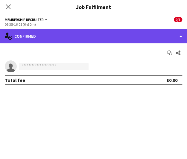
click at [131, 40] on div "single-neutral-actions-check-2 Confirmed" at bounding box center [93, 36] width 187 height 14
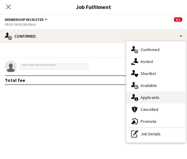
click at [153, 98] on div "single-neutral-actions-information Applicants" at bounding box center [155, 97] width 59 height 12
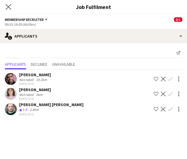
click at [12, 7] on app-icon "Close pop-in" at bounding box center [8, 7] width 9 height 9
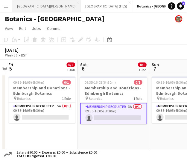
click at [45, 9] on button "[GEOGRAPHIC_DATA][PERSON_NAME] [GEOGRAPHIC_DATA] Close" at bounding box center [46, 6] width 68 height 12
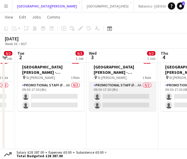
scroll to position [0, 230]
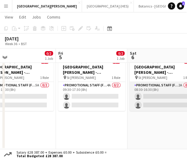
click at [152, 97] on app-card-role "Promotional Staff (Fundraiser) 2A 0/2 08:30-16:30 (8h) single-neutral-actions s…" at bounding box center [162, 96] width 67 height 29
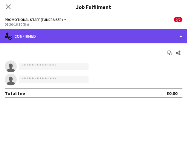
click at [112, 40] on div "single-neutral-actions-check-2 Confirmed" at bounding box center [93, 36] width 187 height 14
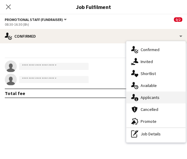
click at [145, 94] on div "single-neutral-actions-information Applicants" at bounding box center [155, 97] width 59 height 12
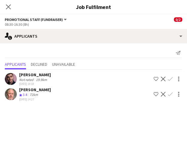
click at [72, 24] on div "08:30-16:30 (8h)" at bounding box center [93, 24] width 177 height 4
click at [10, 5] on icon at bounding box center [8, 7] width 6 height 6
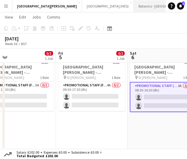
click at [140, 7] on button "Botanics - [GEOGRAPHIC_DATA] Close" at bounding box center [162, 6] width 59 height 12
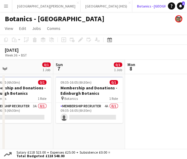
scroll to position [0, 159]
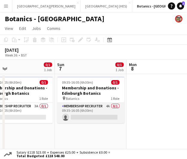
click at [93, 118] on app-card-role "Membership Recruiter 4A 0/1 09:35-16:05 (6h30m) single-neutral-actions" at bounding box center [90, 113] width 67 height 20
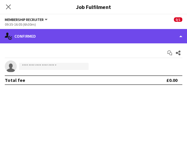
click at [79, 39] on div "single-neutral-actions-check-2 Confirmed" at bounding box center [93, 36] width 187 height 14
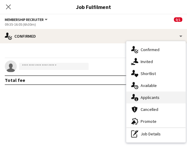
click at [141, 97] on div "single-neutral-actions-information Applicants" at bounding box center [155, 97] width 59 height 12
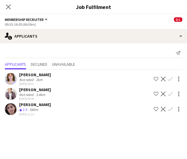
click at [23, 115] on div "[DATE] 11:11" at bounding box center [35, 114] width 32 height 4
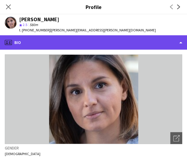
click at [37, 38] on div "profile Bio" at bounding box center [93, 42] width 187 height 14
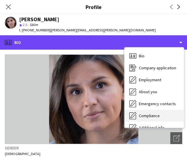
scroll to position [44, 0]
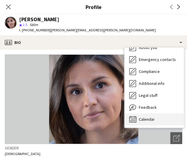
click at [155, 115] on div "Calendar Calendar" at bounding box center [153, 119] width 59 height 12
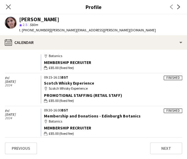
scroll to position [755, 0]
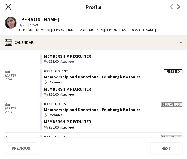
click at [7, 9] on icon "Close pop-in" at bounding box center [8, 7] width 6 height 6
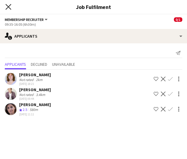
click at [8, 7] on icon at bounding box center [8, 7] width 6 height 6
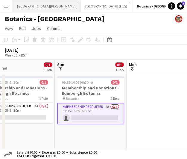
click at [45, 3] on button "[GEOGRAPHIC_DATA][PERSON_NAME] [GEOGRAPHIC_DATA] Close" at bounding box center [46, 6] width 68 height 12
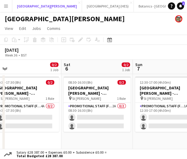
scroll to position [0, 263]
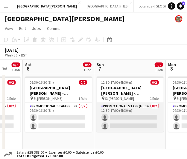
click at [131, 114] on app-card-role "Promotional Staff (Fundraiser) 1A 0/2 12:30-17:00 (4h30m) single-neutral-action…" at bounding box center [129, 117] width 67 height 29
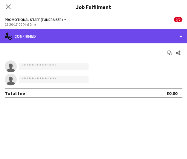
click at [115, 38] on div "single-neutral-actions-check-2 Confirmed" at bounding box center [93, 36] width 187 height 14
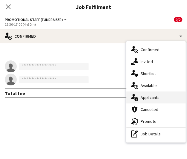
click at [149, 91] on div "single-neutral-actions-information Applicants" at bounding box center [155, 97] width 59 height 12
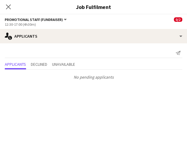
click at [19, 7] on h3 "Job Fulfilment" at bounding box center [93, 7] width 187 height 8
click at [9, 8] on icon "Close pop-in" at bounding box center [8, 7] width 6 height 6
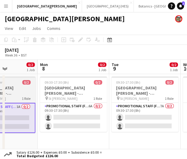
scroll to position [0, 248]
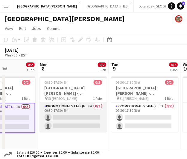
click at [83, 120] on app-card-role "Promotional Staff (Fundraiser) 6A 0/2 09:30-17:30 (8h) single-neutral-actions s…" at bounding box center [72, 117] width 67 height 29
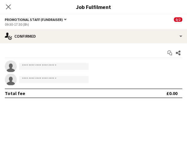
drag, startPoint x: 108, startPoint y: 34, endPoint x: 151, endPoint y: 91, distance: 71.8
click at [151, 91] on div "Total fee £0.00" at bounding box center [93, 93] width 177 height 10
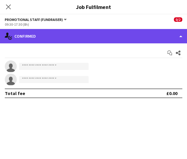
click at [127, 30] on div "single-neutral-actions-check-2 Confirmed" at bounding box center [93, 36] width 187 height 14
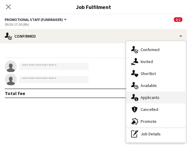
click at [150, 103] on div "single-neutral-actions-information Applicants" at bounding box center [155, 97] width 59 height 12
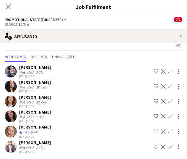
scroll to position [3, 0]
click at [10, 9] on icon at bounding box center [8, 7] width 6 height 6
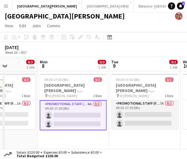
click at [142, 122] on app-card-role "Promotional Staff (Fundraiser) 7A 0/2 09:30-17:30 (8h) single-neutral-actions s…" at bounding box center [144, 114] width 67 height 29
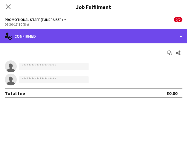
click at [100, 42] on div "single-neutral-actions-check-2 Confirmed" at bounding box center [93, 36] width 187 height 14
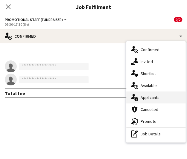
click at [151, 101] on div "single-neutral-actions-information Applicants" at bounding box center [155, 97] width 59 height 12
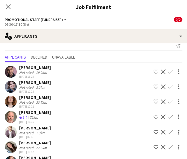
scroll to position [7, 0]
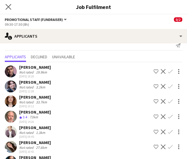
click at [12, 7] on app-icon "Close pop-in" at bounding box center [8, 7] width 9 height 9
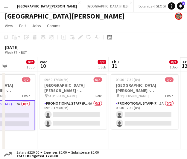
scroll to position [0, 217]
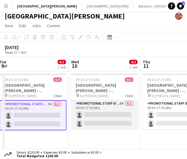
click at [118, 120] on app-card-role "Promotional Staff (Fundraiser) 6A 0/2 09:30-17:30 (8h) single-neutral-actions s…" at bounding box center [104, 114] width 67 height 29
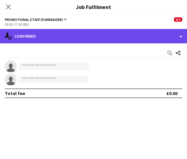
click at [106, 34] on div "single-neutral-actions-check-2 Confirmed" at bounding box center [93, 36] width 187 height 14
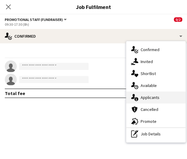
click at [152, 100] on div "single-neutral-actions-information Applicants" at bounding box center [155, 97] width 59 height 12
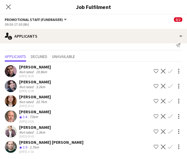
scroll to position [4, 0]
click at [11, 8] on icon "Close pop-in" at bounding box center [8, 7] width 6 height 6
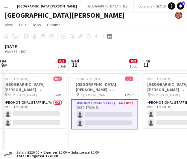
scroll to position [0, 207]
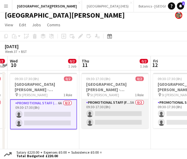
drag, startPoint x: 120, startPoint y: 125, endPoint x: 127, endPoint y: 116, distance: 12.1
click at [127, 116] on app-card-role "Promotional Staff (Fundraiser) 5A 0/2 09:30-17:30 (8h) single-neutral-actions s…" at bounding box center [114, 113] width 67 height 29
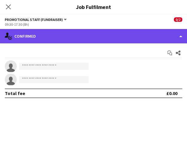
click at [95, 33] on div "single-neutral-actions-check-2 Confirmed" at bounding box center [93, 36] width 187 height 14
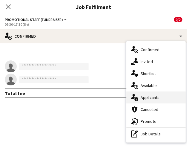
click at [145, 98] on div "single-neutral-actions-information Applicants" at bounding box center [155, 97] width 59 height 12
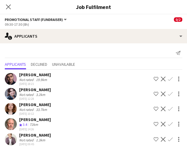
click at [22, 9] on h3 "Job Fulfilment" at bounding box center [93, 7] width 187 height 8
click at [5, 7] on icon "Close pop-in" at bounding box center [8, 7] width 6 height 6
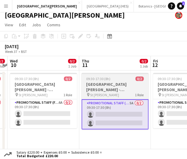
scroll to position [0, 261]
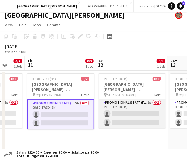
click at [156, 112] on app-card-role "Promotional Staff (Fundraiser) 2A 0/2 09:30-17:30 (8h) single-neutral-actions s…" at bounding box center [131, 113] width 67 height 29
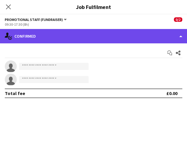
click at [106, 37] on div "single-neutral-actions-check-2 Confirmed" at bounding box center [93, 36] width 187 height 14
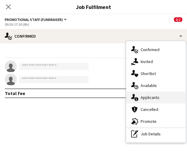
click at [142, 101] on div "single-neutral-actions-information Applicants" at bounding box center [155, 97] width 59 height 12
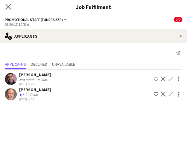
click at [11, 6] on app-icon "Close pop-in" at bounding box center [8, 7] width 9 height 9
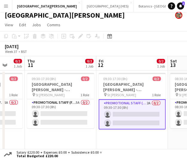
click at [121, 12] on div "[GEOGRAPHIC_DATA][PERSON_NAME] [GEOGRAPHIC_DATA] Close [GEOGRAPHIC_DATA] (HES) …" at bounding box center [88, 6] width 153 height 12
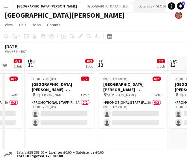
click at [133, 10] on button "Botanics - [GEOGRAPHIC_DATA] Close" at bounding box center [162, 6] width 59 height 12
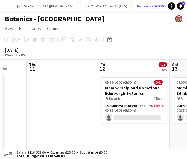
scroll to position [0, 248]
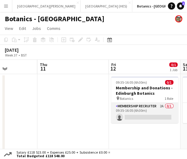
click at [134, 108] on app-card-role "Membership Recruiter 2A 0/1 09:35-16:05 (6h30m) single-neutral-actions" at bounding box center [144, 113] width 67 height 20
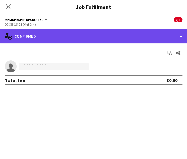
click at [133, 40] on div "single-neutral-actions-check-2 Confirmed" at bounding box center [93, 36] width 187 height 14
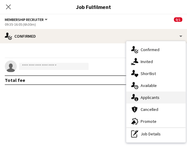
click at [153, 102] on div "single-neutral-actions-information Applicants" at bounding box center [155, 97] width 59 height 12
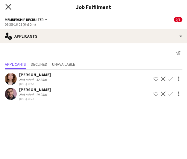
drag, startPoint x: 22, startPoint y: 13, endPoint x: 7, endPoint y: 6, distance: 15.9
click at [7, 6] on icon at bounding box center [8, 7] width 6 height 6
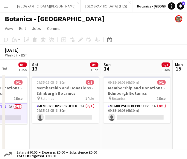
scroll to position [0, 194]
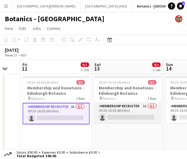
click at [133, 118] on app-card-role "Membership Recruiter 3A 0/1 09:35-16:05 (6h30m) single-neutral-actions" at bounding box center [127, 113] width 67 height 20
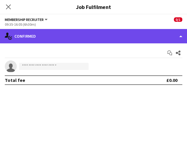
click at [153, 41] on div "single-neutral-actions-check-2 Confirmed" at bounding box center [93, 36] width 187 height 14
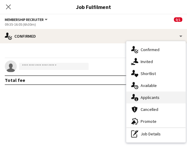
click at [149, 96] on div "single-neutral-actions-information Applicants" at bounding box center [155, 97] width 59 height 12
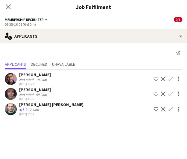
click at [13, 7] on div "Close pop-in" at bounding box center [8, 7] width 17 height 14
click at [10, 7] on icon "Close pop-in" at bounding box center [8, 7] width 6 height 6
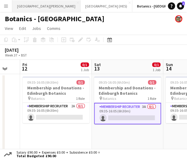
click at [48, 6] on button "[GEOGRAPHIC_DATA][PERSON_NAME] [GEOGRAPHIC_DATA] Close" at bounding box center [46, 6] width 68 height 12
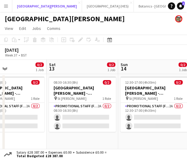
scroll to position [0, 261]
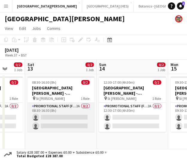
click at [54, 126] on app-card-role "Promotional Staff (Fundraiser) 2A 0/2 08:30-16:30 (8h) single-neutral-actions s…" at bounding box center [60, 117] width 67 height 29
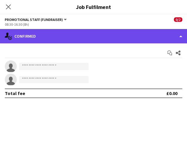
click at [136, 33] on div "single-neutral-actions-check-2 Confirmed" at bounding box center [93, 36] width 187 height 14
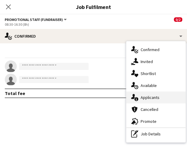
click at [148, 99] on div "single-neutral-actions-information Applicants" at bounding box center [155, 97] width 59 height 12
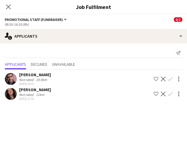
click at [28, 1] on div "Close pop-in Job Fulfilment" at bounding box center [93, 7] width 187 height 14
click at [7, 7] on icon at bounding box center [8, 7] width 6 height 6
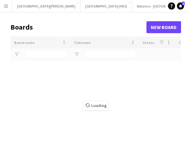
type input "********"
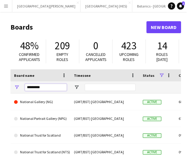
click at [37, 87] on input "********" at bounding box center [46, 87] width 42 height 7
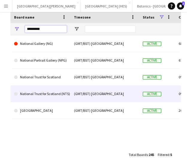
scroll to position [59, 0]
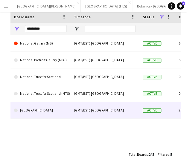
click at [42, 116] on link "[GEOGRAPHIC_DATA]" at bounding box center [40, 110] width 53 height 17
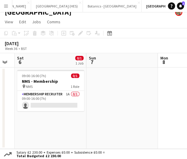
scroll to position [0, 199]
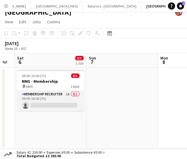
click at [63, 103] on app-card-role "Membership Recruiter 1A 0/1 09:00-16:00 (7h) single-neutral-actions" at bounding box center [50, 101] width 67 height 20
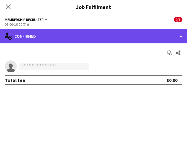
click at [128, 40] on div "single-neutral-actions-check-2 Confirmed" at bounding box center [93, 36] width 187 height 14
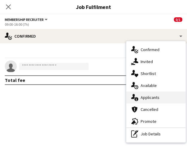
click at [143, 95] on div "single-neutral-actions-information Applicants" at bounding box center [155, 97] width 59 height 12
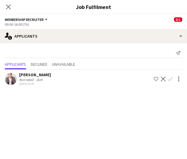
click at [80, 116] on mat-expansion-panel "users2 Applicants Send notification Applicants Declined Unavailable [PERSON_NAM…" at bounding box center [93, 101] width 187 height 116
click at [7, 7] on icon "Close pop-in" at bounding box center [8, 7] width 6 height 6
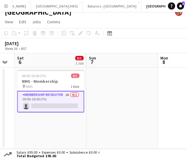
click at [117, 44] on div "[DATE] Week 36 • BST" at bounding box center [93, 45] width 187 height 15
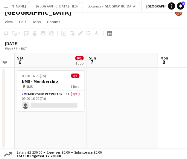
click at [184, 5] on div "Add" at bounding box center [187, 6] width 7 height 12
click at [186, 6] on app-icon "Add" at bounding box center [188, 6] width 2 height 2
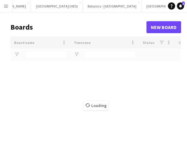
scroll to position [0, 48]
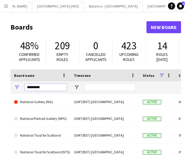
click at [42, 89] on input "********" at bounding box center [46, 87] width 42 height 7
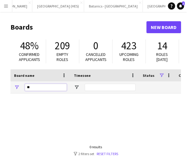
type input "*"
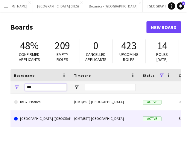
type input "***"
click at [54, 115] on link "[GEOGRAPHIC_DATA] ([GEOGRAPHIC_DATA])" at bounding box center [40, 118] width 53 height 17
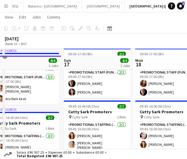
scroll to position [38, 0]
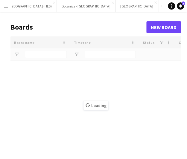
scroll to position [0, 48]
type input "***"
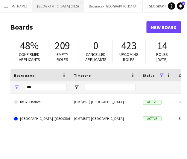
click at [40, 9] on button "[GEOGRAPHIC_DATA] (HES) Close" at bounding box center [58, 6] width 52 height 12
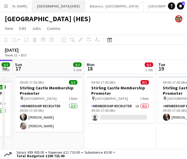
scroll to position [0, 201]
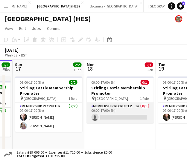
click at [115, 120] on app-card-role "Membership Recruiter 1A 0/1 09:00-17:00 (8h) single-neutral-actions" at bounding box center [119, 113] width 67 height 20
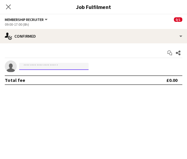
click at [52, 64] on input at bounding box center [53, 66] width 69 height 7
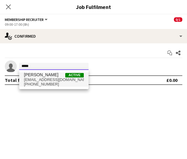
type input "*****"
click at [53, 84] on span "[PHONE_NUMBER]" at bounding box center [54, 84] width 60 height 5
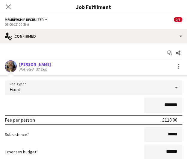
click at [164, 105] on input "*******" at bounding box center [163, 105] width 38 height 15
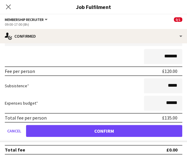
type input "*******"
click at [113, 96] on div "Expenses budget ******" at bounding box center [93, 103] width 177 height 15
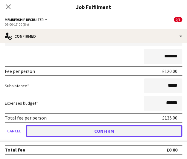
click at [118, 131] on button "Confirm" at bounding box center [104, 131] width 156 height 12
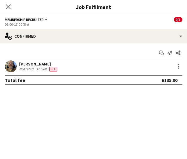
scroll to position [0, 0]
click at [98, 110] on mat-expansion-panel "check Confirmed Start chat Send notification Share [PERSON_NAME] Not rated 37.6…" at bounding box center [93, 101] width 187 height 116
click at [4, 7] on div "Close pop-in" at bounding box center [8, 7] width 17 height 14
click at [6, 8] on icon "Close pop-in" at bounding box center [8, 7] width 6 height 6
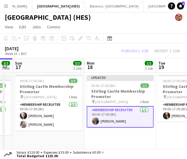
scroll to position [7, 0]
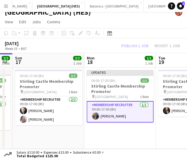
click at [99, 40] on div "[DATE] Week 33 • BST Publish 1 job Revert 1 job" at bounding box center [93, 45] width 187 height 15
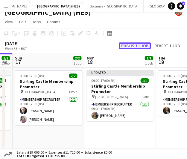
click at [137, 44] on button "Publish 1 job" at bounding box center [135, 45] width 32 height 7
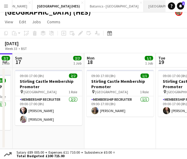
click at [143, 6] on button "[GEOGRAPHIC_DATA] Close" at bounding box center [164, 6] width 43 height 12
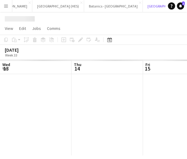
scroll to position [0, 143]
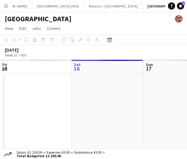
click at [186, 8] on button "Add" at bounding box center [189, 6] width 5 height 5
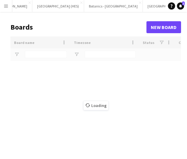
type input "***"
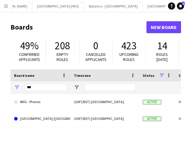
click at [50, 83] on div "***" at bounding box center [46, 87] width 42 height 12
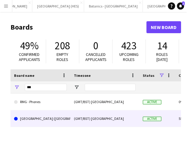
click at [46, 116] on link "[GEOGRAPHIC_DATA] ([GEOGRAPHIC_DATA])" at bounding box center [40, 118] width 53 height 17
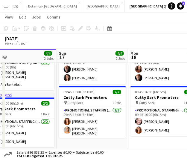
scroll to position [0, 230]
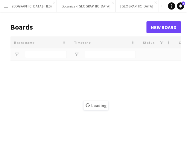
scroll to position [0, 48]
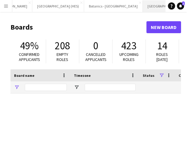
type input "***"
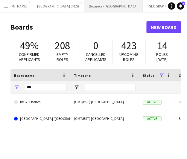
click at [84, 7] on button "Botanics - [GEOGRAPHIC_DATA] Close" at bounding box center [113, 6] width 59 height 12
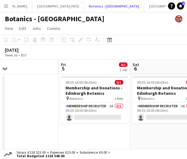
scroll to position [0, 227]
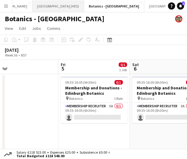
click at [39, 6] on button "[GEOGRAPHIC_DATA] (HES) Close" at bounding box center [58, 6] width 52 height 12
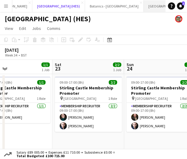
scroll to position [0, 49]
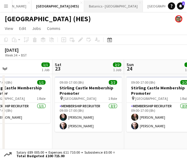
click at [84, 9] on button "Botanics - [GEOGRAPHIC_DATA] Close" at bounding box center [113, 6] width 59 height 12
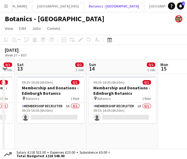
scroll to position [0, 200]
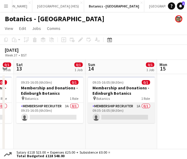
click at [111, 112] on app-card-role "Membership Recruiter 1A 0/1 09:35-16:05 (6h30m) single-neutral-actions" at bounding box center [120, 113] width 67 height 20
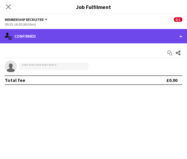
click at [127, 36] on div "single-neutral-actions-check-2 Confirmed" at bounding box center [93, 36] width 187 height 14
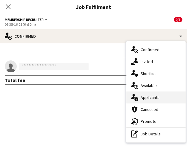
click at [161, 93] on div "single-neutral-actions-information Applicants" at bounding box center [155, 97] width 59 height 12
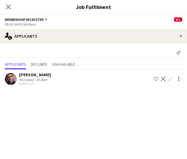
click at [38, 8] on h3 "Job Fulfilment" at bounding box center [93, 7] width 187 height 8
click at [9, 9] on icon "Close pop-in" at bounding box center [8, 7] width 6 height 6
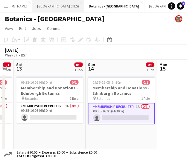
click at [38, 4] on button "[GEOGRAPHIC_DATA] (HES) Close" at bounding box center [58, 6] width 52 height 12
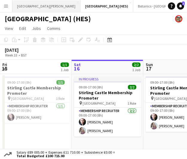
click at [27, 6] on button "[GEOGRAPHIC_DATA][PERSON_NAME] [GEOGRAPHIC_DATA] Close" at bounding box center [46, 6] width 68 height 12
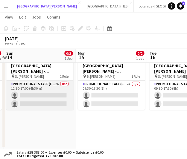
scroll to position [0, 139]
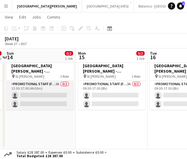
click at [45, 105] on app-card-role "Promotional Staff (Fundraiser) 2A 0/2 12:30-17:00 (4h30m) single-neutral-action…" at bounding box center [40, 95] width 67 height 29
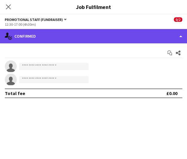
click at [73, 41] on div "single-neutral-actions-check-2 Confirmed" at bounding box center [93, 36] width 187 height 14
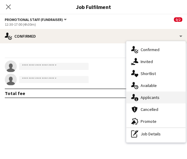
click at [139, 94] on div "single-neutral-actions-information Applicants" at bounding box center [155, 97] width 59 height 12
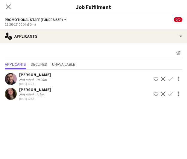
click at [77, 24] on div "12:30-17:00 (4h30m)" at bounding box center [93, 24] width 177 height 4
click at [13, 7] on div "Close pop-in" at bounding box center [8, 7] width 17 height 14
click at [11, 7] on app-icon "Close pop-in" at bounding box center [8, 7] width 9 height 9
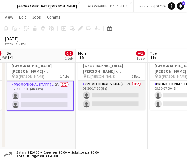
click at [108, 96] on app-card-role "Promotional Staff (Fundraiser) 2A 0/2 09:30-17:30 (8h) single-neutral-actions s…" at bounding box center [111, 95] width 67 height 29
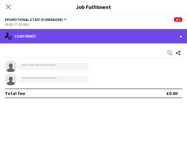
click at [95, 35] on div "single-neutral-actions-check-2 Confirmed" at bounding box center [93, 36] width 187 height 14
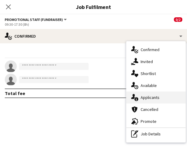
click at [152, 92] on div "single-neutral-actions-information Applicants" at bounding box center [155, 97] width 59 height 12
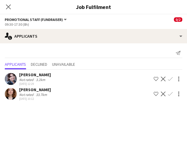
click at [59, 28] on app-options-switcher "Promotional Staff (Fundraiser) All roles Promotional Staff (Fundraiser) 0/2 09:…" at bounding box center [93, 21] width 187 height 15
click at [12, 8] on div "Close pop-in" at bounding box center [8, 7] width 17 height 14
click at [11, 7] on icon "Close pop-in" at bounding box center [8, 7] width 6 height 6
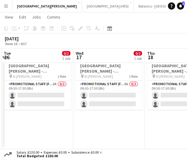
scroll to position [0, 211]
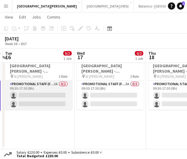
click at [46, 90] on app-card-role "Promotional Staff (Fundraiser) 3A 0/2 09:30-17:30 (8h) single-neutral-actions s…" at bounding box center [38, 95] width 67 height 29
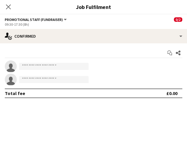
click at [131, 29] on app-options-switcher "Promotional Staff (Fundraiser) All roles Promotional Staff (Fundraiser) 0/2 09:…" at bounding box center [93, 21] width 187 height 15
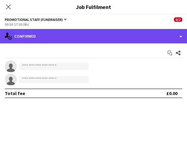
click at [130, 35] on div "single-neutral-actions-check-2 Confirmed" at bounding box center [93, 36] width 187 height 14
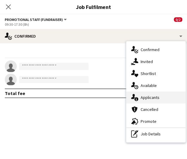
click at [141, 101] on div "single-neutral-actions-information Applicants" at bounding box center [155, 97] width 59 height 12
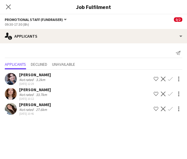
click at [70, 25] on div "09:30-17:30 (8h)" at bounding box center [93, 24] width 177 height 4
click at [5, 7] on icon "Close pop-in" at bounding box center [8, 7] width 6 height 6
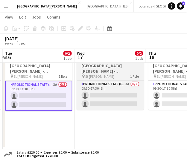
scroll to position [0, 224]
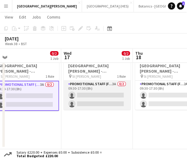
click at [119, 99] on app-card-role "Promotional Staff (Fundraiser) 3A 0/2 09:30-17:30 (8h) single-neutral-actions s…" at bounding box center [96, 95] width 67 height 29
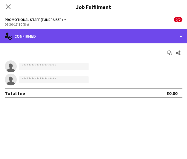
click at [98, 36] on div "single-neutral-actions-check-2 Confirmed" at bounding box center [93, 36] width 187 height 14
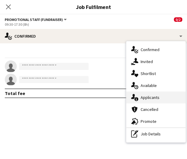
click at [152, 102] on div "single-neutral-actions-information Applicants" at bounding box center [155, 97] width 59 height 12
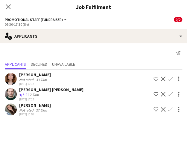
click at [31, 11] on div "Close pop-in Job Fulfilment" at bounding box center [93, 7] width 187 height 14
click at [11, 9] on icon "Close pop-in" at bounding box center [8, 7] width 6 height 6
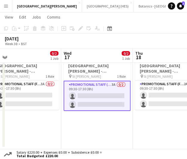
scroll to position [0, 264]
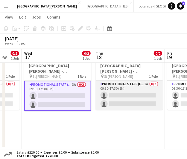
click at [137, 101] on app-card-role "Promotional Staff (Fundraiser) 2A 0/2 09:30-17:30 (8h) single-neutral-actions s…" at bounding box center [128, 95] width 67 height 29
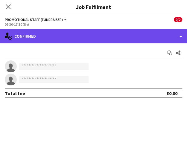
click at [86, 37] on div "single-neutral-actions-check-2 Confirmed" at bounding box center [93, 36] width 187 height 14
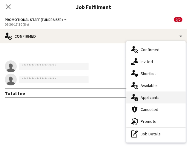
click at [157, 99] on div "single-neutral-actions-information Applicants" at bounding box center [155, 97] width 59 height 12
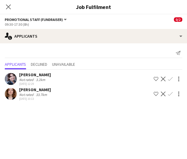
click at [64, 15] on app-options-switcher "Promotional Staff (Fundraiser) All roles Promotional Staff (Fundraiser) 0/2 09:…" at bounding box center [93, 21] width 187 height 15
click at [10, 7] on icon "Close pop-in" at bounding box center [8, 7] width 6 height 6
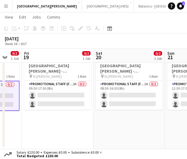
scroll to position [0, 211]
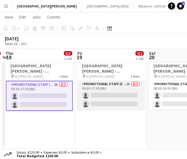
click at [103, 101] on app-card-role "Promotional Staff (Fundraiser) 2A 0/2 09:30-17:30 (8h) single-neutral-actions s…" at bounding box center [110, 95] width 67 height 29
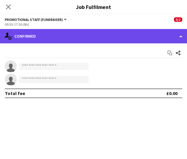
click at [84, 32] on div "single-neutral-actions-check-2 Confirmed" at bounding box center [93, 36] width 187 height 14
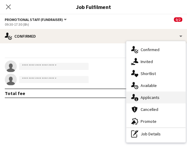
click at [147, 94] on div "single-neutral-actions-information Applicants" at bounding box center [155, 97] width 59 height 12
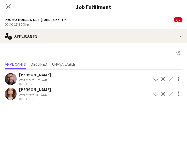
click at [60, 26] on div "09:30-17:30 (8h)" at bounding box center [93, 24] width 177 height 4
click at [10, 3] on app-icon "Close pop-in" at bounding box center [8, 7] width 9 height 9
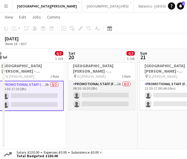
scroll to position [0, 219]
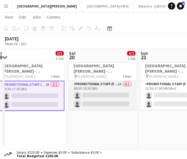
click at [101, 103] on app-card-role "Promotional Staff (Fundraiser) 1A 0/2 08:30-16:30 (8h) single-neutral-actions s…" at bounding box center [102, 95] width 67 height 29
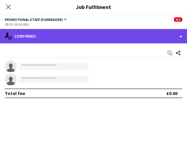
click at [83, 31] on div "single-neutral-actions-check-2 Confirmed" at bounding box center [93, 36] width 187 height 14
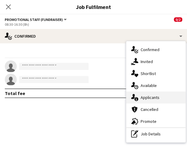
click at [152, 98] on div "single-neutral-actions-information Applicants" at bounding box center [155, 97] width 59 height 12
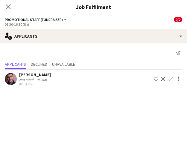
click at [75, 28] on app-options-switcher "Promotional Staff (Fundraiser) All roles Promotional Staff (Fundraiser) 0/2 08:…" at bounding box center [93, 21] width 187 height 15
click at [7, 6] on icon at bounding box center [8, 7] width 6 height 6
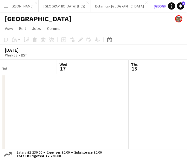
scroll to position [0, 156]
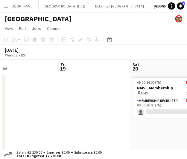
click at [156, 105] on app-card-role "Membership Recruiter 0/1 09:00-16:00 (7h) single-neutral-actions" at bounding box center [165, 107] width 67 height 20
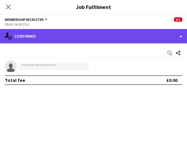
click at [80, 37] on div "single-neutral-actions-check-2 Confirmed" at bounding box center [93, 36] width 187 height 14
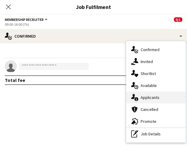
click at [141, 96] on div "single-neutral-actions-information Applicants" at bounding box center [155, 97] width 59 height 12
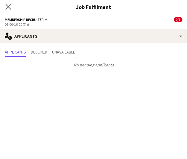
click at [11, 7] on app-icon "Close pop-in" at bounding box center [8, 7] width 9 height 9
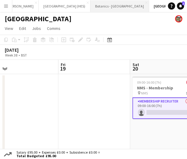
drag, startPoint x: 63, startPoint y: 11, endPoint x: 69, endPoint y: 8, distance: 6.1
click at [90, 8] on button "Botanics - [GEOGRAPHIC_DATA] Close" at bounding box center [119, 6] width 59 height 12
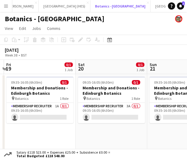
scroll to position [0, 211]
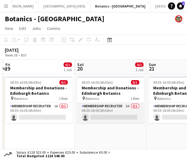
click at [110, 118] on app-card-role "Membership Recruiter 3A 0/1 09:35-16:05 (6h30m) single-neutral-actions" at bounding box center [110, 113] width 67 height 20
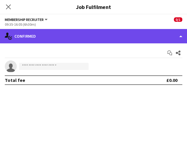
click at [99, 41] on div "single-neutral-actions-check-2 Confirmed" at bounding box center [93, 36] width 187 height 14
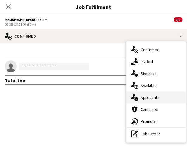
click at [158, 95] on div "single-neutral-actions-information Applicants" at bounding box center [155, 97] width 59 height 12
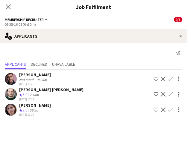
click at [56, 19] on div "Membership Recruiter All roles Membership Recruiter 0/1" at bounding box center [93, 19] width 177 height 5
click at [10, 11] on div "Close pop-in" at bounding box center [8, 7] width 17 height 14
click at [10, 10] on app-icon "Close pop-in" at bounding box center [8, 7] width 9 height 9
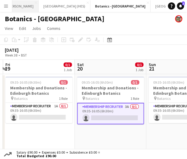
click at [19, 6] on button "[GEOGRAPHIC_DATA][PERSON_NAME] [GEOGRAPHIC_DATA] Close" at bounding box center [4, 6] width 68 height 12
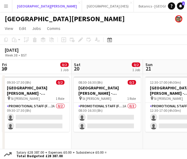
scroll to position [0, 214]
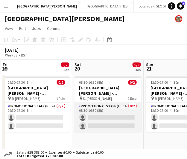
click at [130, 123] on app-card-role "Promotional Staff (Fundraiser) 1A 0/2 08:30-16:30 (8h) single-neutral-actions s…" at bounding box center [107, 117] width 67 height 29
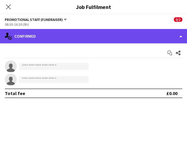
click at [107, 40] on div "single-neutral-actions-check-2 Confirmed" at bounding box center [93, 36] width 187 height 14
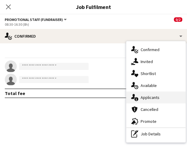
click at [165, 101] on div "single-neutral-actions-information Applicants" at bounding box center [155, 97] width 59 height 12
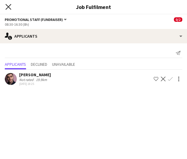
click at [8, 4] on icon "Close pop-in" at bounding box center [8, 7] width 6 height 6
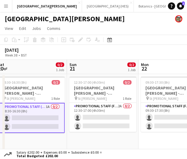
scroll to position [0, 219]
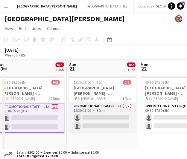
click at [114, 111] on app-card-role "Promotional Staff (Fundraiser) 2A 0/2 12:30-17:00 (4h30m) single-neutral-action…" at bounding box center [102, 117] width 67 height 29
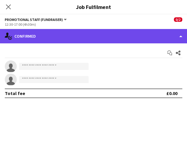
click at [135, 34] on div "single-neutral-actions-check-2 Confirmed" at bounding box center [93, 36] width 187 height 14
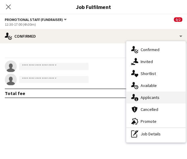
click at [154, 98] on div "single-neutral-actions-information Applicants" at bounding box center [155, 97] width 59 height 12
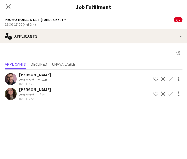
click at [24, 3] on h3 "Job Fulfilment" at bounding box center [93, 7] width 187 height 8
click at [13, 6] on div "Close pop-in" at bounding box center [8, 7] width 17 height 14
click at [8, 9] on icon "Close pop-in" at bounding box center [8, 7] width 6 height 6
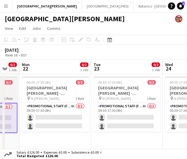
scroll to position [0, 194]
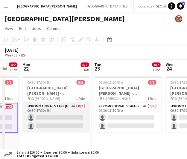
click at [77, 120] on app-card-role "Promotional Staff (Fundraiser) 4A 0/2 09:30-17:30 (8h) single-neutral-actions s…" at bounding box center [55, 117] width 67 height 29
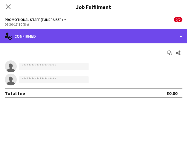
click at [131, 39] on div "single-neutral-actions-check-2 Confirmed" at bounding box center [93, 36] width 187 height 14
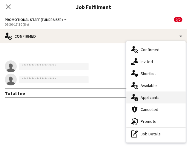
click at [160, 93] on div "single-neutral-actions-information Applicants" at bounding box center [155, 97] width 59 height 12
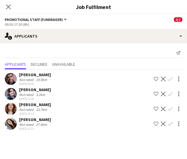
click at [30, 21] on span "Promotional Staff (Fundraiser)" at bounding box center [34, 19] width 58 height 4
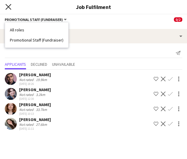
click at [9, 4] on icon "Close pop-in" at bounding box center [8, 7] width 6 height 6
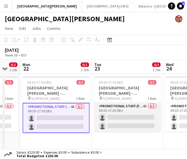
click at [129, 123] on app-card-role "Promotional Staff (Fundraiser) 4A 0/2 09:30-17:30 (8h) single-neutral-actions s…" at bounding box center [127, 117] width 67 height 29
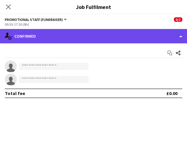
click at [108, 39] on div "single-neutral-actions-check-2 Confirmed" at bounding box center [93, 36] width 187 height 14
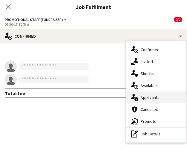
click at [142, 98] on div "single-neutral-actions-information Applicants" at bounding box center [155, 97] width 59 height 12
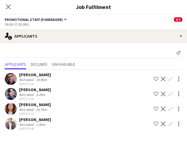
click at [57, 56] on div "Send notification" at bounding box center [93, 53] width 177 height 10
click at [11, 5] on icon "Close pop-in" at bounding box center [8, 7] width 6 height 6
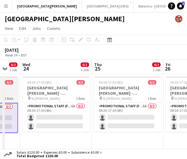
scroll to position [0, 155]
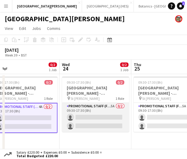
click at [98, 113] on app-card-role "Promotional Staff (Fundraiser) 5A 0/2 09:30-17:30 (8h) single-neutral-actions s…" at bounding box center [95, 117] width 67 height 29
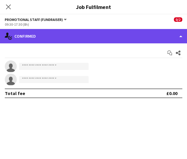
click at [130, 31] on div "single-neutral-actions-check-2 Confirmed" at bounding box center [93, 36] width 187 height 14
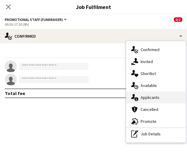
click at [157, 98] on div "single-neutral-actions-information Applicants" at bounding box center [155, 97] width 59 height 12
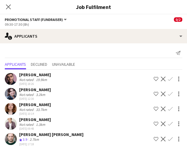
click at [33, 7] on h3 "Job Fulfilment" at bounding box center [93, 7] width 187 height 8
click at [10, 10] on app-icon "Close pop-in" at bounding box center [8, 7] width 9 height 9
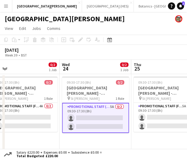
scroll to position [0, 243]
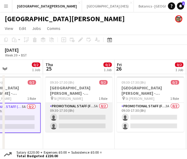
click at [83, 125] on app-card-role "Promotional Staff (Fundraiser) 5A 0/2 09:30-17:30 (8h) single-neutral-actions s…" at bounding box center [78, 117] width 67 height 29
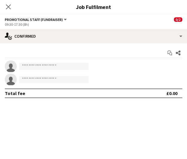
scroll to position [0, 243]
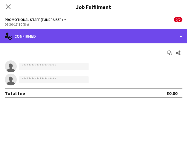
click at [116, 41] on div "single-neutral-actions-check-2 Confirmed" at bounding box center [93, 36] width 187 height 14
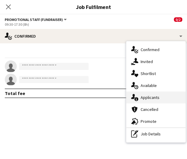
click at [148, 102] on div "single-neutral-actions-information Applicants" at bounding box center [155, 97] width 59 height 12
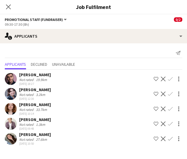
drag, startPoint x: 74, startPoint y: 14, endPoint x: 8, endPoint y: 7, distance: 66.4
click at [8, 7] on icon at bounding box center [8, 6] width 5 height 5
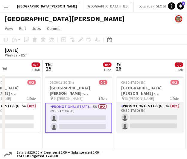
click at [121, 130] on app-card-role "Promotional Staff (Fundraiser) 3A 0/2 09:30-17:30 (8h) single-neutral-actions s…" at bounding box center [149, 117] width 67 height 29
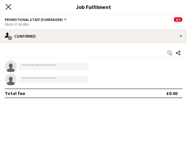
click at [7, 6] on icon at bounding box center [8, 7] width 6 height 6
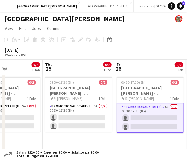
click at [153, 116] on app-card-role "Promotional Staff (Fundraiser) 3A 0/2 09:30-17:30 (8h) single-neutral-actions s…" at bounding box center [149, 118] width 67 height 30
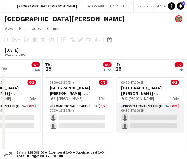
drag, startPoint x: 153, startPoint y: 116, endPoint x: 159, endPoint y: 116, distance: 5.4
click at [159, 116] on app-card-role "Promotional Staff (Fundraiser) 3A 0/2 09:30-17:30 (8h) single-neutral-actions s…" at bounding box center [149, 117] width 67 height 29
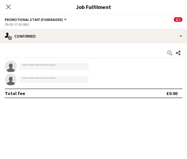
scroll to position [0, 243]
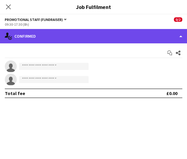
click at [134, 40] on div "single-neutral-actions-check-2 Confirmed" at bounding box center [93, 36] width 187 height 14
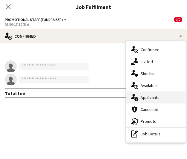
click at [158, 98] on div "single-neutral-actions-information Applicants" at bounding box center [155, 97] width 59 height 12
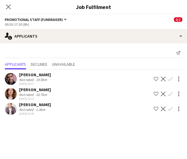
click at [81, 28] on app-options-switcher "Promotional Staff (Fundraiser) All roles Promotional Staff (Fundraiser) 0/2 09:…" at bounding box center [93, 21] width 187 height 15
click at [9, 9] on icon "Close pop-in" at bounding box center [8, 7] width 6 height 6
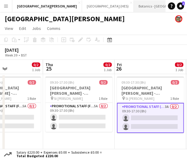
click at [133, 5] on button "Botanics - [GEOGRAPHIC_DATA] Close" at bounding box center [162, 6] width 59 height 12
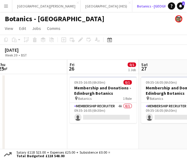
scroll to position [0, 219]
click at [118, 113] on app-card-role "Membership Recruiter 4A 0/1 09:35-16:05 (6h30m) single-neutral-actions" at bounding box center [102, 113] width 67 height 20
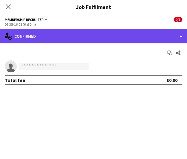
click at [117, 32] on div "single-neutral-actions-check-2 Confirmed" at bounding box center [93, 36] width 187 height 14
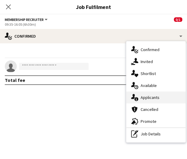
click at [154, 98] on div "single-neutral-actions-information Applicants" at bounding box center [155, 97] width 59 height 12
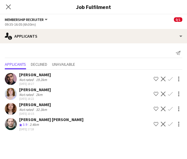
click at [64, 24] on div "09:35-16:05 (6h30m)" at bounding box center [93, 24] width 177 height 4
click at [7, 6] on icon at bounding box center [8, 7] width 6 height 6
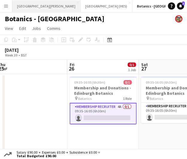
click at [37, 10] on button "[GEOGRAPHIC_DATA][PERSON_NAME] [GEOGRAPHIC_DATA] Close" at bounding box center [46, 6] width 68 height 12
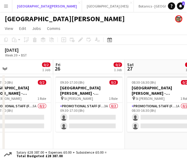
scroll to position [0, 231]
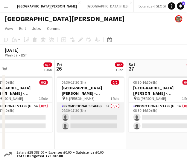
click at [107, 121] on app-card-role "Promotional Staff (Fundraiser) 3A 0/2 09:30-17:30 (8h) single-neutral-actions s…" at bounding box center [90, 117] width 67 height 29
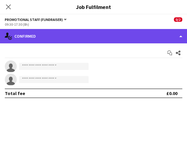
click at [120, 38] on div "single-neutral-actions-check-2 Confirmed" at bounding box center [93, 36] width 187 height 14
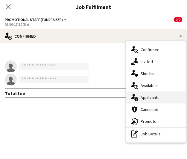
click at [148, 98] on div "single-neutral-actions-information Applicants" at bounding box center [155, 97] width 59 height 12
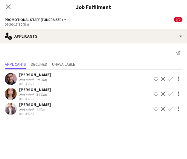
click at [58, 18] on span "Promotional Staff (Fundraiser)" at bounding box center [34, 19] width 58 height 4
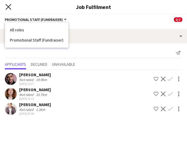
click at [11, 8] on icon "Close pop-in" at bounding box center [8, 7] width 6 height 6
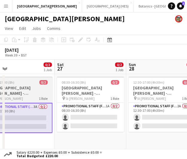
scroll to position [0, 207]
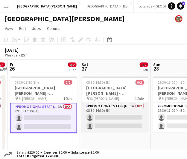
click at [116, 126] on app-card-role "Promotional Staff (Fundraiser) 1A 0/2 08:30-16:30 (8h) single-neutral-actions s…" at bounding box center [114, 117] width 67 height 29
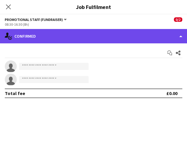
click at [75, 31] on div "single-neutral-actions-check-2 Confirmed" at bounding box center [93, 36] width 187 height 14
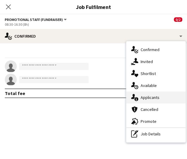
click at [149, 98] on div "single-neutral-actions-information Applicants" at bounding box center [155, 97] width 59 height 12
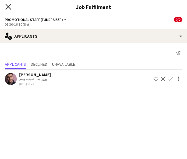
click at [11, 6] on icon "Close pop-in" at bounding box center [8, 7] width 6 height 6
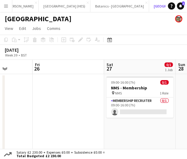
scroll to position [0, 202]
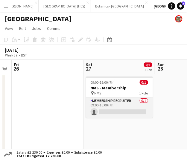
click at [115, 110] on app-card-role "Membership Recruiter 0/1 09:00-16:00 (7h) single-neutral-actions" at bounding box center [118, 107] width 67 height 20
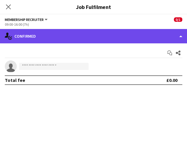
click at [135, 37] on div "single-neutral-actions-check-2 Confirmed" at bounding box center [93, 36] width 187 height 14
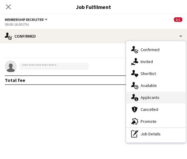
click at [157, 96] on div "single-neutral-actions-information Applicants" at bounding box center [155, 97] width 59 height 12
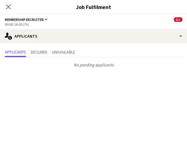
click at [8, 3] on div "Close pop-in" at bounding box center [8, 7] width 17 height 14
click at [10, 7] on icon "Close pop-in" at bounding box center [8, 7] width 6 height 6
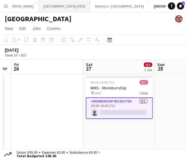
scroll to position [0, 0]
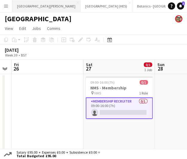
click at [43, 6] on button "[GEOGRAPHIC_DATA][PERSON_NAME] [GEOGRAPHIC_DATA] Close" at bounding box center [46, 6] width 68 height 12
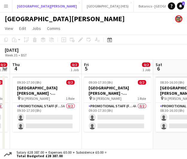
scroll to position [0, 205]
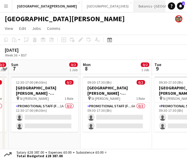
click at [133, 10] on button "Botanics - [GEOGRAPHIC_DATA] Close" at bounding box center [162, 6] width 59 height 12
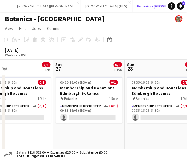
scroll to position [0, 161]
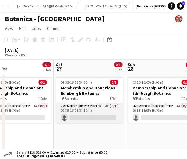
click at [86, 114] on app-card-role "Membership Recruiter 4A 0/1 09:35-16:05 (6h30m) single-neutral-actions" at bounding box center [89, 113] width 67 height 20
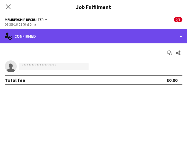
click at [102, 42] on div "single-neutral-actions-check-2 Confirmed" at bounding box center [93, 36] width 187 height 14
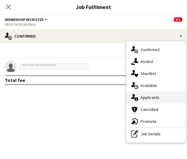
click at [142, 95] on div "single-neutral-actions-information Applicants" at bounding box center [155, 97] width 59 height 12
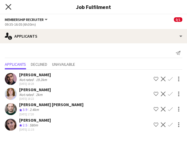
click at [10, 7] on icon "Close pop-in" at bounding box center [8, 7] width 6 height 6
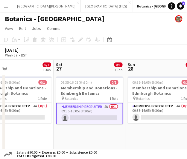
scroll to position [0, 184]
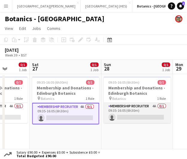
click at [126, 109] on app-card-role "Membership Recruiter 4A 0/1 09:35-16:05 (6h30m) single-neutral-actions" at bounding box center [136, 113] width 67 height 20
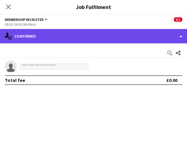
click at [101, 36] on div "single-neutral-actions-check-2 Confirmed" at bounding box center [93, 36] width 187 height 14
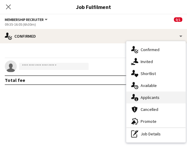
click at [143, 99] on div "single-neutral-actions-information Applicants" at bounding box center [155, 97] width 59 height 12
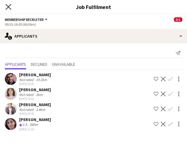
click at [7, 8] on icon at bounding box center [8, 7] width 6 height 6
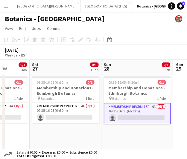
click at [152, 118] on app-card-role "Membership Recruiter 4A 0/1 09:35-16:05 (6h30m) single-neutral-actions" at bounding box center [136, 113] width 67 height 21
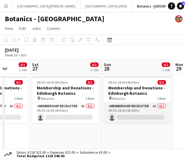
click at [144, 112] on app-card-role "Membership Recruiter 4A 0/1 09:35-16:05 (6h30m) single-neutral-actions" at bounding box center [136, 113] width 67 height 20
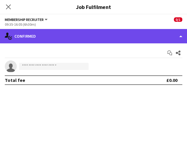
click at [120, 33] on div "single-neutral-actions-check-2 Confirmed" at bounding box center [93, 36] width 187 height 14
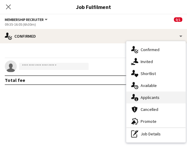
click at [153, 95] on div "single-neutral-actions-information Applicants" at bounding box center [155, 97] width 59 height 12
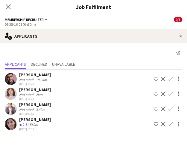
click at [59, 50] on div "Send notification" at bounding box center [93, 53] width 177 height 10
click at [11, 7] on icon "Close pop-in" at bounding box center [8, 7] width 6 height 6
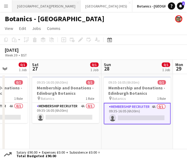
click at [39, 11] on button "[GEOGRAPHIC_DATA][PERSON_NAME] [GEOGRAPHIC_DATA] Close" at bounding box center [46, 6] width 68 height 12
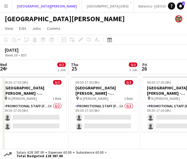
scroll to position [0, 207]
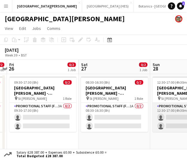
click at [164, 118] on app-card-role "Promotional Staff (Fundraiser) 2A 0/2 12:30-17:00 (4h30m) single-neutral-action…" at bounding box center [185, 117] width 67 height 29
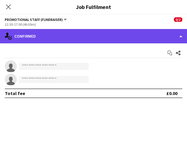
click at [82, 34] on div "single-neutral-actions-check-2 Confirmed" at bounding box center [93, 36] width 187 height 14
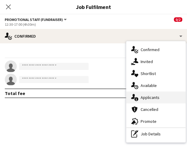
click at [139, 95] on div "single-neutral-actions-information Applicants" at bounding box center [155, 97] width 59 height 12
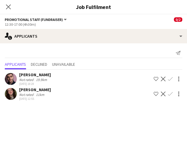
click at [59, 50] on div "Send notification" at bounding box center [93, 53] width 177 height 10
click at [8, 6] on icon at bounding box center [8, 7] width 6 height 6
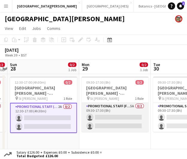
scroll to position [0, 207]
click at [110, 113] on app-card-role "Promotional Staff (Fundraiser) 5A 0/2 09:30-17:30 (8h) single-neutral-actions s…" at bounding box center [114, 117] width 67 height 29
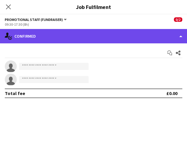
click at [116, 39] on div "single-neutral-actions-check-2 Confirmed" at bounding box center [93, 36] width 187 height 14
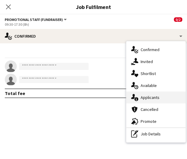
click at [145, 93] on div "single-neutral-actions-information Applicants" at bounding box center [155, 97] width 59 height 12
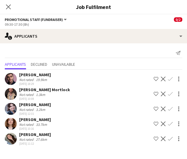
click at [23, 5] on h3 "Job Fulfilment" at bounding box center [93, 7] width 187 height 8
click at [8, 9] on icon "Close pop-in" at bounding box center [8, 7] width 6 height 6
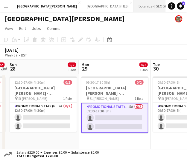
click at [133, 9] on button "Botanics - [GEOGRAPHIC_DATA] Close" at bounding box center [162, 6] width 59 height 12
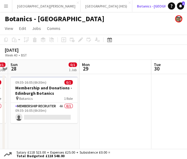
scroll to position [0, 184]
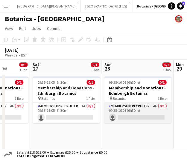
click at [144, 107] on app-card-role "Membership Recruiter 4A 0/1 09:35-16:05 (6h30m) single-neutral-actions" at bounding box center [137, 113] width 67 height 20
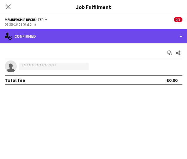
click at [122, 41] on div "single-neutral-actions-check-2 Confirmed" at bounding box center [93, 36] width 187 height 14
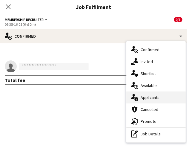
click at [160, 98] on div "single-neutral-actions-information Applicants" at bounding box center [155, 97] width 59 height 12
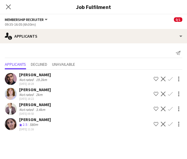
click at [91, 24] on div "09:35-16:05 (6h30m)" at bounding box center [93, 24] width 177 height 4
click at [14, 9] on div "Close pop-in" at bounding box center [8, 7] width 17 height 14
click at [10, 7] on icon "Close pop-in" at bounding box center [8, 7] width 6 height 6
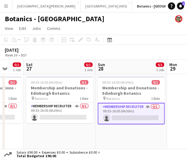
scroll to position [0, 187]
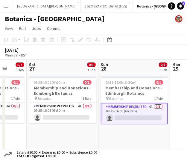
click at [124, 116] on app-card-role "Membership Recruiter 4A 0/1 09:35-16:05 (6h30m) single-neutral-actions" at bounding box center [133, 113] width 67 height 21
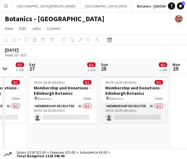
click at [140, 111] on app-card-role "Membership Recruiter 4A 0/1 09:35-16:05 (6h30m) single-neutral-actions" at bounding box center [133, 113] width 67 height 20
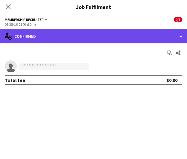
click at [139, 35] on div "single-neutral-actions-check-2 Confirmed" at bounding box center [93, 36] width 187 height 14
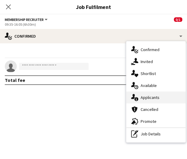
click at [150, 102] on div "single-neutral-actions-information Applicants" at bounding box center [155, 97] width 59 height 12
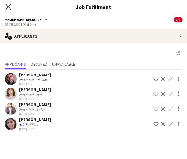
click at [10, 5] on icon "Close pop-in" at bounding box center [8, 7] width 6 height 6
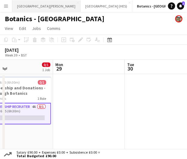
scroll to position [0, 162]
click at [34, 10] on button "[GEOGRAPHIC_DATA][PERSON_NAME] [GEOGRAPHIC_DATA] Close" at bounding box center [46, 6] width 68 height 12
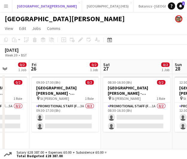
scroll to position [0, 223]
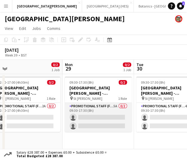
click at [109, 123] on app-card-role "Promotional Staff (Fundraiser) 5A 0/2 09:30-17:30 (8h) single-neutral-actions s…" at bounding box center [97, 117] width 67 height 29
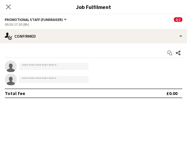
click at [120, 44] on div "Start chat Share single-neutral-actions single-neutral-actions Total fee £0.00" at bounding box center [93, 72] width 187 height 59
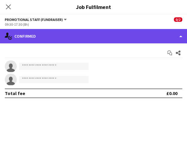
click at [120, 41] on div "single-neutral-actions-check-2 Confirmed" at bounding box center [93, 36] width 187 height 14
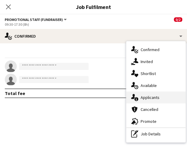
click at [164, 99] on div "single-neutral-actions-information Applicants" at bounding box center [155, 97] width 59 height 12
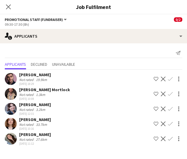
click at [72, 94] on div "[PERSON_NAME] Mortlock Not rated 1.3km [DATE] 10:08 Shortlist crew Decline Conf…" at bounding box center [93, 94] width 187 height 14
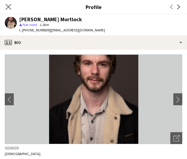
click at [5, 10] on app-icon "Close pop-in" at bounding box center [8, 7] width 9 height 9
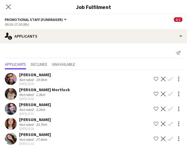
click at [67, 13] on div "Close pop-in Job Fulfilment" at bounding box center [93, 7] width 187 height 14
click at [7, 5] on icon "Close pop-in" at bounding box center [8, 7] width 6 height 6
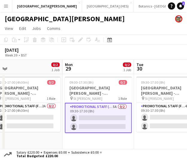
drag, startPoint x: 89, startPoint y: 117, endPoint x: 75, endPoint y: 112, distance: 14.9
click at [75, 112] on app-card-role "Promotional Staff (Fundraiser) 5A 0/2 09:30-17:30 (8h) single-neutral-actions s…" at bounding box center [97, 118] width 67 height 30
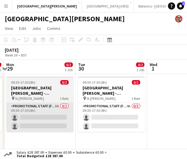
scroll to position [0, 210]
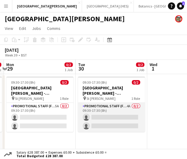
click at [112, 120] on app-card-role "Promotional Staff (Fundraiser) 4A 0/2 09:30-17:30 (8h) single-neutral-actions s…" at bounding box center [111, 117] width 67 height 29
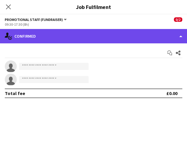
click at [97, 34] on div "single-neutral-actions-check-2 Confirmed" at bounding box center [93, 36] width 187 height 14
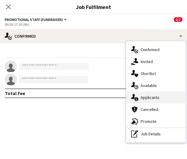
click at [143, 95] on div "single-neutral-actions-information Applicants" at bounding box center [155, 97] width 59 height 12
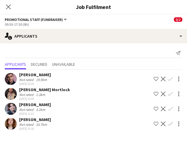
click at [58, 48] on div "Send notification" at bounding box center [93, 53] width 177 height 10
click at [12, 9] on app-icon "Close pop-in" at bounding box center [8, 7] width 9 height 9
